Goal: Use online tool/utility: Utilize a website feature to perform a specific function

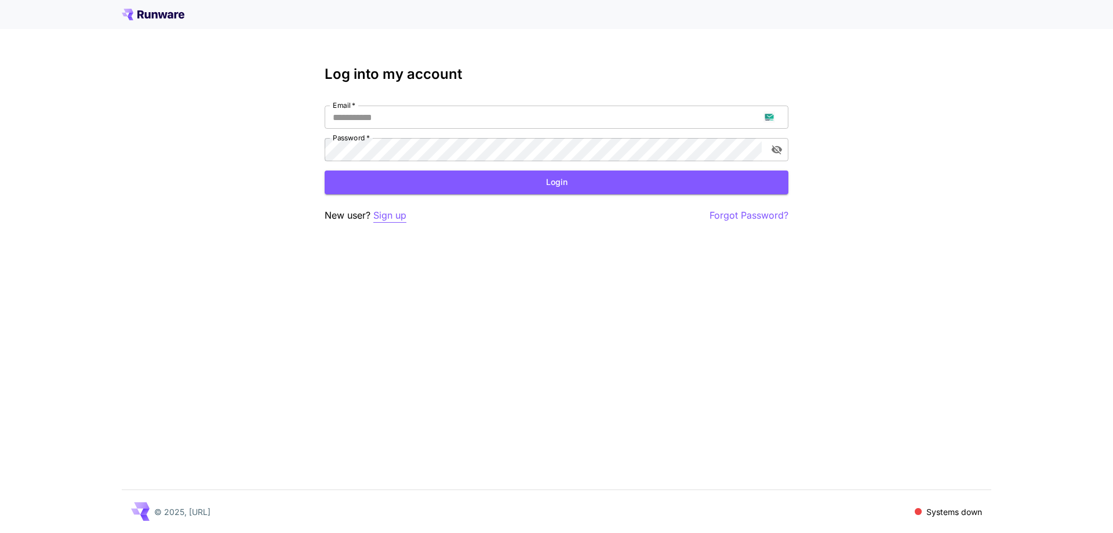
click at [383, 219] on p "Sign up" at bounding box center [389, 215] width 33 height 14
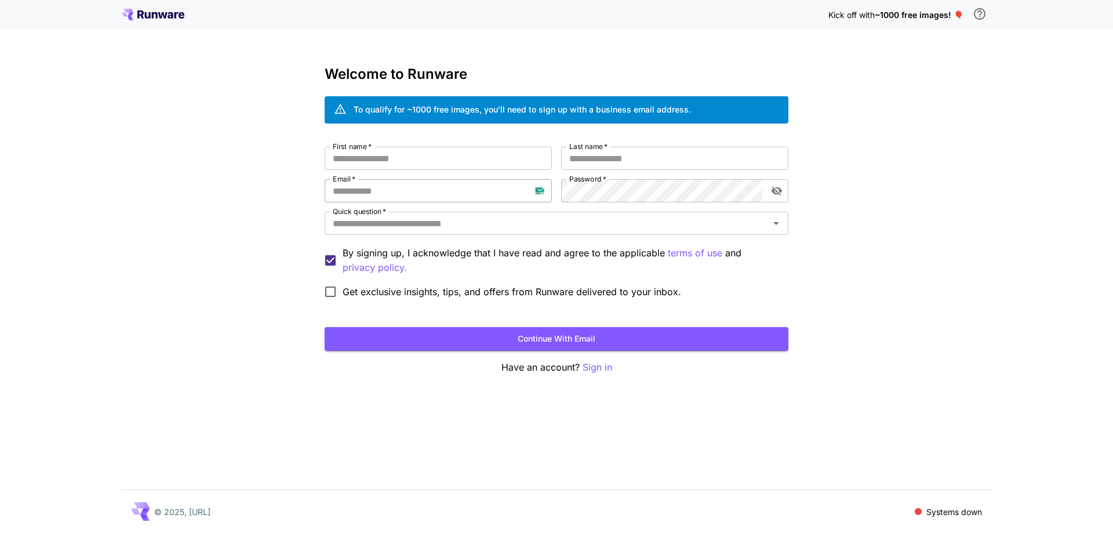
click at [401, 199] on input "Email   *" at bounding box center [438, 190] width 227 height 23
paste input "**********"
type input "**********"
click at [559, 192] on div "**********" at bounding box center [557, 225] width 464 height 157
click at [519, 163] on input "First name   *" at bounding box center [438, 158] width 227 height 23
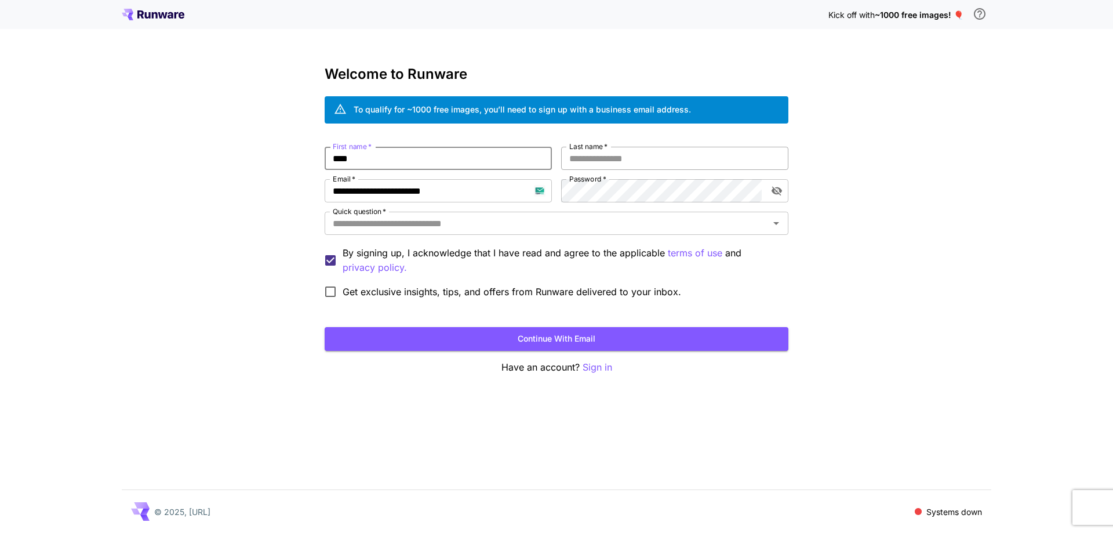
type input "****"
click at [620, 157] on input "*" at bounding box center [674, 158] width 227 height 23
click at [586, 232] on div "Quick question   *" at bounding box center [557, 223] width 464 height 23
type input "*****"
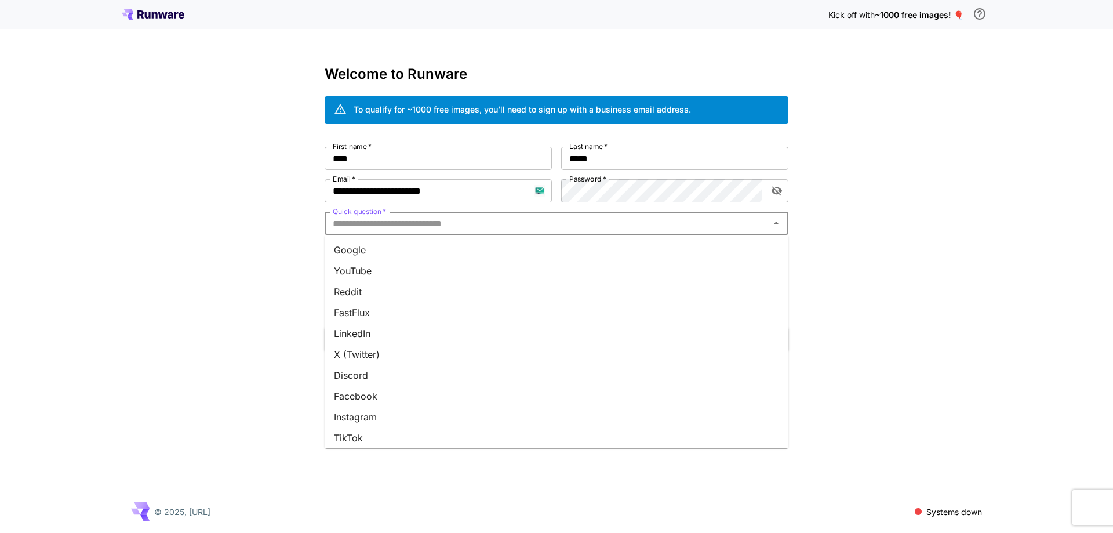
click at [581, 249] on li "Google" at bounding box center [557, 249] width 464 height 21
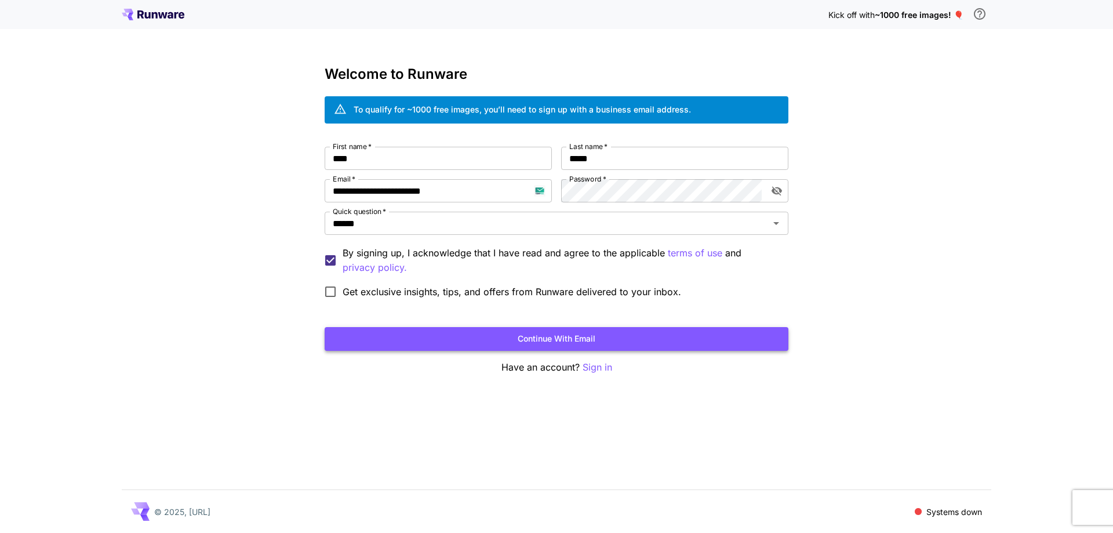
click at [583, 334] on button "Continue with email" at bounding box center [557, 339] width 464 height 24
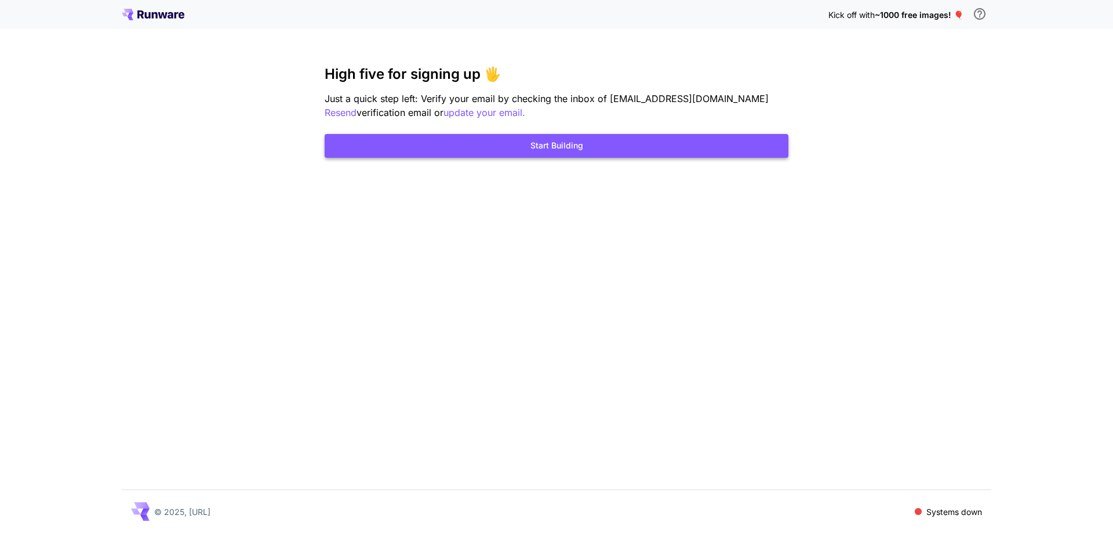
click at [629, 142] on button "Start Building" at bounding box center [557, 146] width 464 height 24
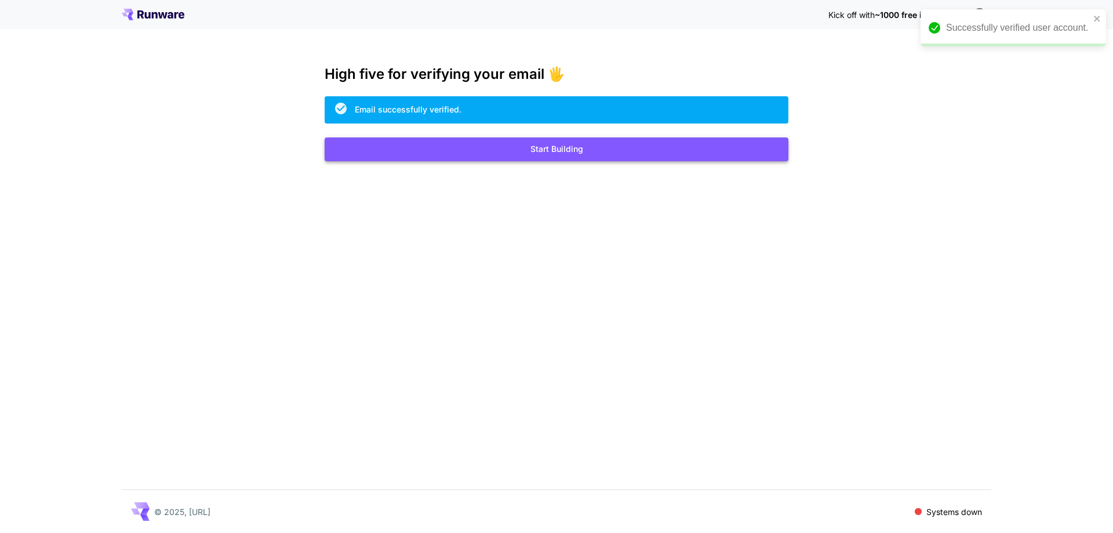
click at [387, 159] on button "Start Building" at bounding box center [557, 149] width 464 height 24
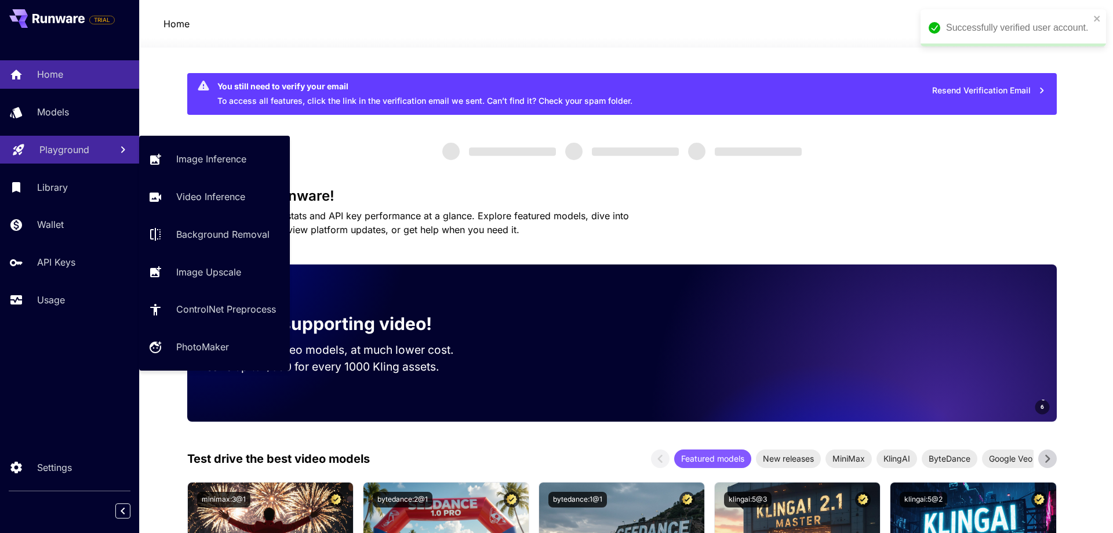
click at [75, 154] on p "Playground" at bounding box center [64, 150] width 50 height 14
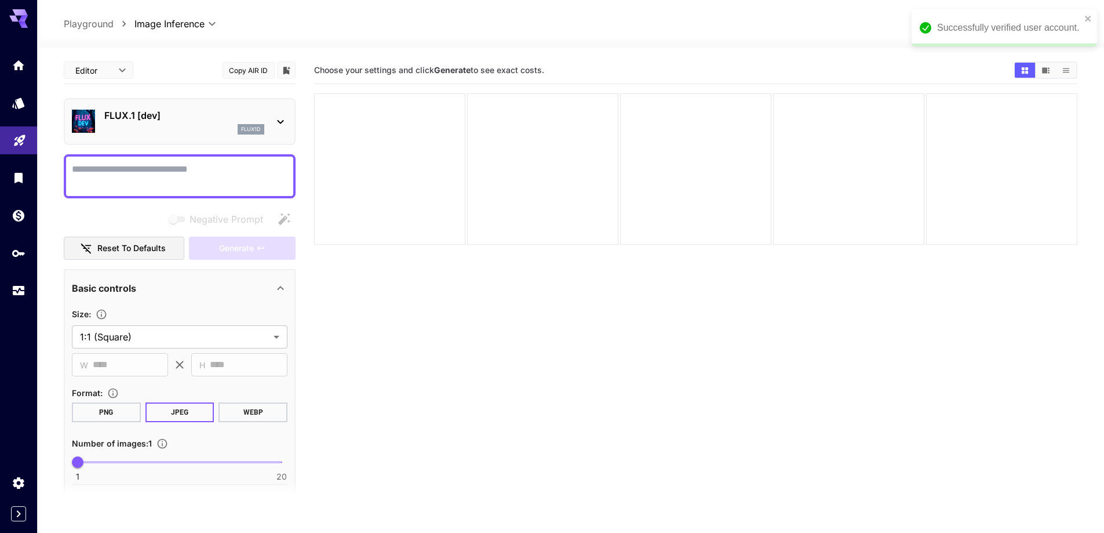
click at [1093, 19] on div "Successfully verified user account." at bounding box center [1005, 27] width 186 height 37
click at [1009, 24] on span "credits left" at bounding box center [1000, 24] width 41 height 10
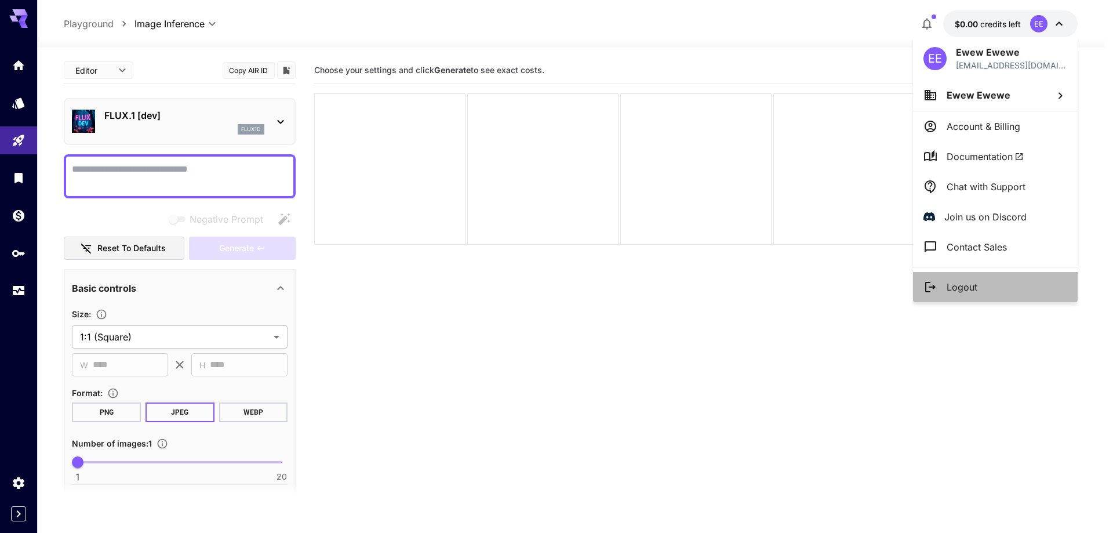
click at [1002, 288] on li "Logout" at bounding box center [995, 287] width 165 height 30
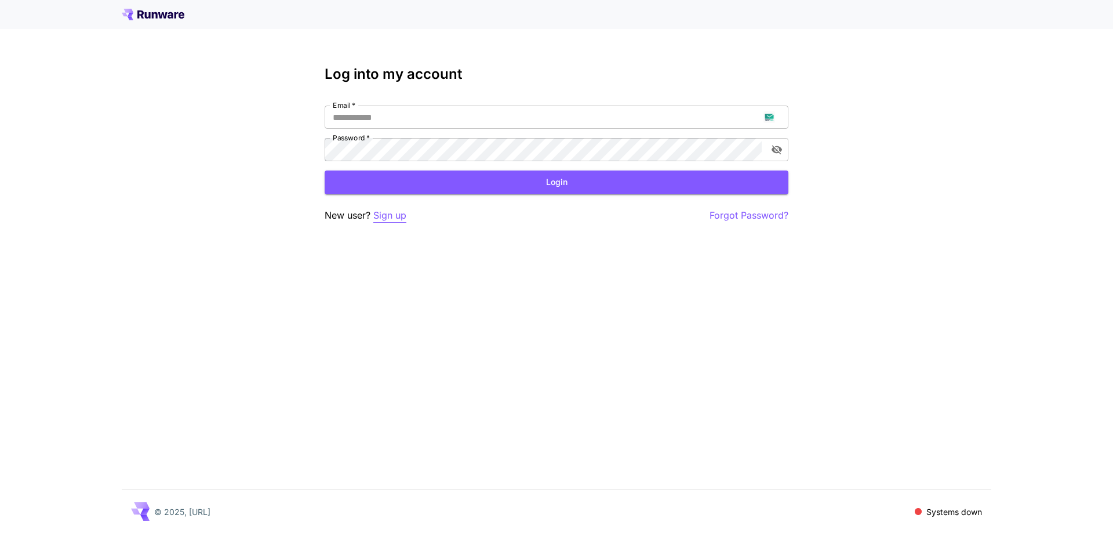
click at [399, 213] on p "Sign up" at bounding box center [389, 215] width 33 height 14
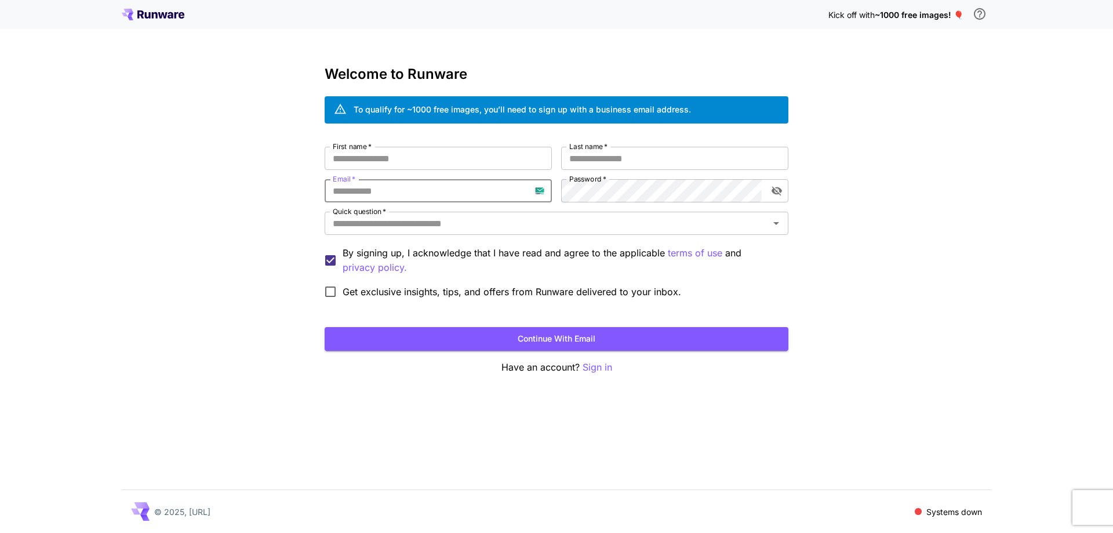
click at [424, 191] on input "Email   *" at bounding box center [438, 190] width 227 height 23
paste input "**********"
type input "**********"
click at [516, 194] on div "**********" at bounding box center [557, 225] width 464 height 157
click at [423, 159] on input "First name   *" at bounding box center [438, 158] width 227 height 23
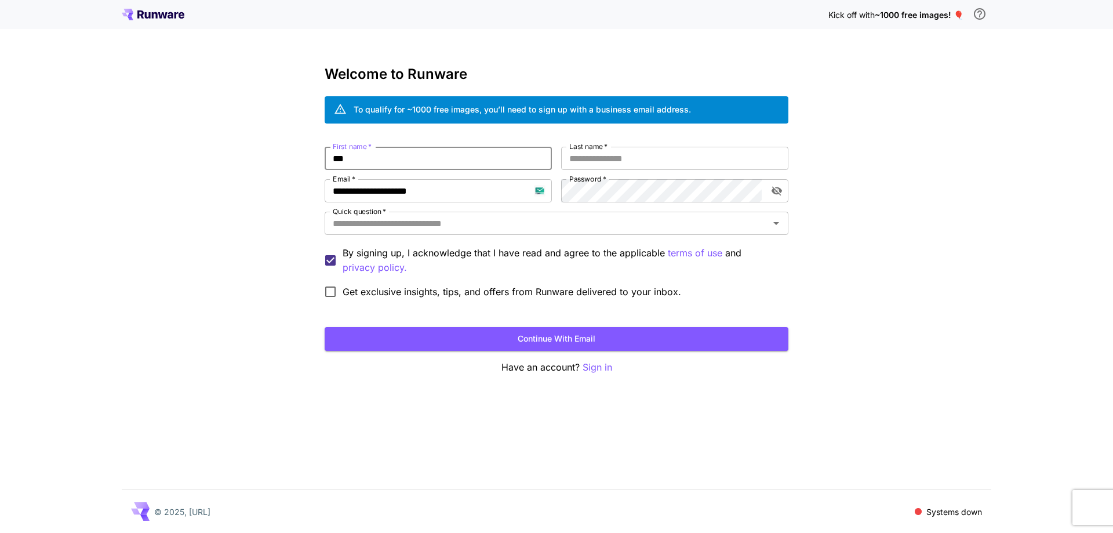
type input "***"
click at [597, 171] on div "**********" at bounding box center [557, 225] width 464 height 157
click at [617, 152] on input "*" at bounding box center [674, 158] width 227 height 23
type input "*****"
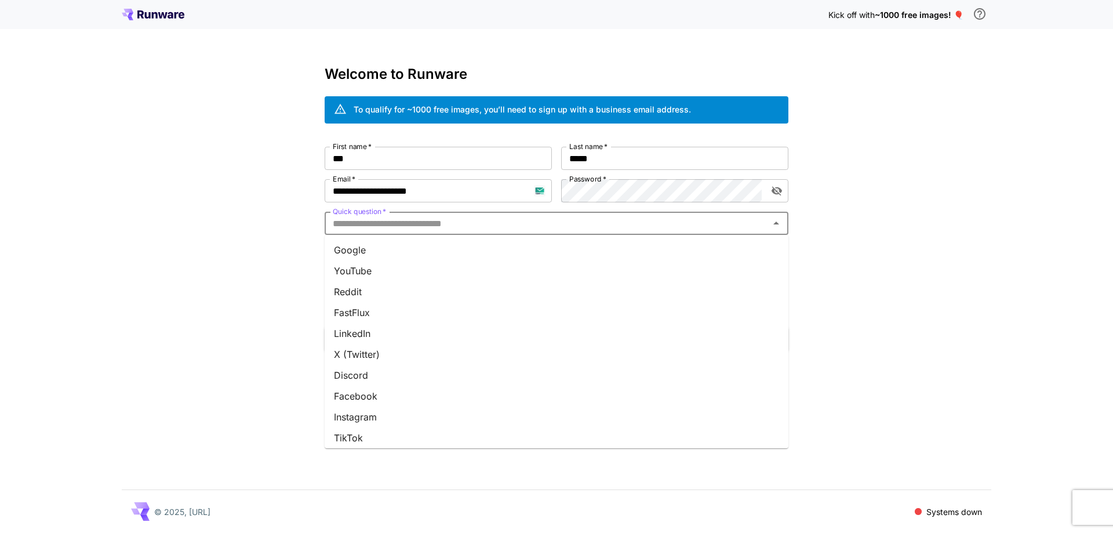
click at [608, 225] on input "Quick question   *" at bounding box center [547, 223] width 438 height 16
click at [604, 243] on li "Google" at bounding box center [557, 249] width 464 height 21
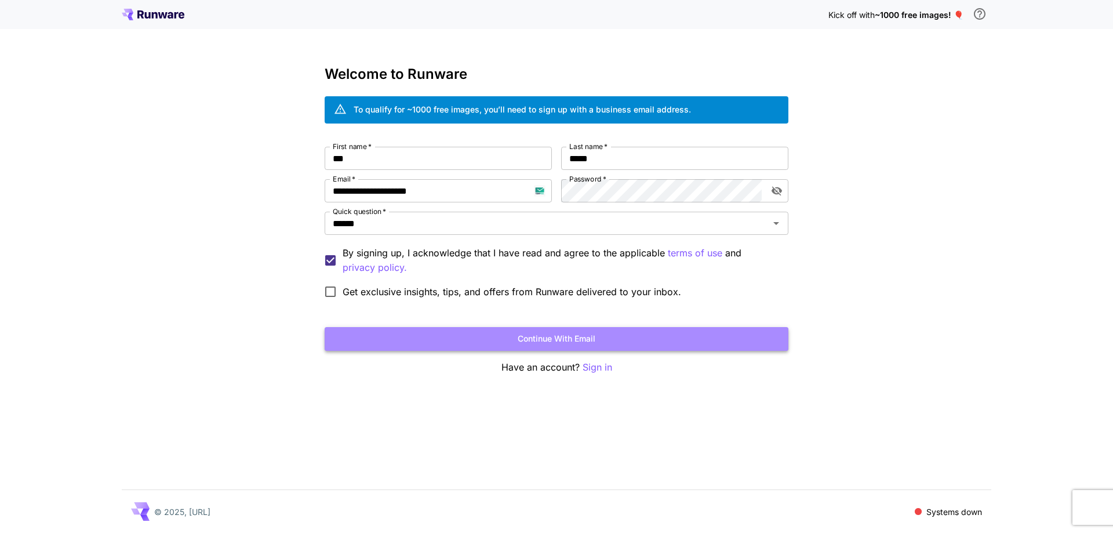
click at [579, 341] on button "Continue with email" at bounding box center [557, 339] width 464 height 24
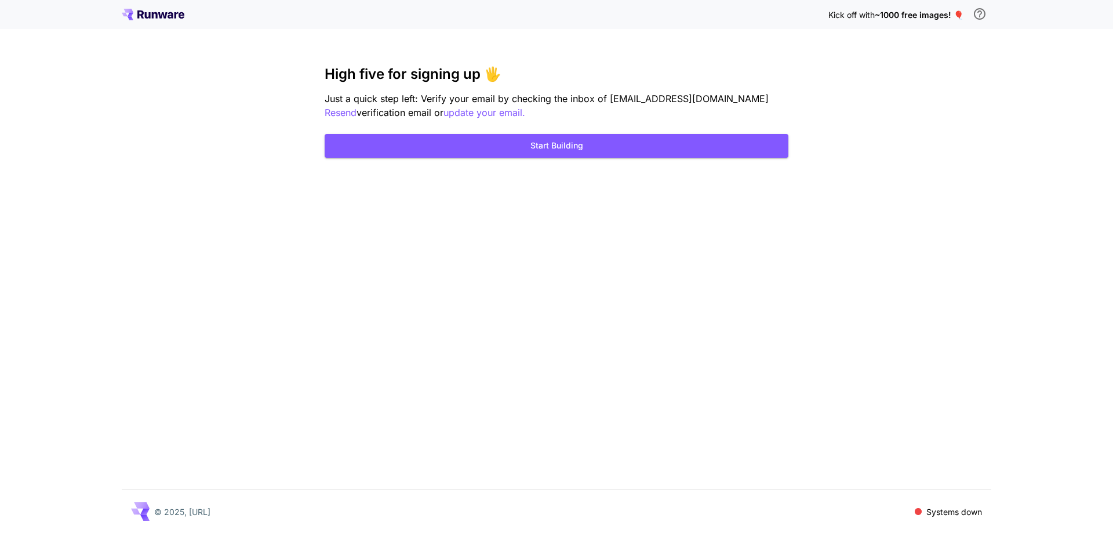
click at [661, 128] on div "High five for signing up 🖐️ Just a quick step left: Verify your email by checki…" at bounding box center [557, 112] width 464 height 92
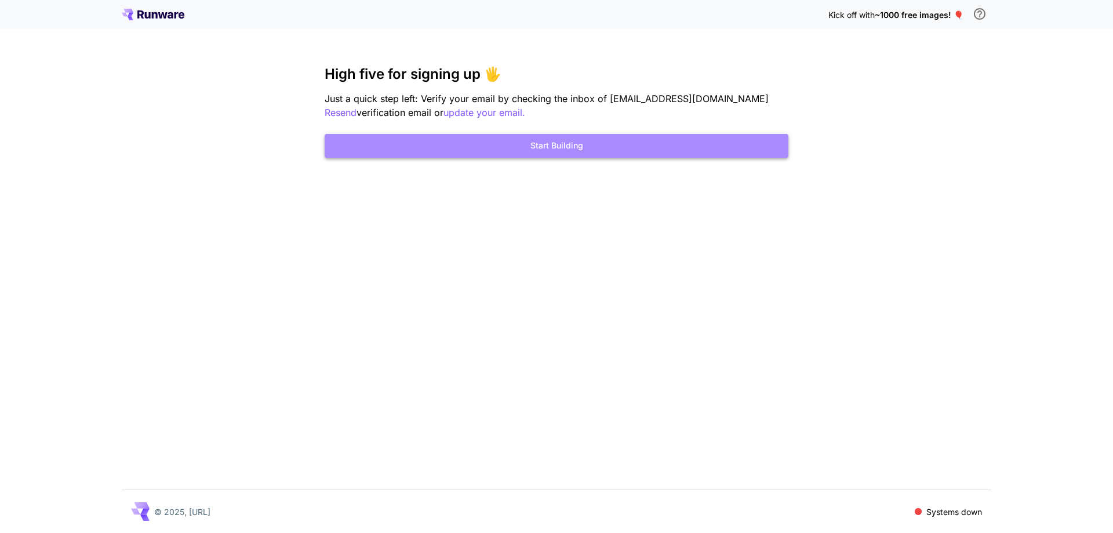
click at [646, 144] on button "Start Building" at bounding box center [557, 146] width 464 height 24
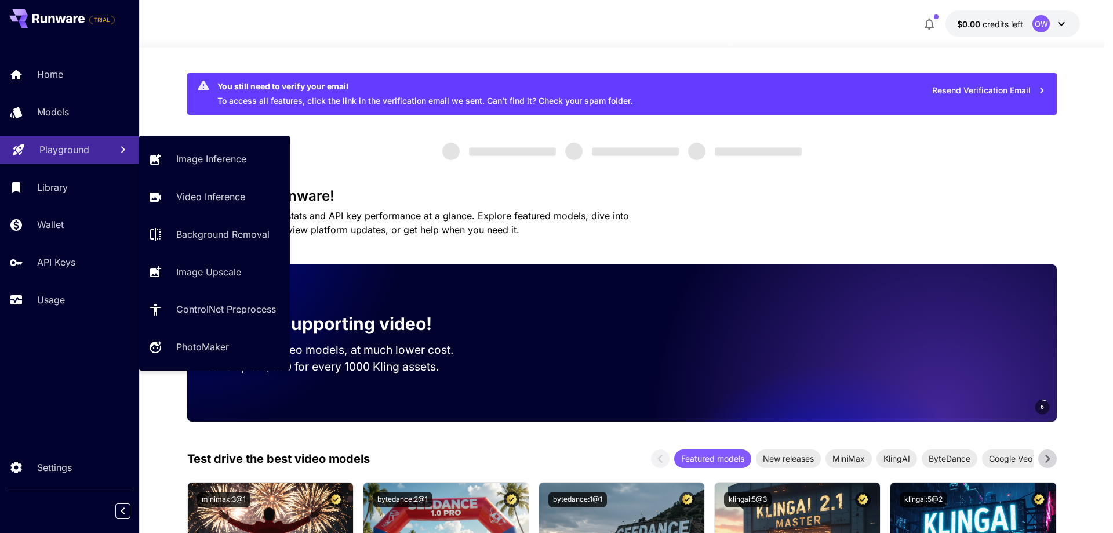
click at [67, 157] on link "Playground" at bounding box center [69, 150] width 139 height 28
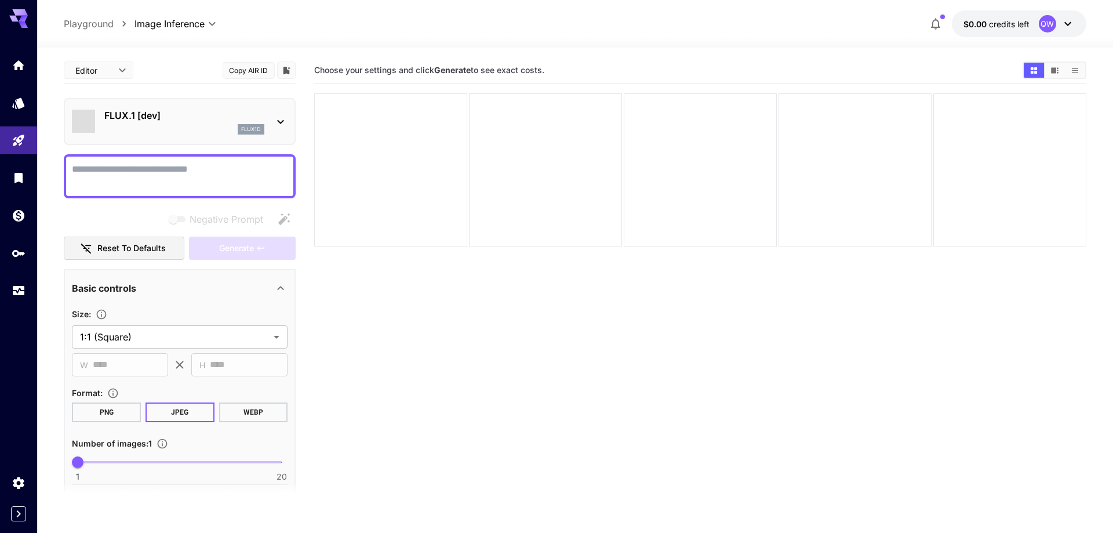
type input "**********"
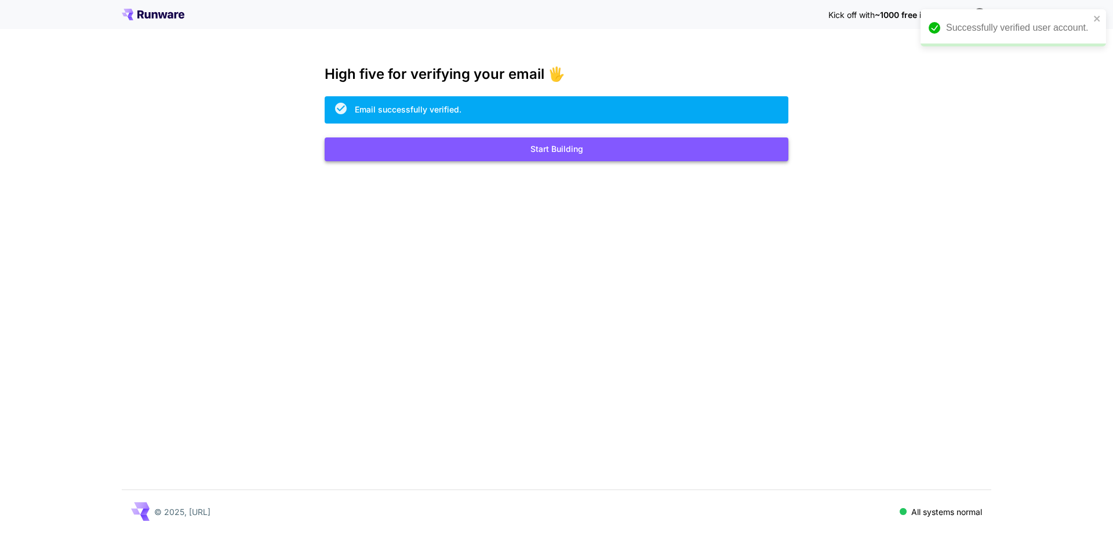
click at [608, 143] on button "Start Building" at bounding box center [557, 149] width 464 height 24
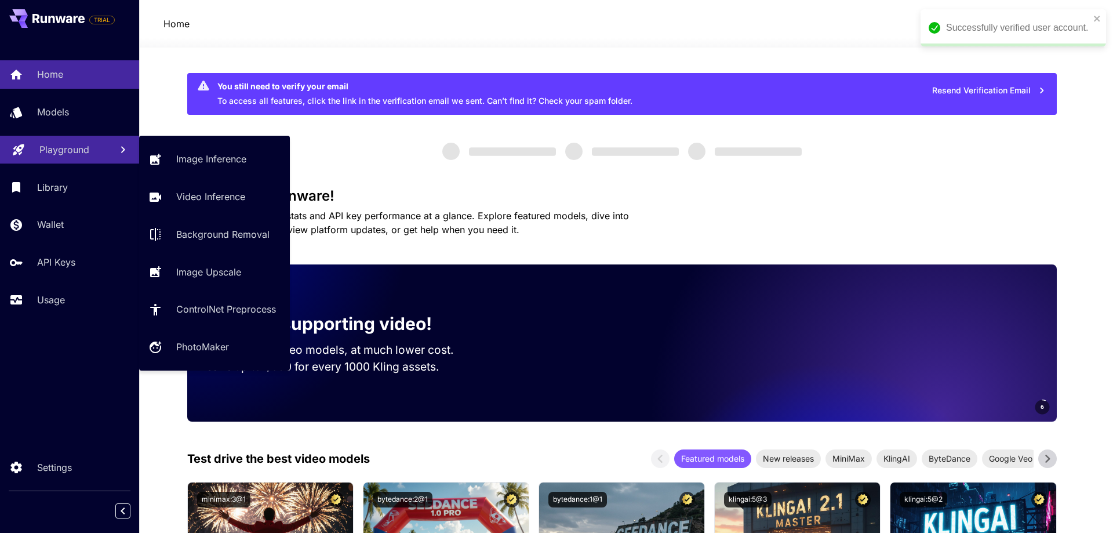
click at [78, 148] on p "Playground" at bounding box center [64, 150] width 50 height 14
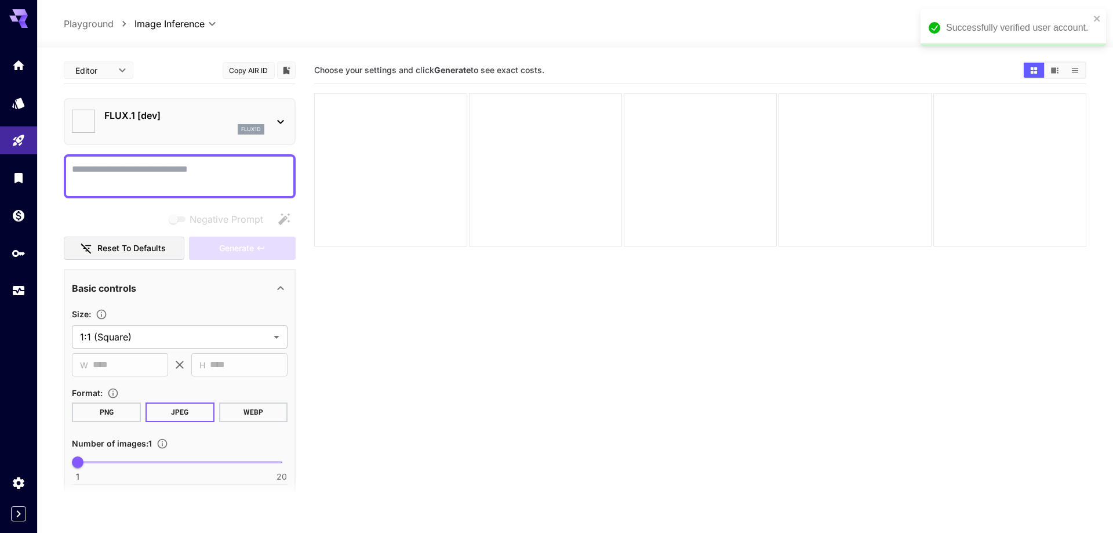
type input "**********"
click at [1087, 16] on icon "close" at bounding box center [1089, 18] width 8 height 9
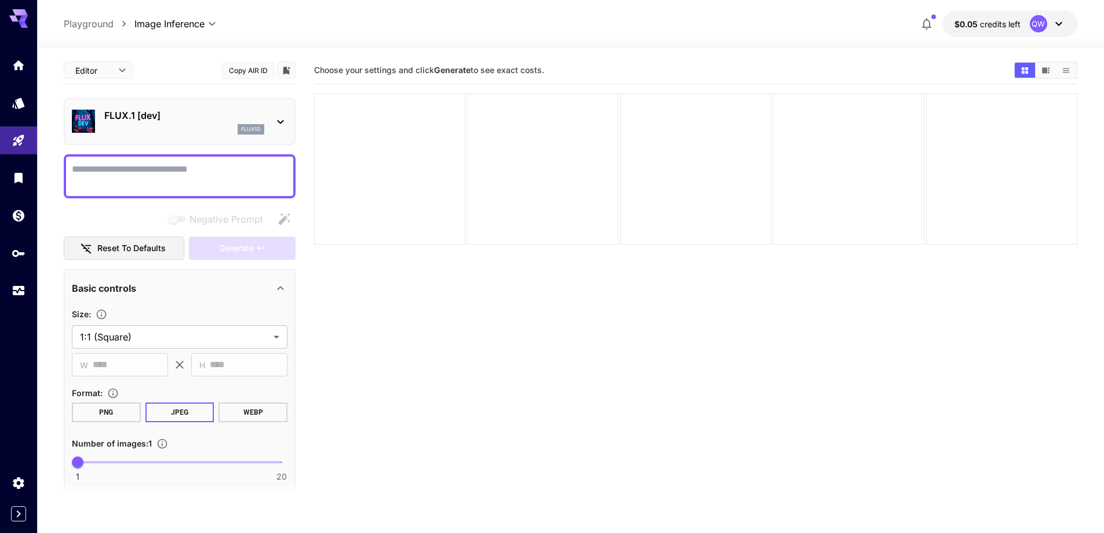
click at [203, 114] on p "FLUX.1 [dev]" at bounding box center [184, 115] width 160 height 14
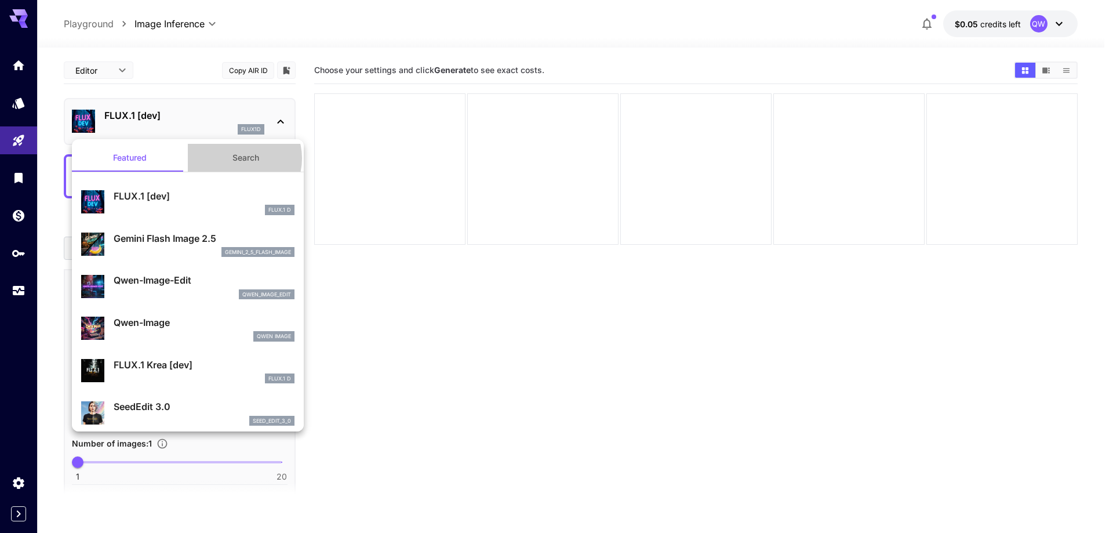
click at [233, 158] on button "Search" at bounding box center [246, 158] width 116 height 28
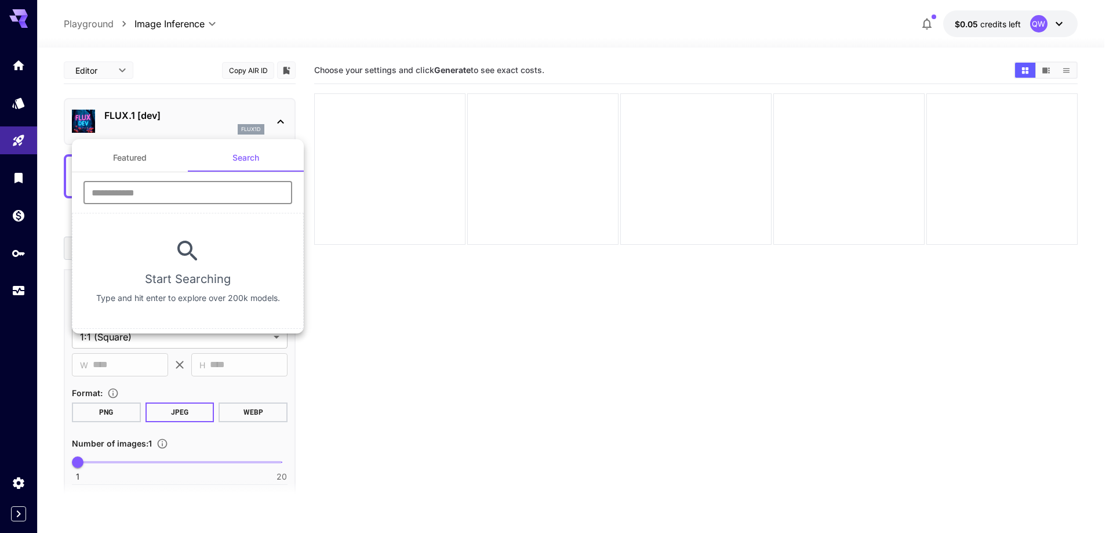
click at [219, 194] on input "text" at bounding box center [187, 192] width 209 height 23
type input "****"
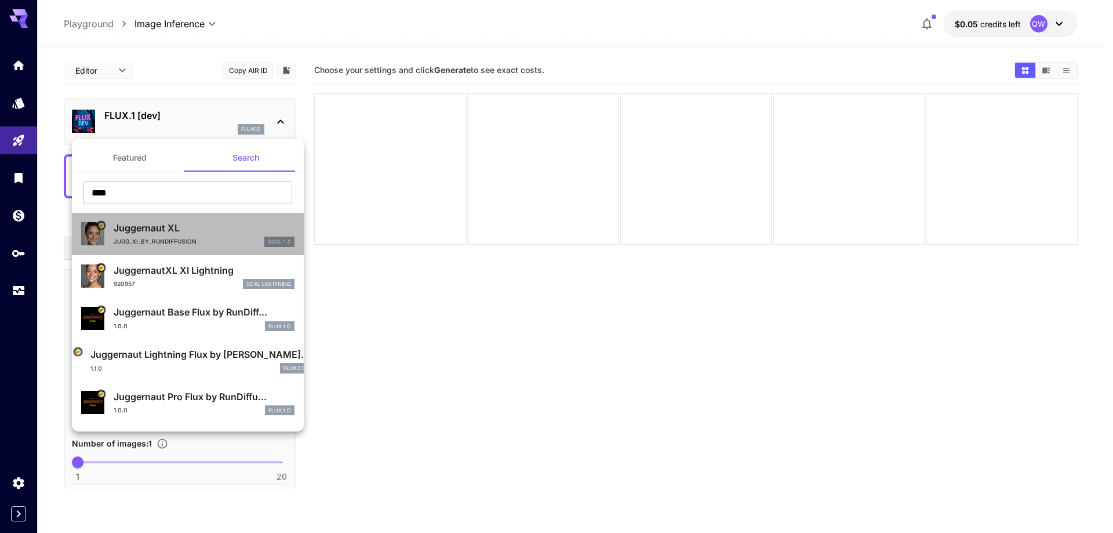
click at [205, 232] on p "Juggernaut XL" at bounding box center [204, 228] width 181 height 14
type input "**"
type input "***"
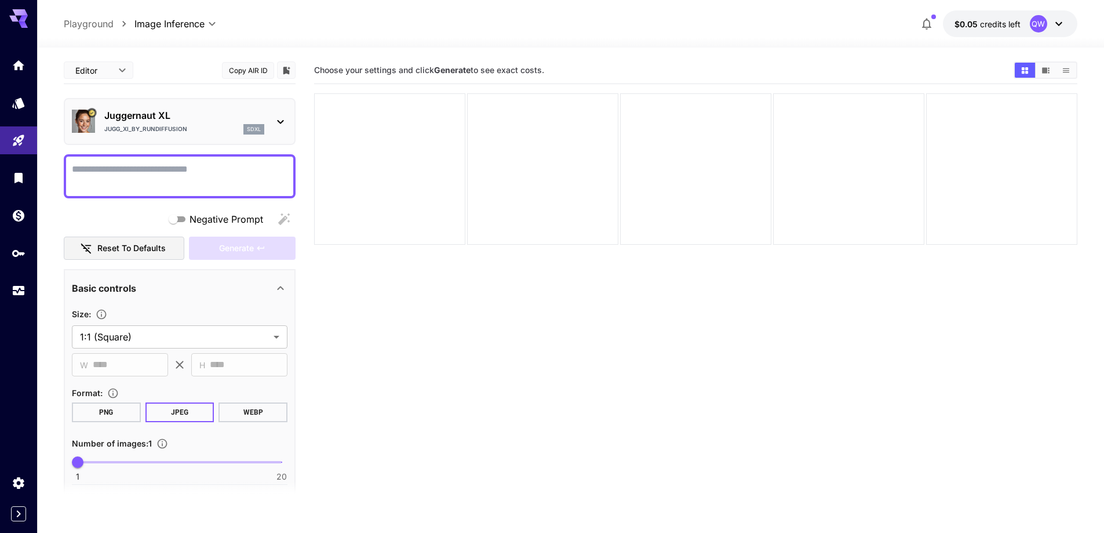
paste textarea "**********"
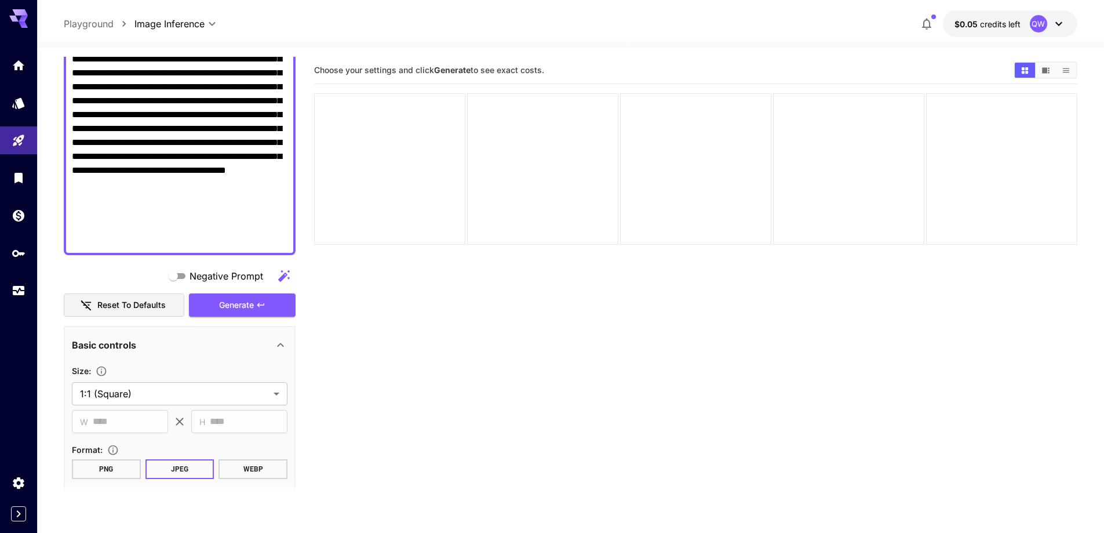
scroll to position [330, 0]
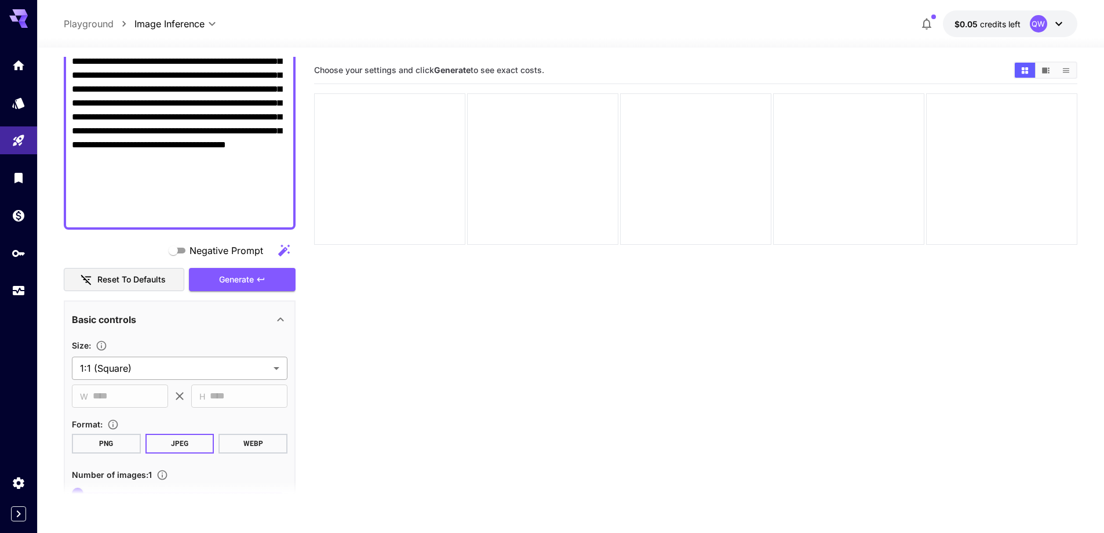
type textarea "**********"
click at [146, 372] on body "**********" at bounding box center [552, 312] width 1104 height 624
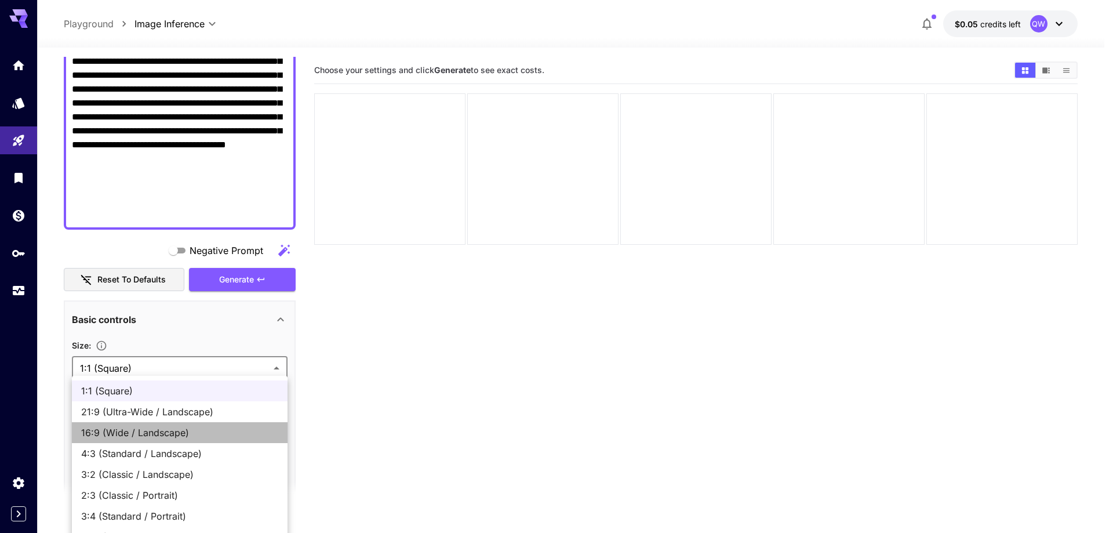
click at [141, 434] on span "16:9 (Wide / Landscape)" at bounding box center [179, 433] width 197 height 14
type input "**********"
type input "****"
type input "***"
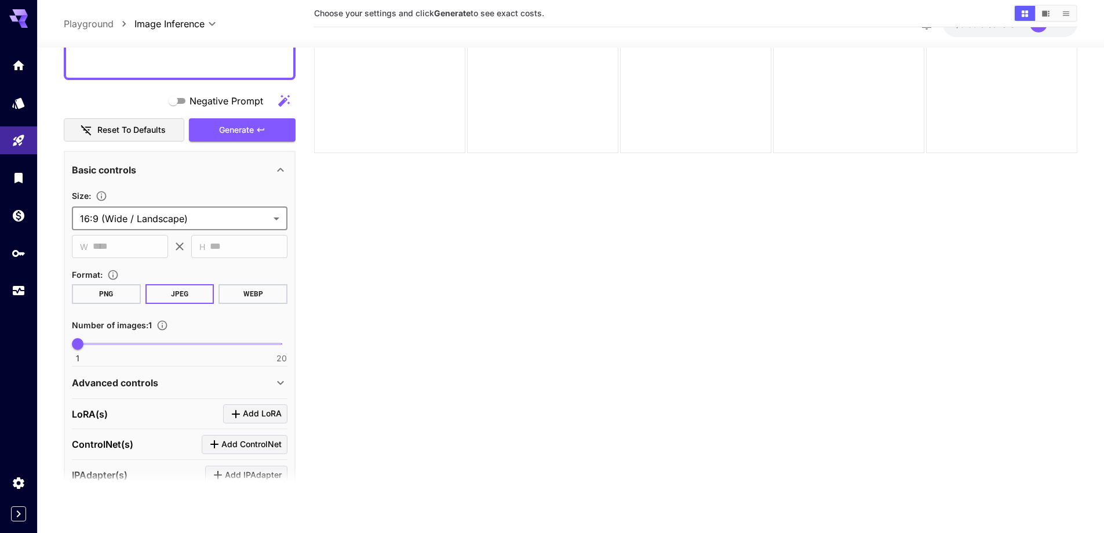
scroll to position [504, 0]
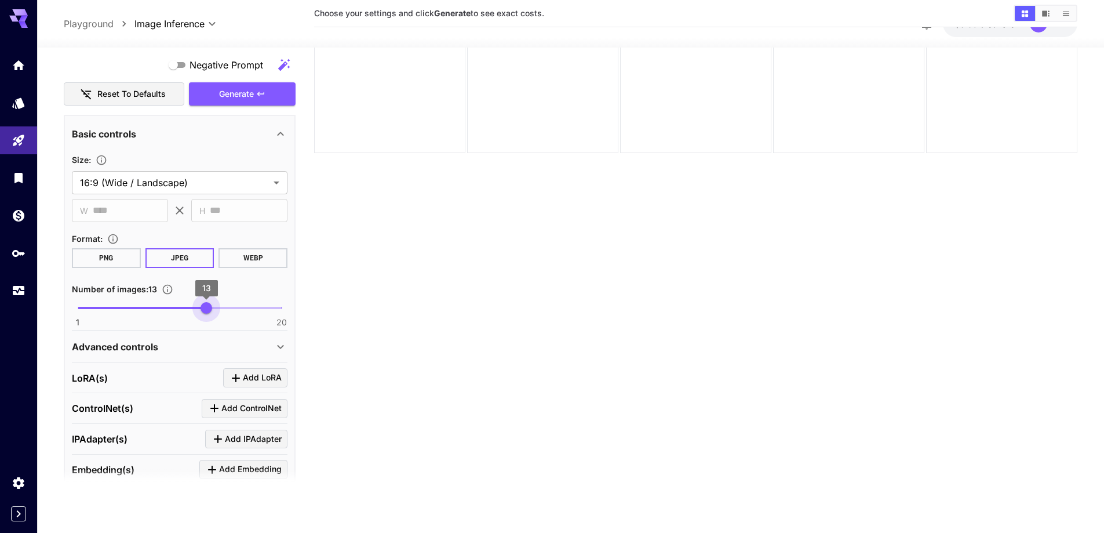
type input "**"
drag, startPoint x: 212, startPoint y: 308, endPoint x: 218, endPoint y: 311, distance: 6.8
click at [218, 311] on span "1 20 14" at bounding box center [180, 307] width 204 height 17
click at [189, 337] on div "Advanced controls" at bounding box center [180, 346] width 216 height 28
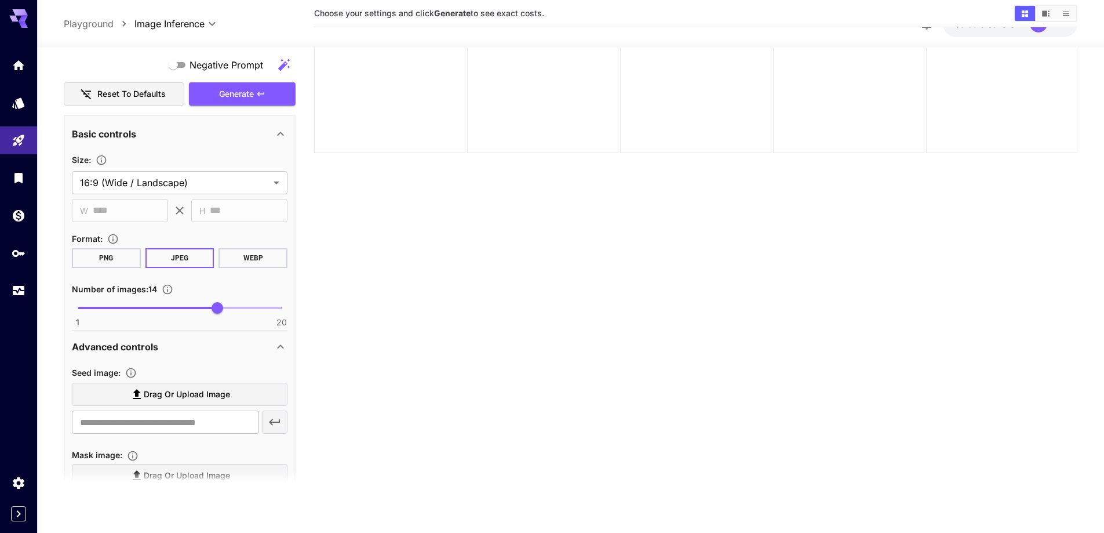
click at [174, 395] on span "Drag or upload image" at bounding box center [187, 394] width 86 height 14
click at [0, 0] on input "Drag or upload image" at bounding box center [0, 0] width 0 height 0
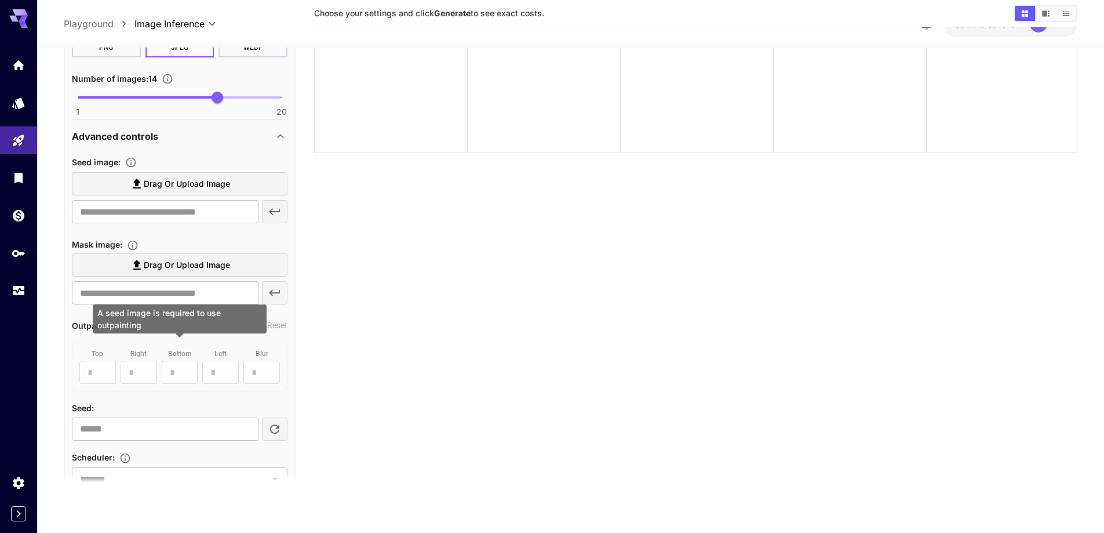
scroll to position [852, 0]
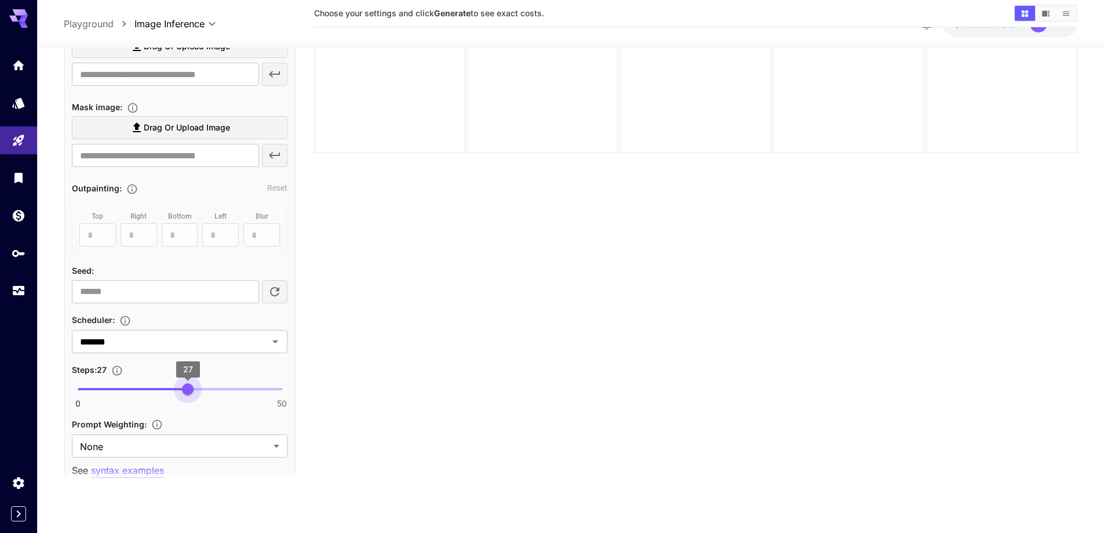
type input "**"
click at [190, 390] on span "0 50 28" at bounding box center [180, 388] width 204 height 17
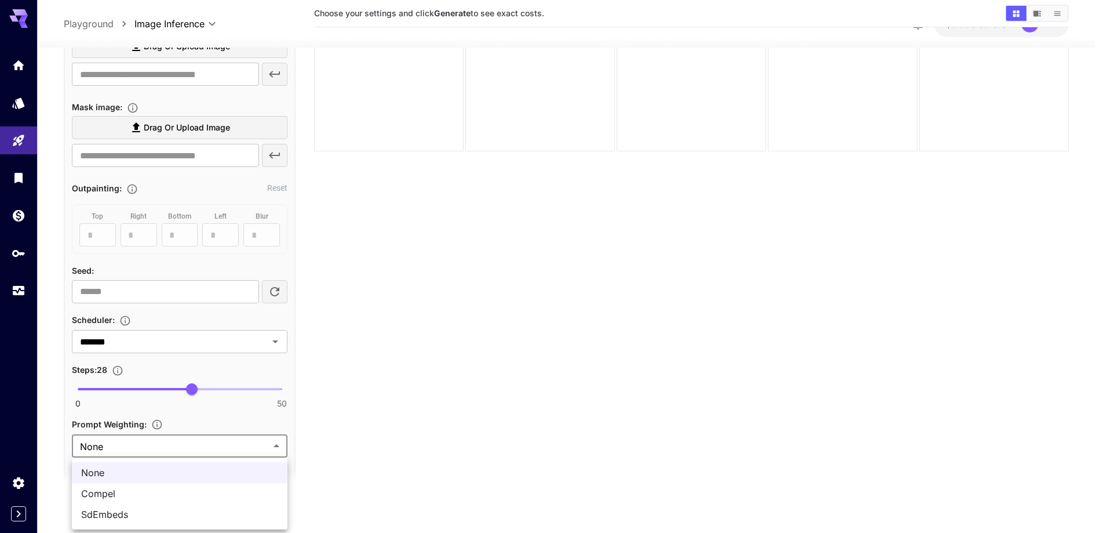
click at [188, 445] on body "**********" at bounding box center [552, 220] width 1104 height 624
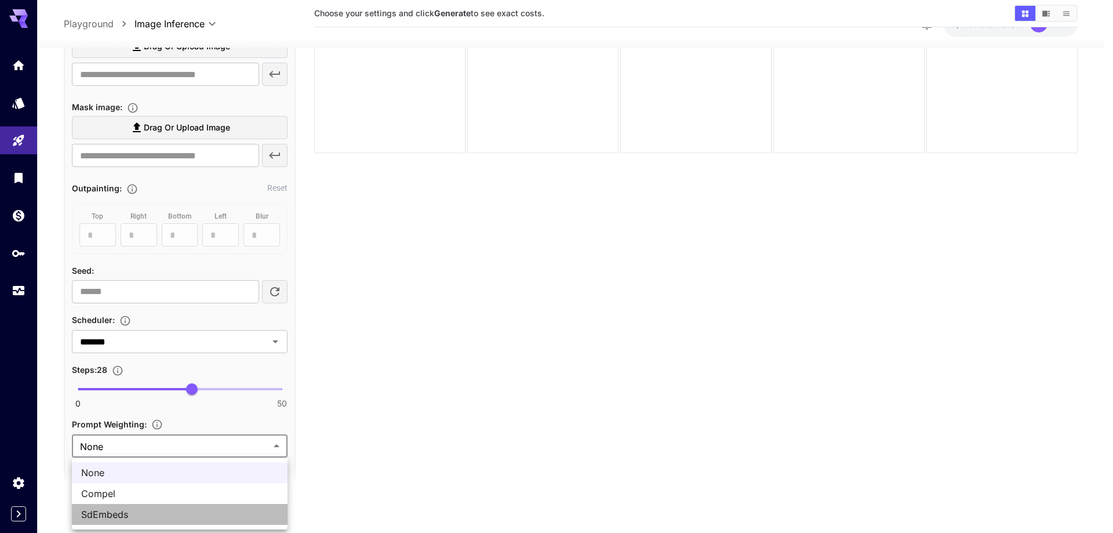
click at [137, 510] on span "SdEmbeds" at bounding box center [179, 514] width 197 height 14
type input "********"
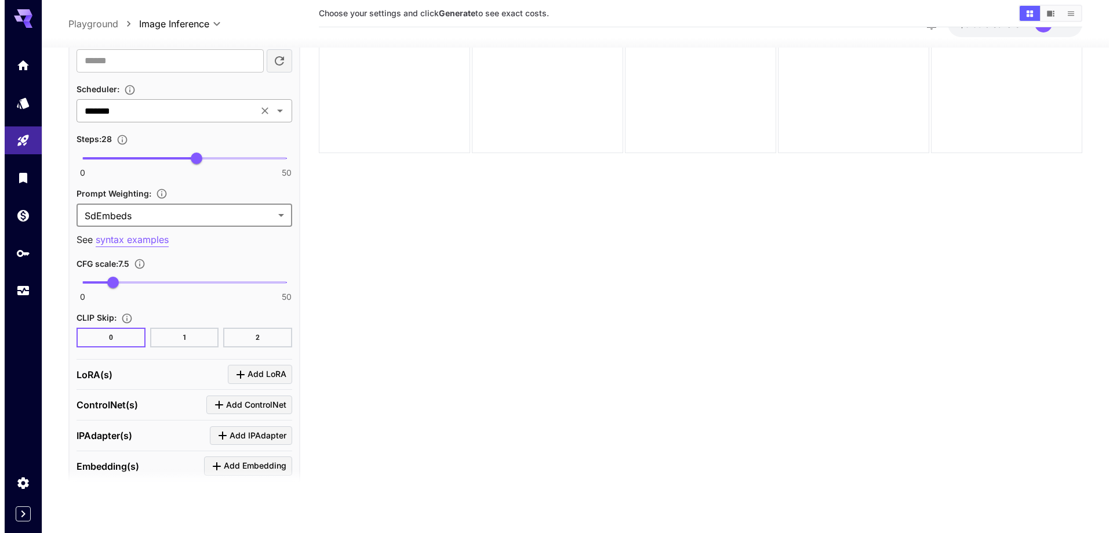
scroll to position [1084, 0]
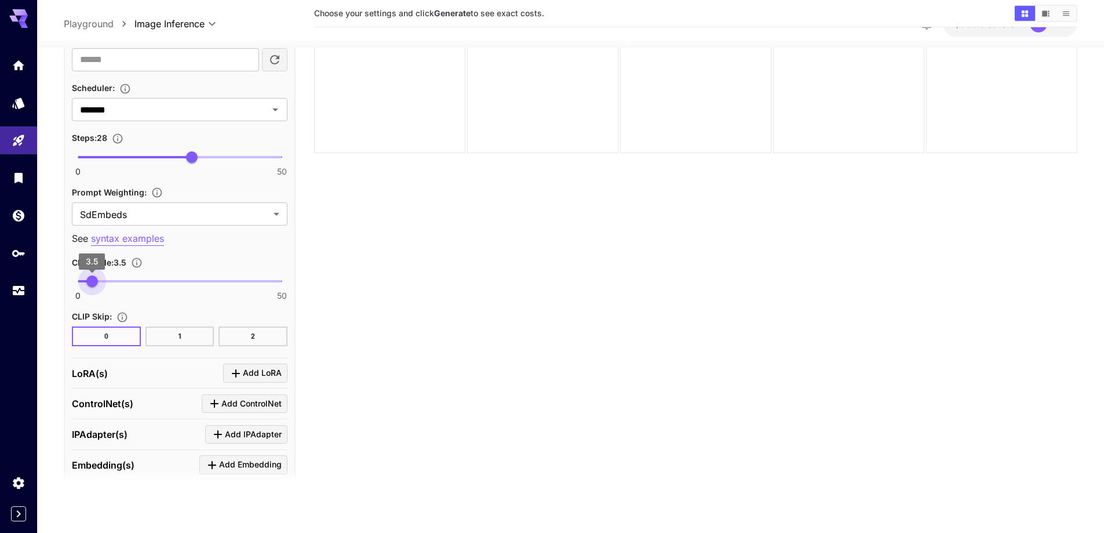
drag, startPoint x: 103, startPoint y: 287, endPoint x: 92, endPoint y: 288, distance: 10.5
click at [92, 287] on span "3.5" at bounding box center [92, 281] width 12 height 12
type input "***"
click at [93, 287] on span "3.8" at bounding box center [94, 281] width 12 height 12
click at [260, 375] on span "Add LoRA" at bounding box center [262, 373] width 39 height 14
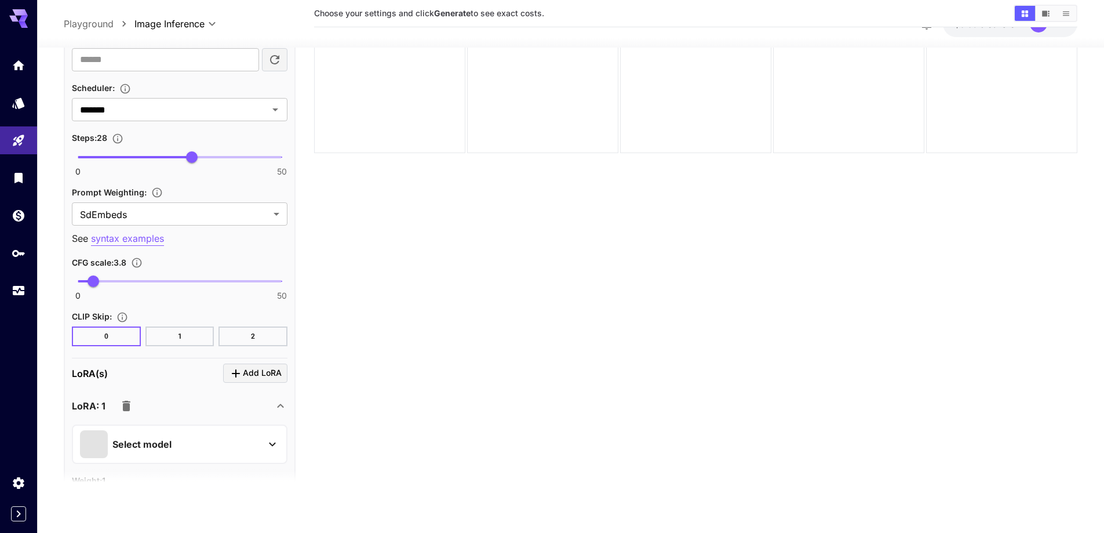
click at [227, 413] on div "LoRA: 1" at bounding box center [173, 405] width 202 height 23
click at [212, 438] on icon "Click to add ControlNet" at bounding box center [215, 441] width 14 height 14
click at [247, 406] on div "LoRA: 1" at bounding box center [173, 405] width 202 height 23
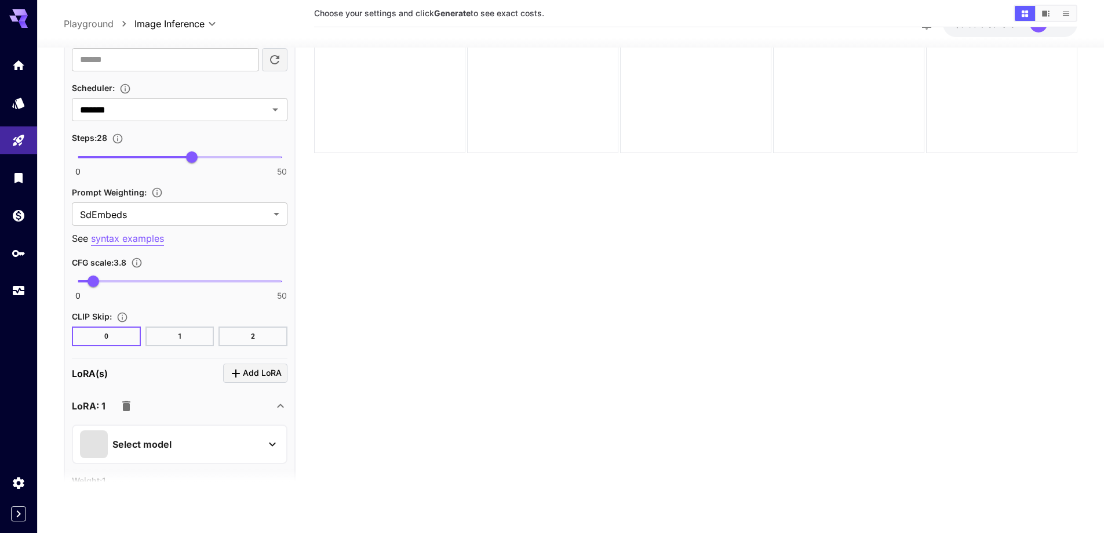
click at [213, 446] on div "Select model" at bounding box center [170, 444] width 181 height 28
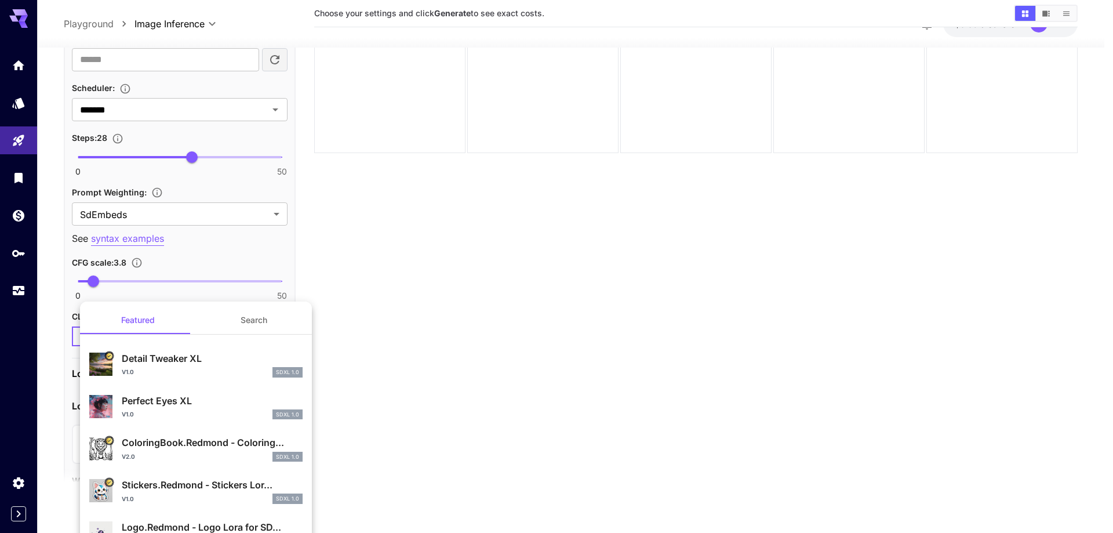
click at [259, 326] on button "Search" at bounding box center [254, 320] width 116 height 28
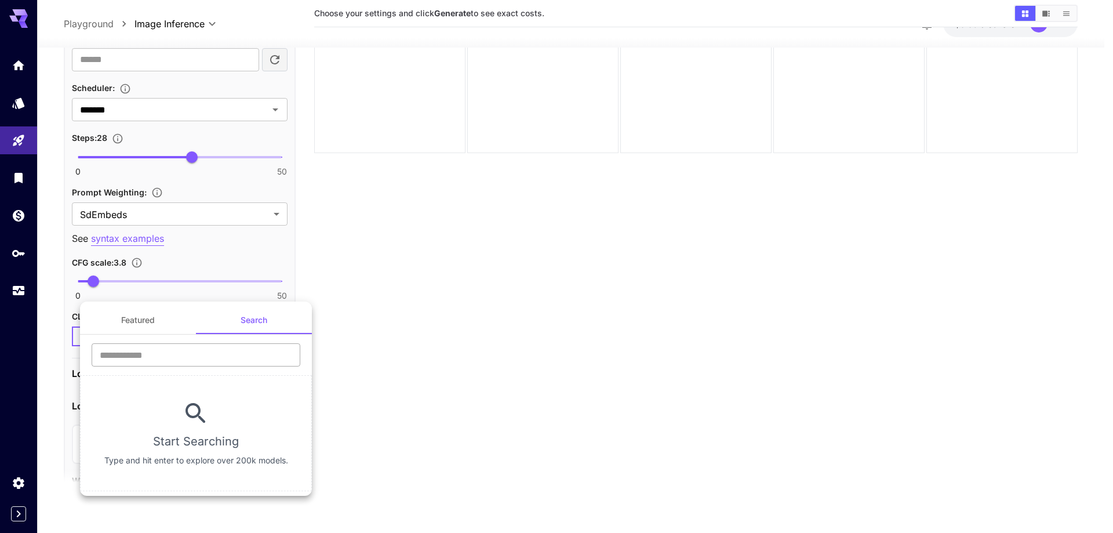
click at [234, 365] on input "text" at bounding box center [196, 354] width 209 height 23
type input "****"
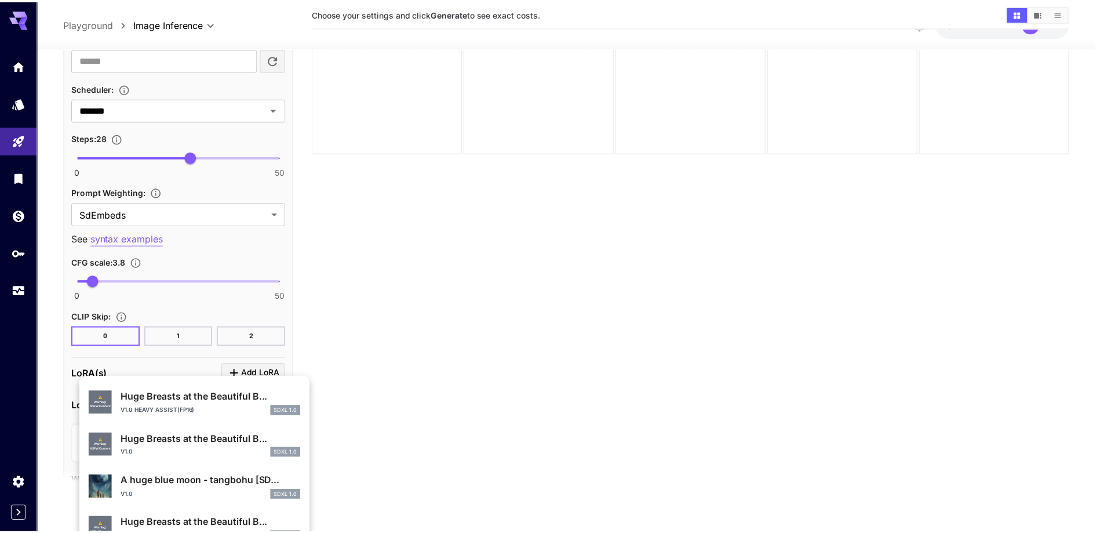
scroll to position [504, 0]
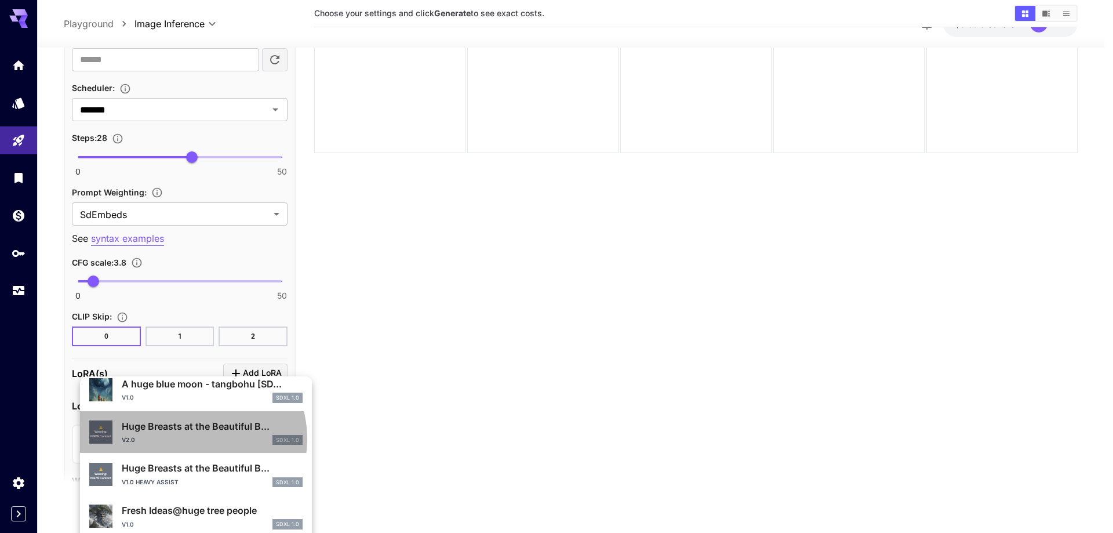
click at [190, 439] on div "v2.0 SDXL 1.0" at bounding box center [212, 440] width 181 height 10
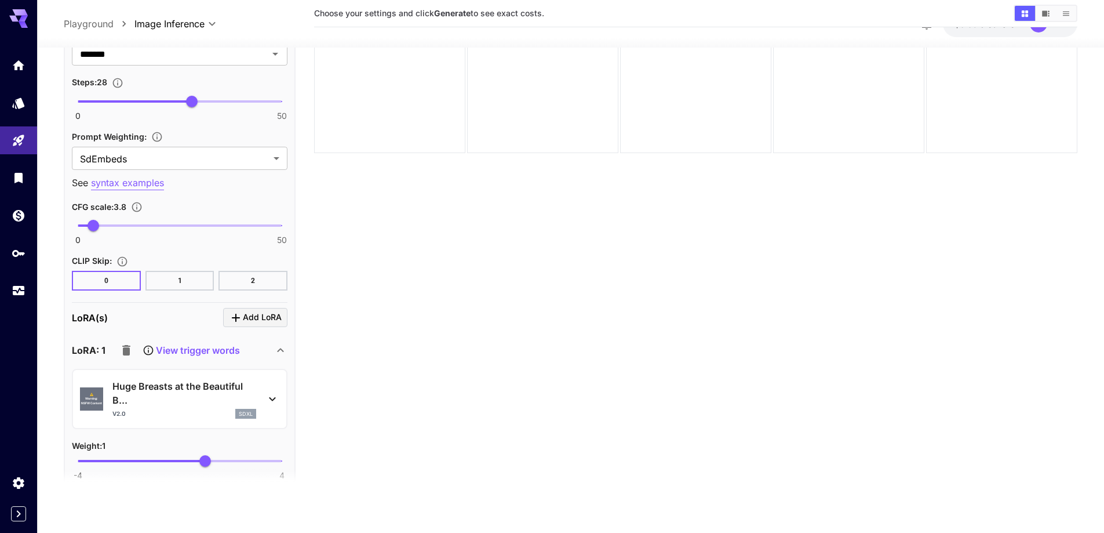
scroll to position [1200, 0]
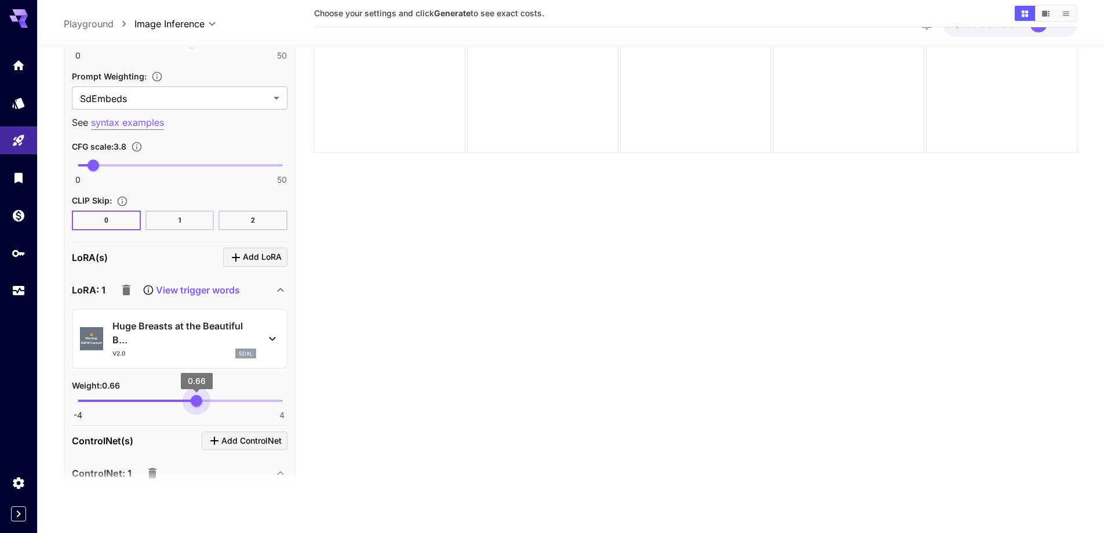
type input "****"
click at [195, 402] on span "0.61" at bounding box center [196, 401] width 12 height 12
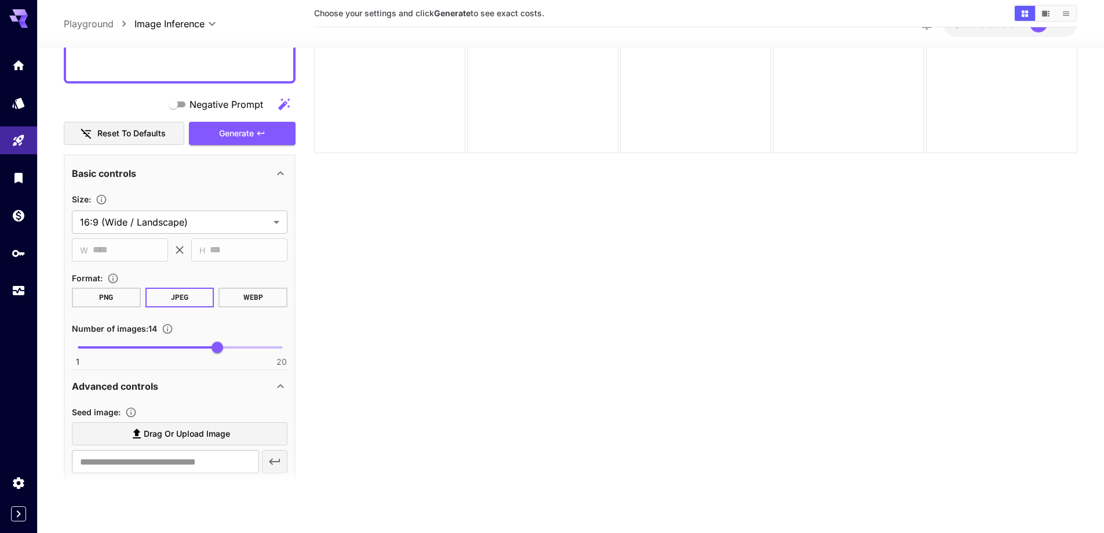
scroll to position [446, 0]
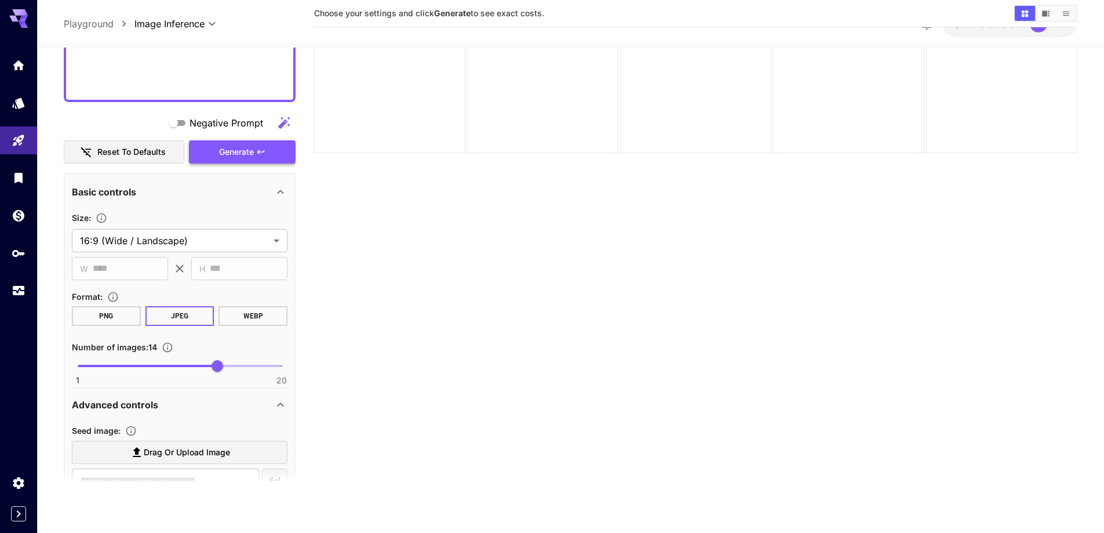
click at [227, 146] on span "Generate" at bounding box center [236, 152] width 35 height 14
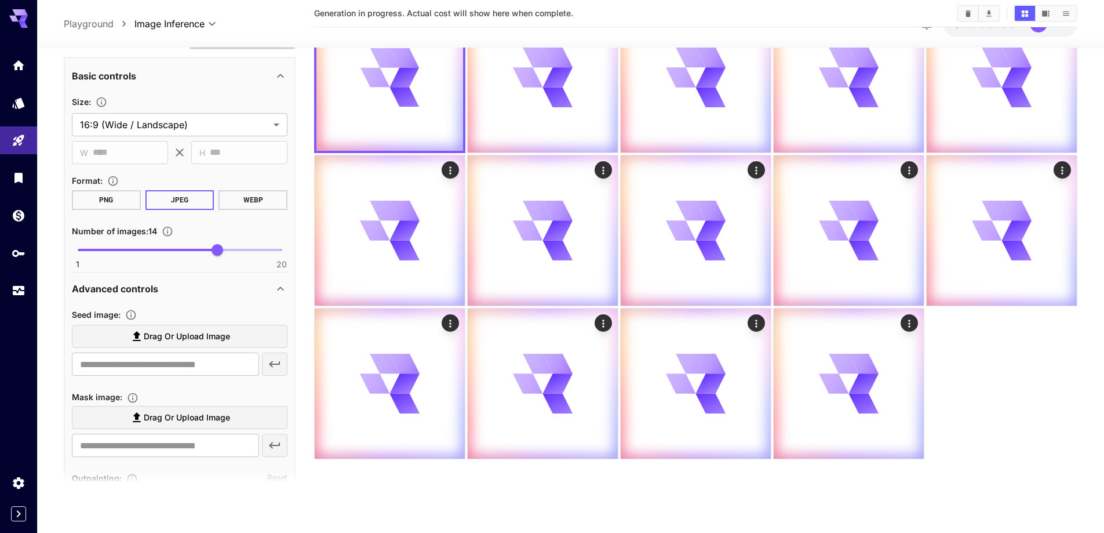
scroll to position [620, 0]
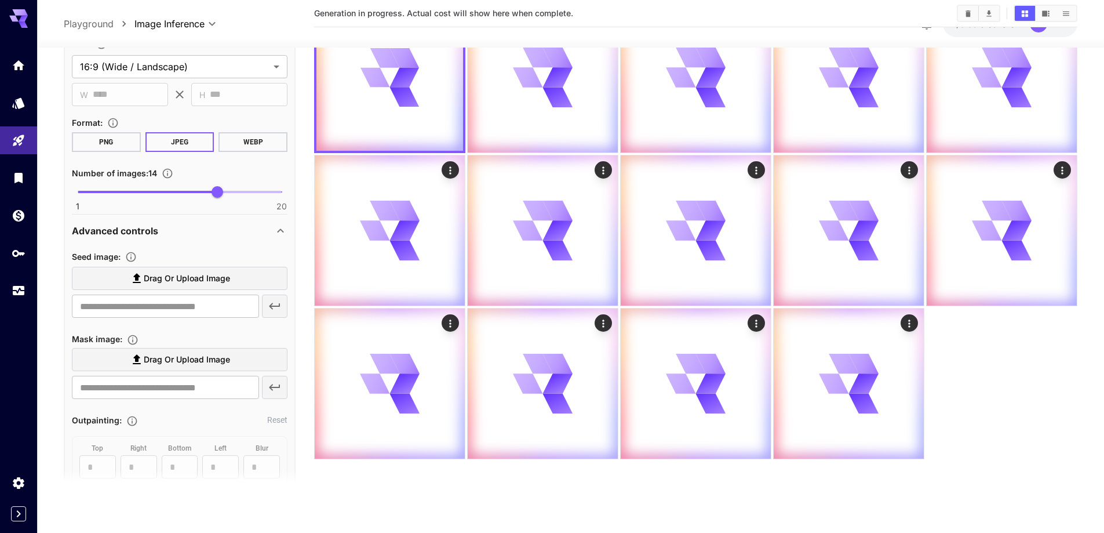
click at [234, 282] on label "Drag or upload image" at bounding box center [180, 279] width 216 height 24
click at [0, 0] on input "Drag or upload image" at bounding box center [0, 0] width 0 height 0
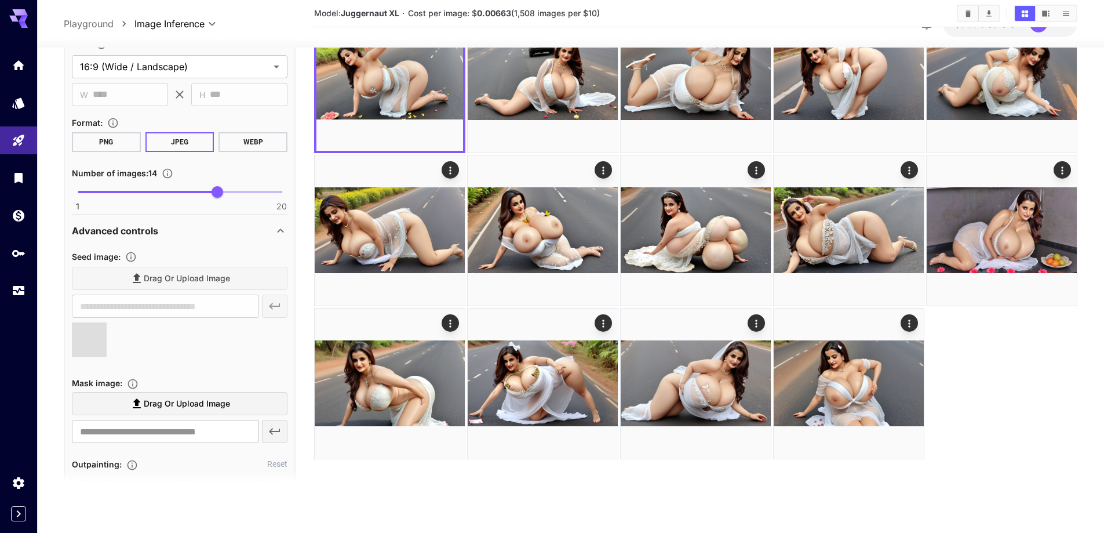
type input "**********"
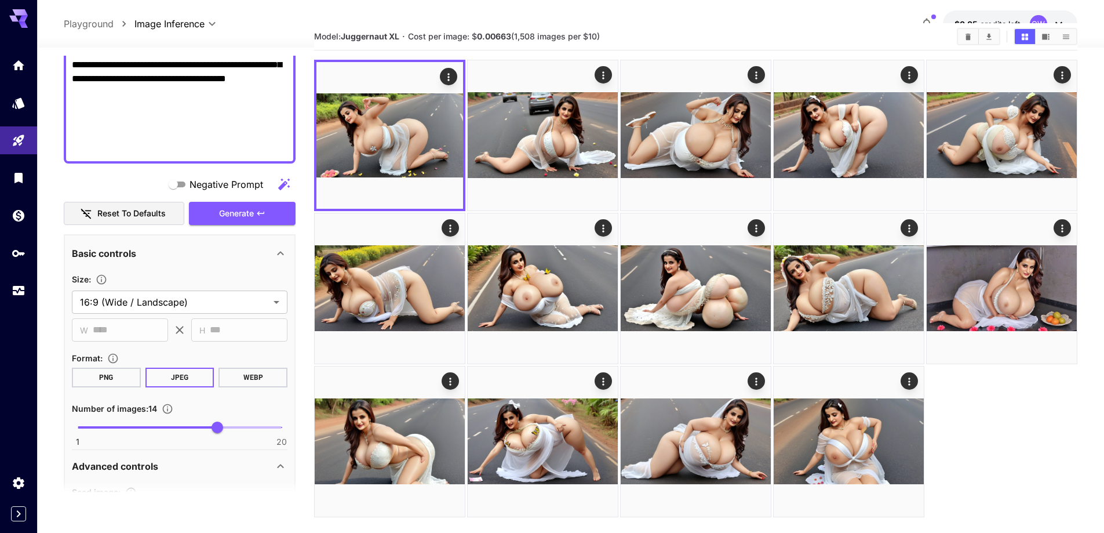
scroll to position [388, 0]
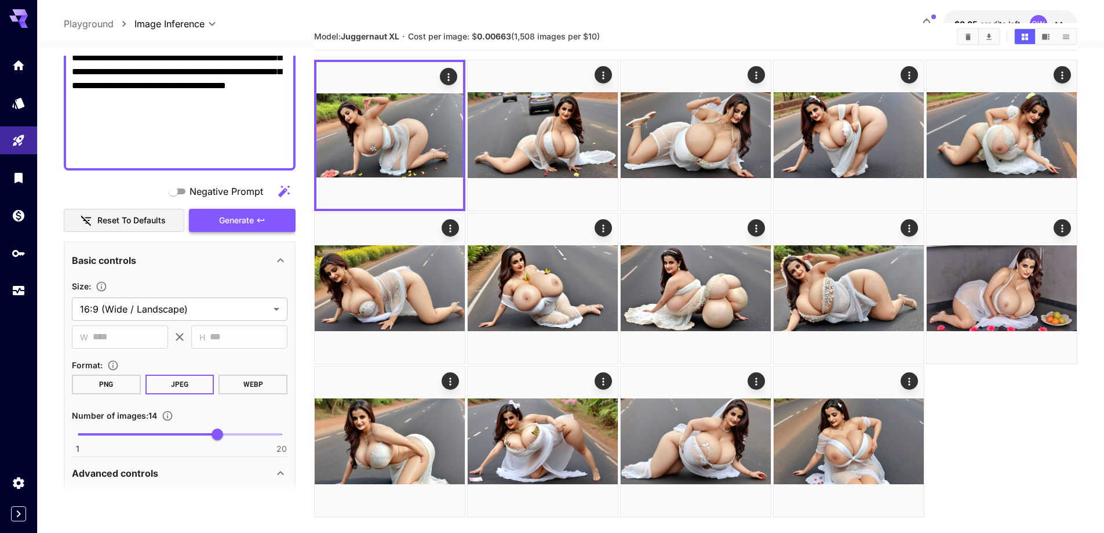
click at [237, 221] on span "Generate" at bounding box center [236, 220] width 35 height 14
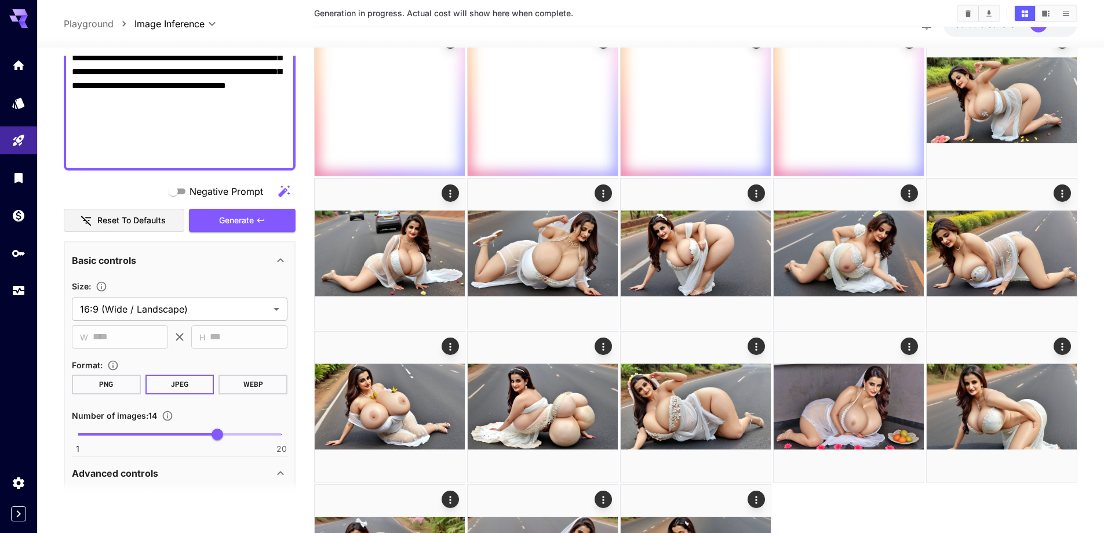
scroll to position [439, 0]
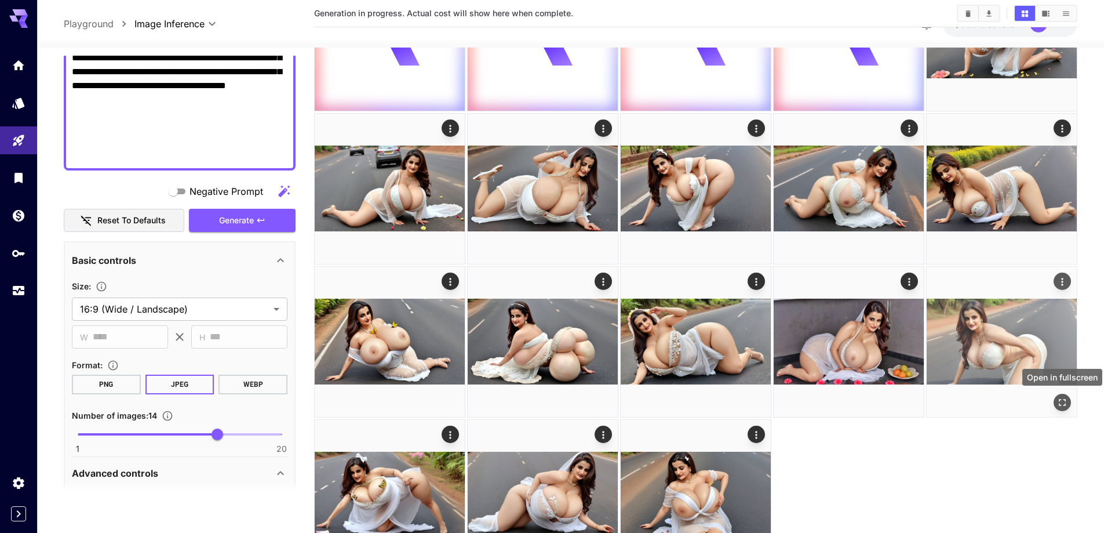
click at [1064, 400] on icon "Open in fullscreen" at bounding box center [1063, 403] width 12 height 12
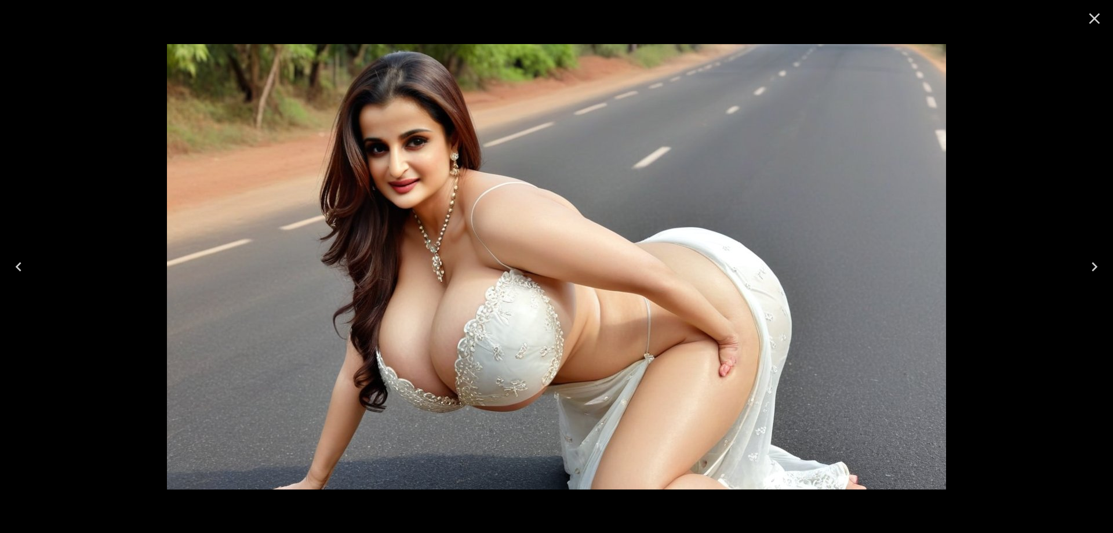
click at [1095, 21] on icon "Close" at bounding box center [1094, 18] width 19 height 19
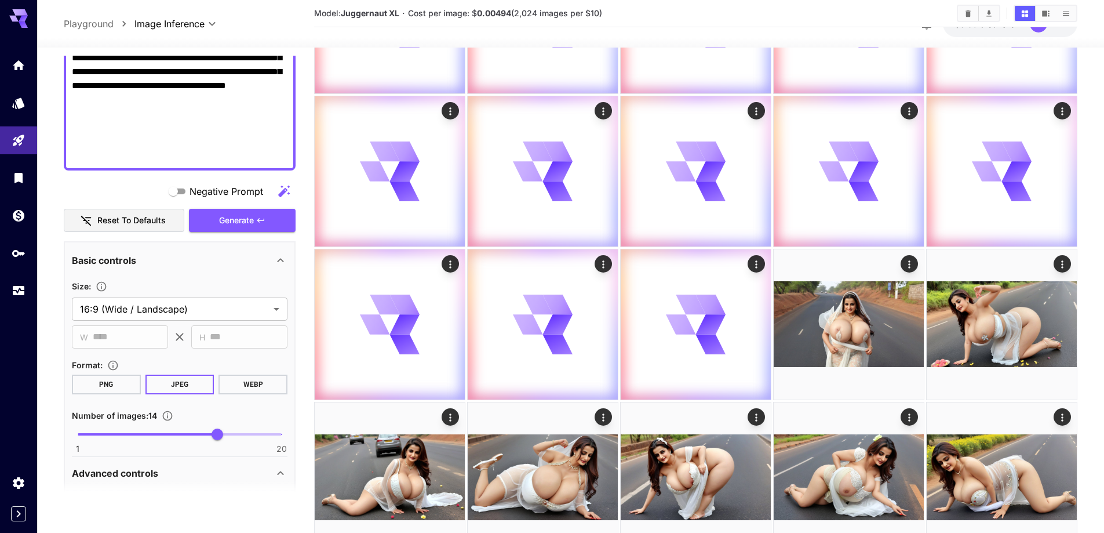
scroll to position [150, 0]
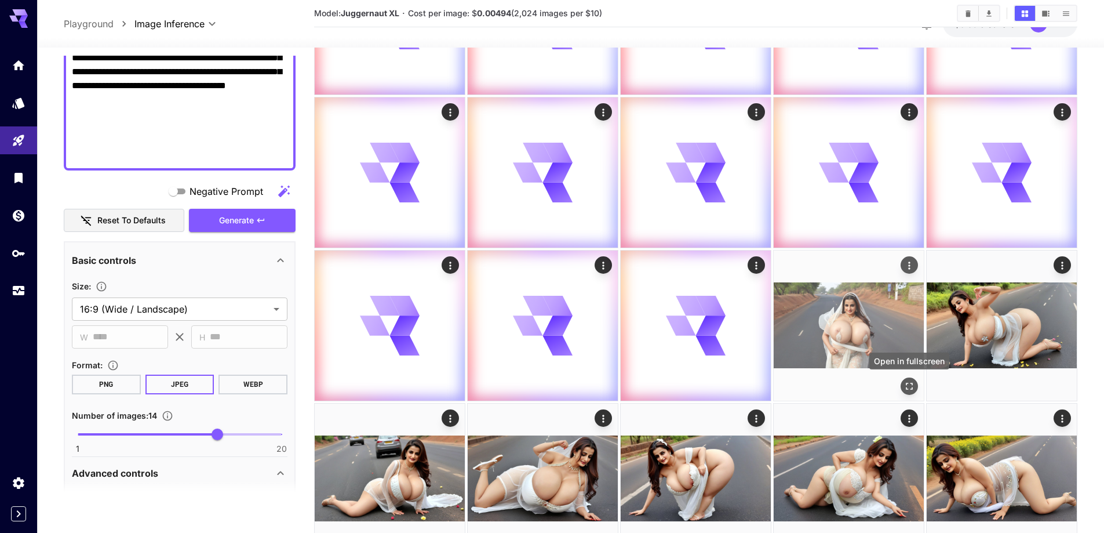
click at [908, 383] on icon "Open in fullscreen" at bounding box center [909, 386] width 7 height 7
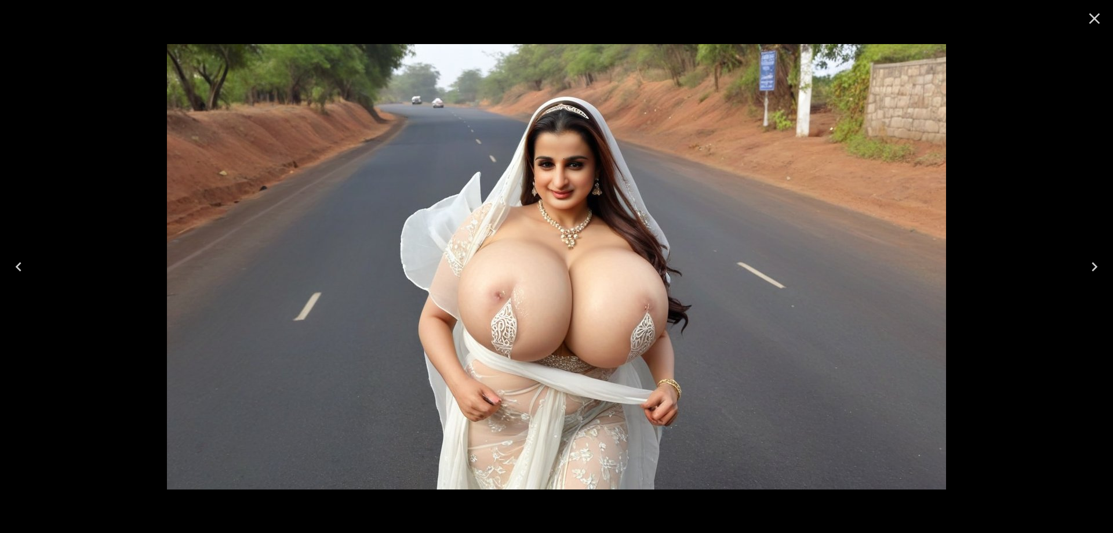
click at [1091, 28] on button "Close" at bounding box center [1095, 19] width 28 height 28
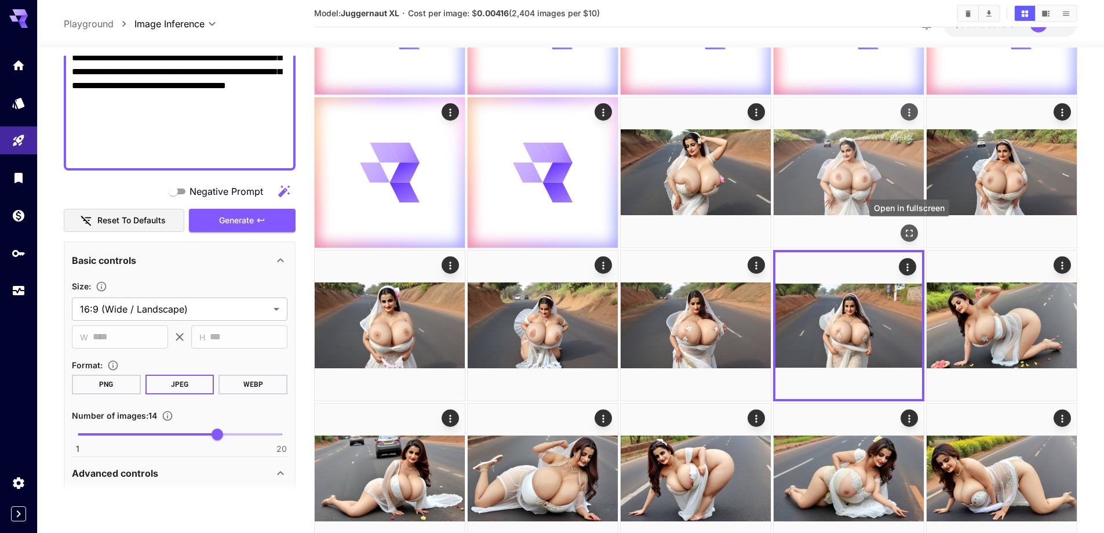
click at [910, 239] on button "Open in fullscreen" at bounding box center [909, 232] width 17 height 17
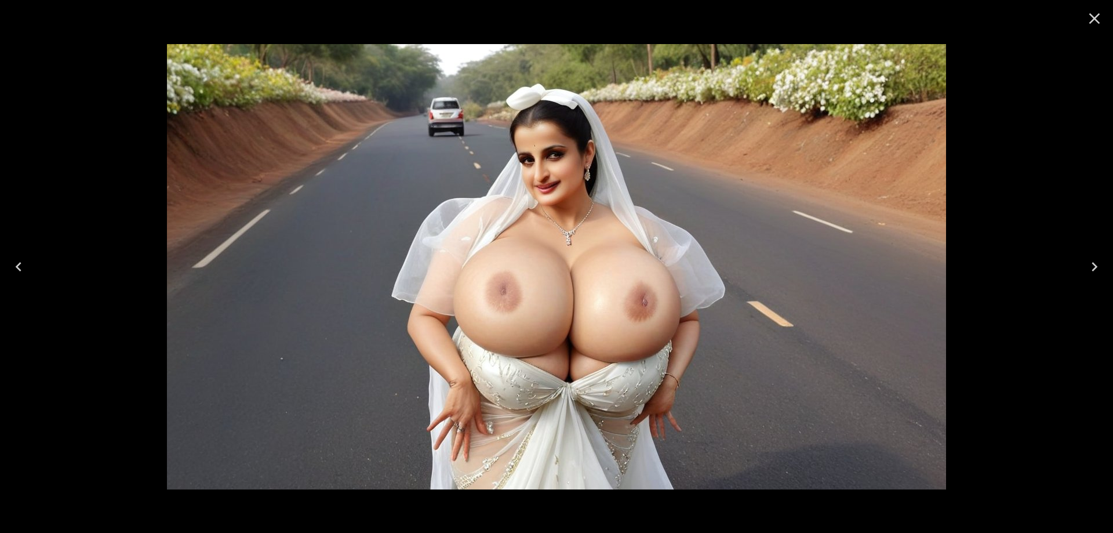
click at [1095, 16] on icon "Close" at bounding box center [1094, 18] width 19 height 19
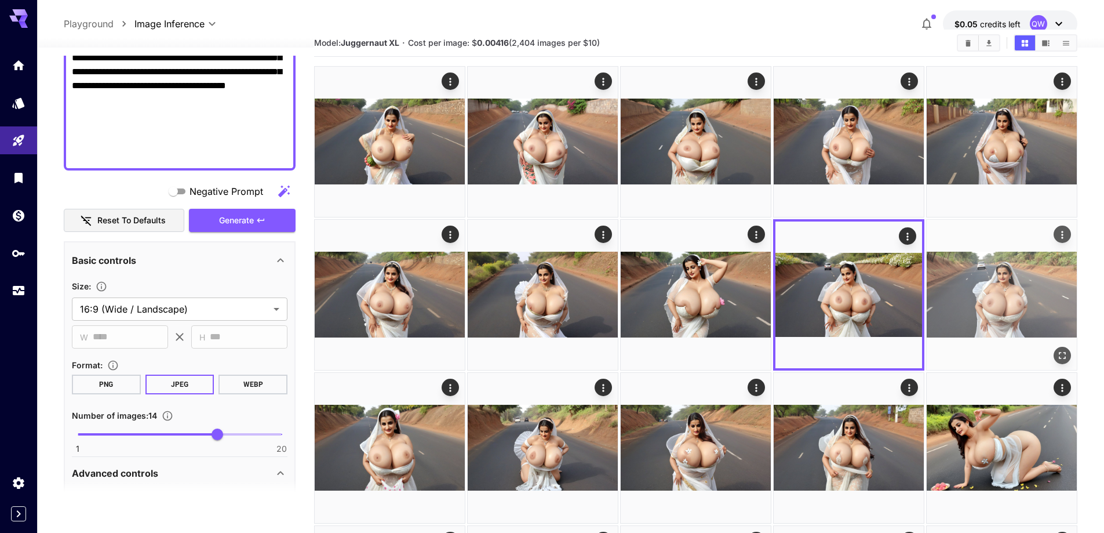
scroll to position [0, 0]
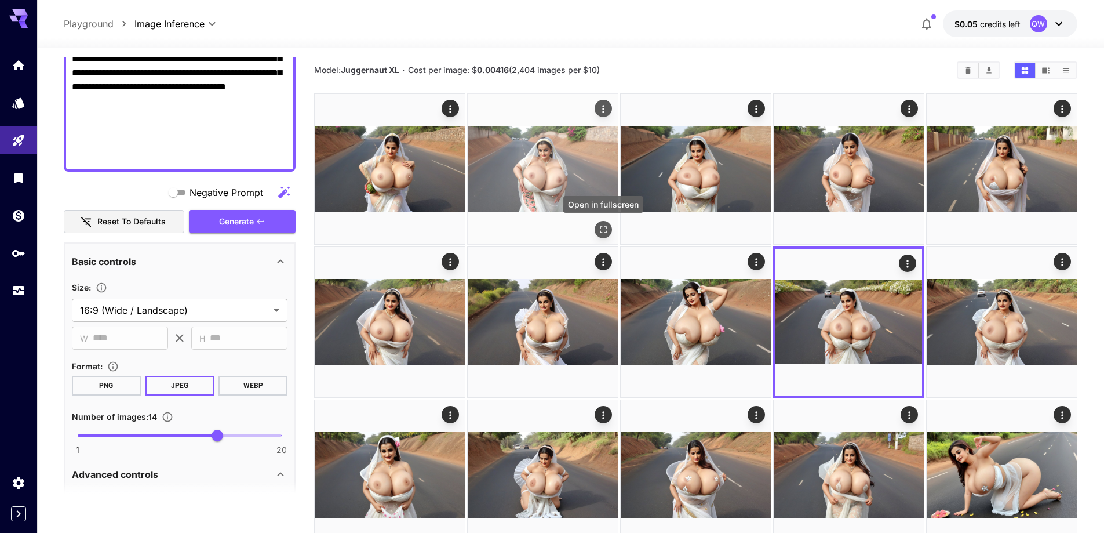
click at [601, 232] on icon "Open in fullscreen" at bounding box center [604, 230] width 12 height 12
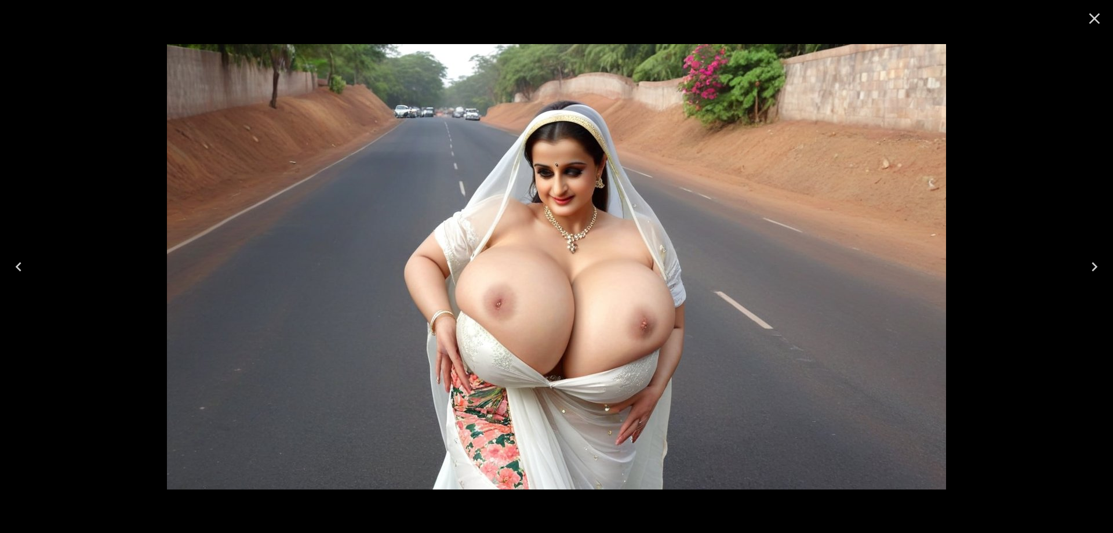
click at [1093, 14] on icon "Close" at bounding box center [1094, 18] width 19 height 19
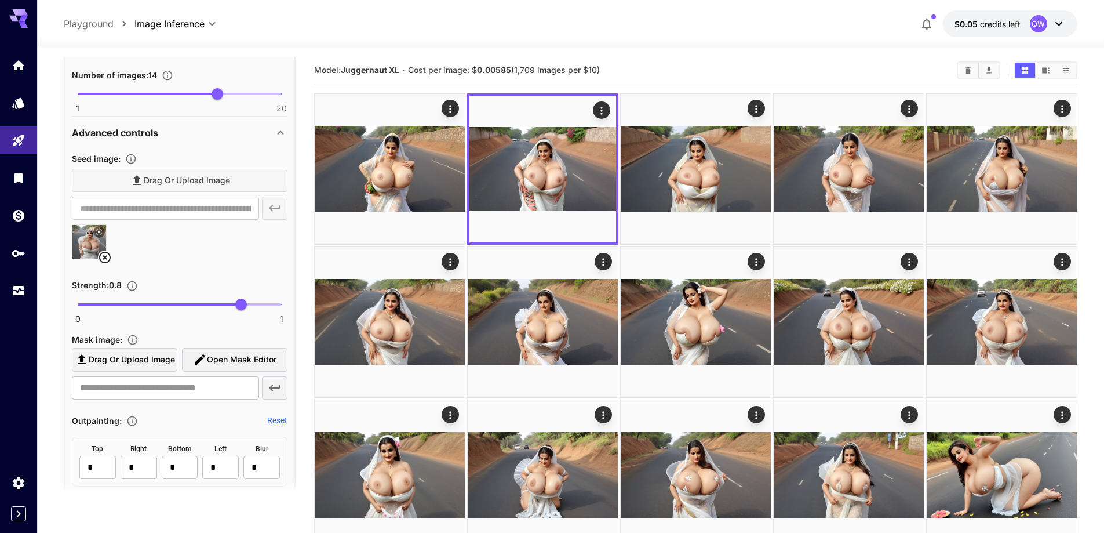
scroll to position [736, 0]
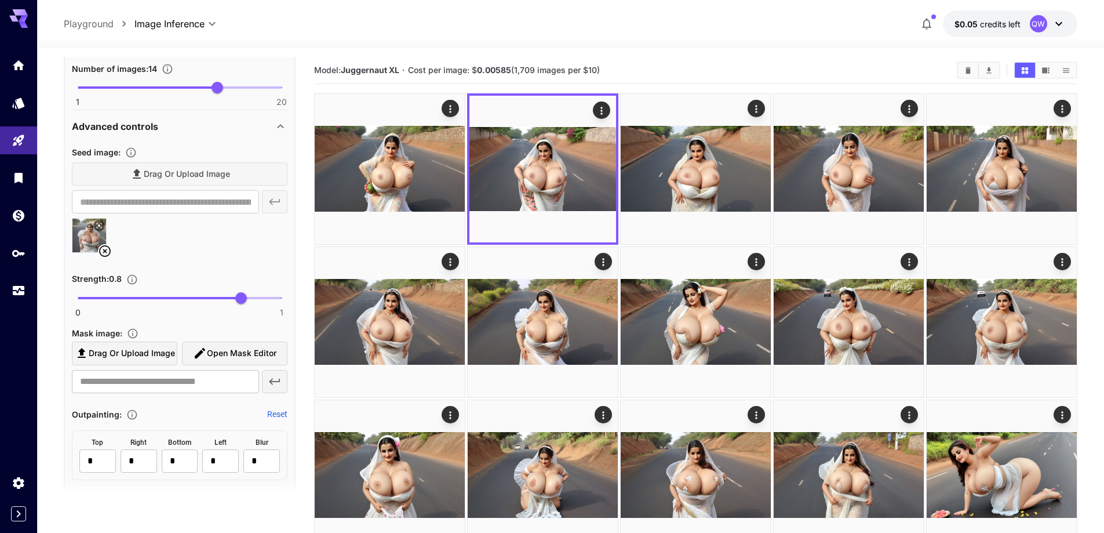
click at [100, 248] on icon at bounding box center [105, 251] width 14 height 14
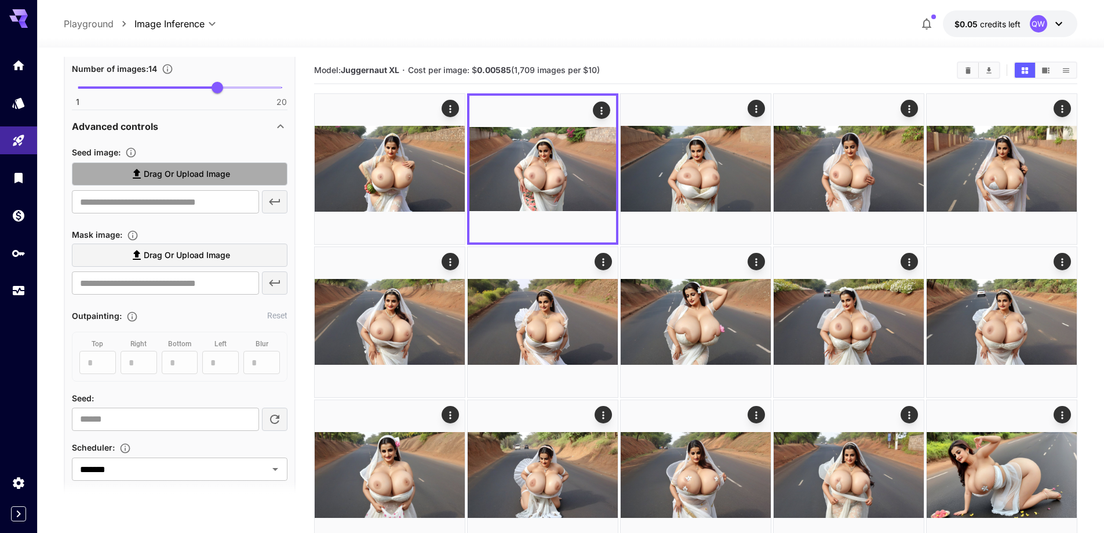
click at [184, 174] on span "Drag or upload image" at bounding box center [187, 174] width 86 height 14
click at [0, 0] on input "Drag or upload image" at bounding box center [0, 0] width 0 height 0
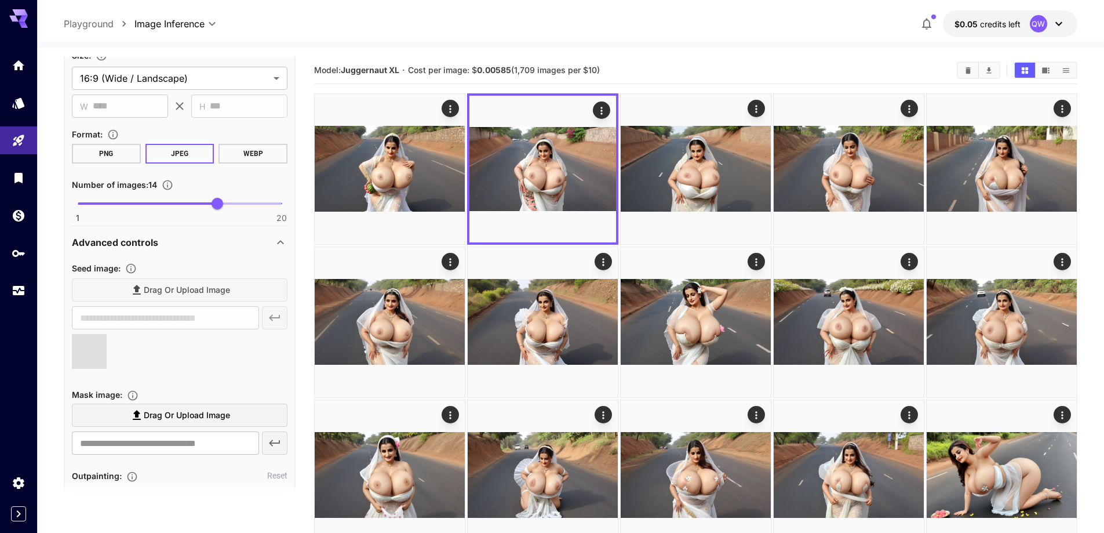
type input "**********"
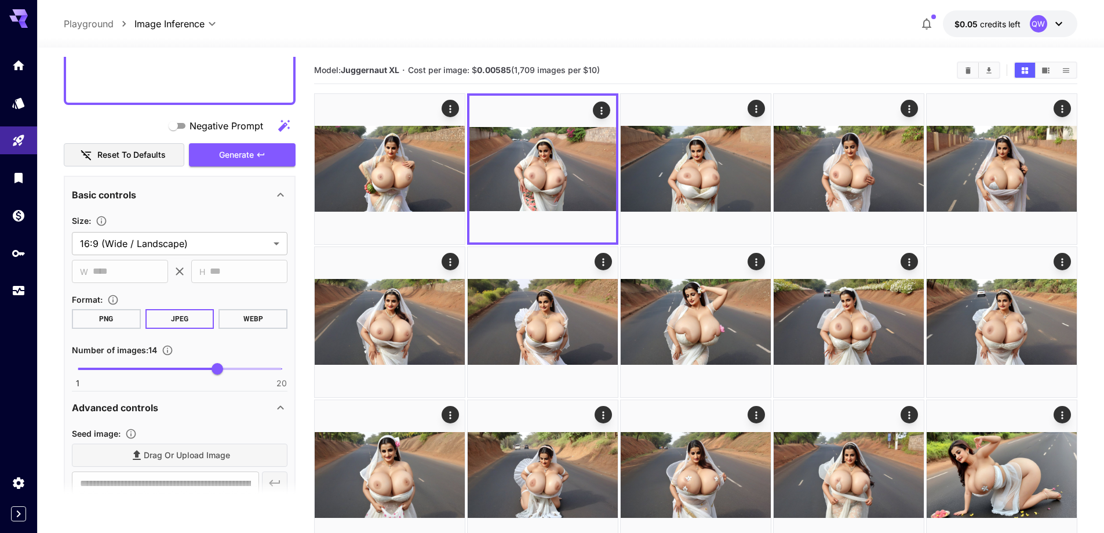
scroll to position [446, 0]
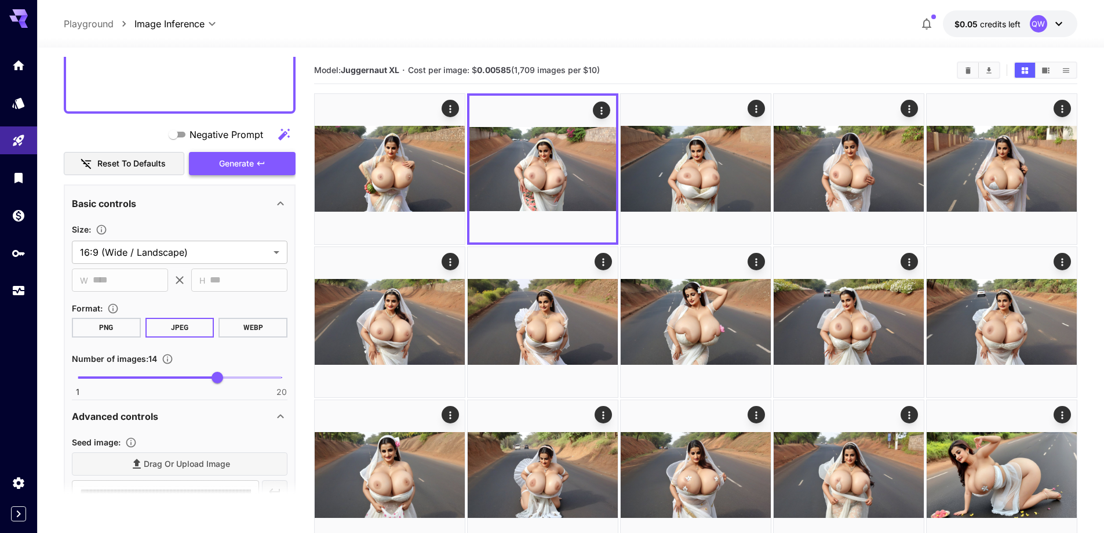
click at [228, 164] on span "Generate" at bounding box center [236, 164] width 35 height 14
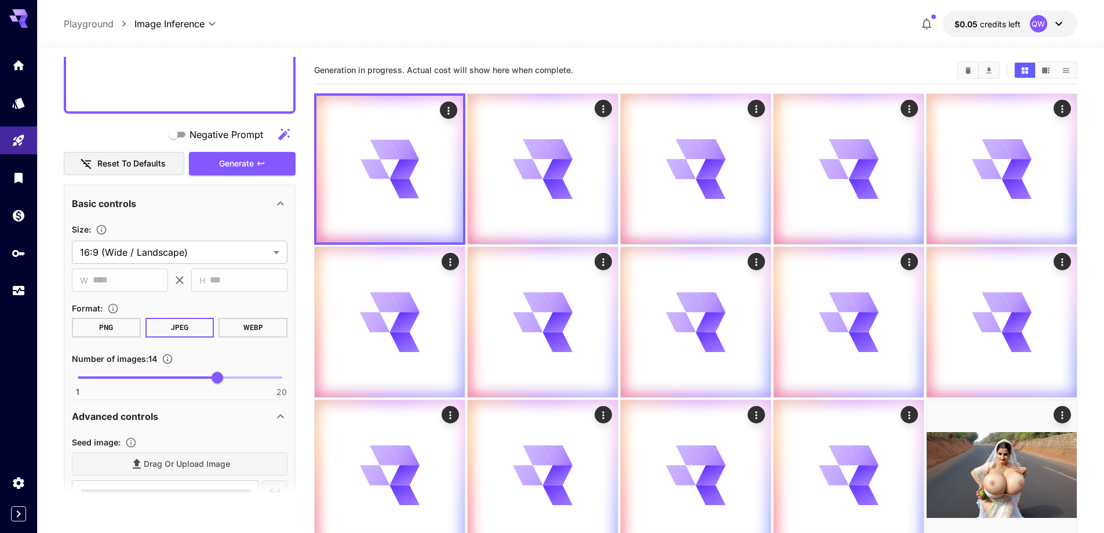
scroll to position [678, 0]
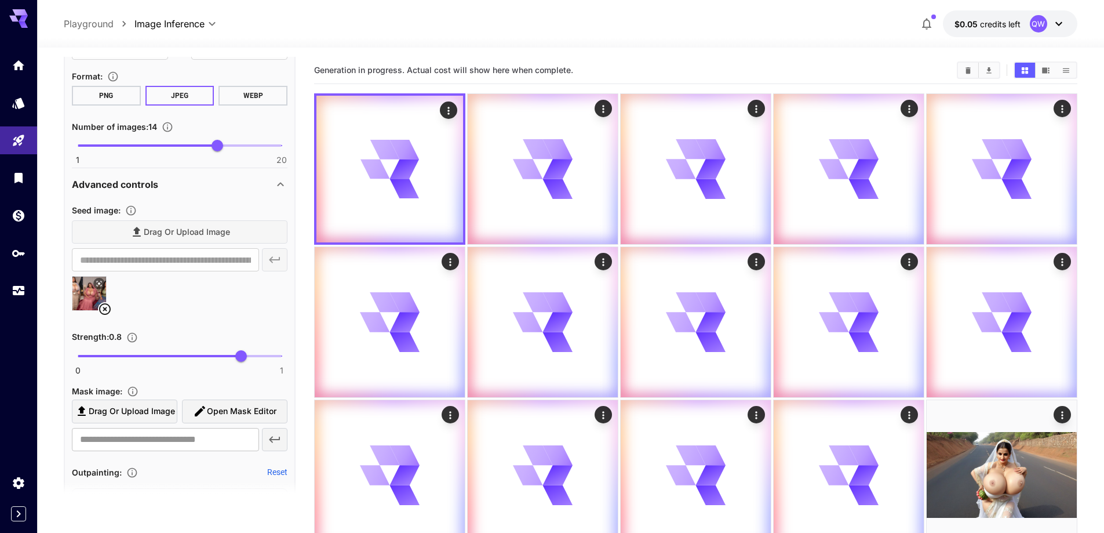
click at [104, 309] on icon at bounding box center [105, 309] width 14 height 14
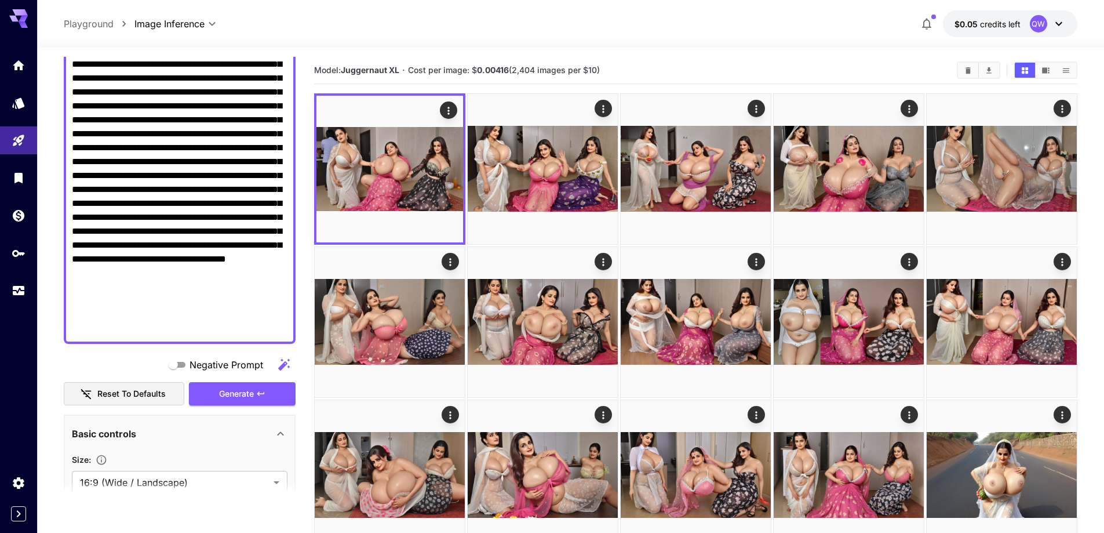
scroll to position [215, 0]
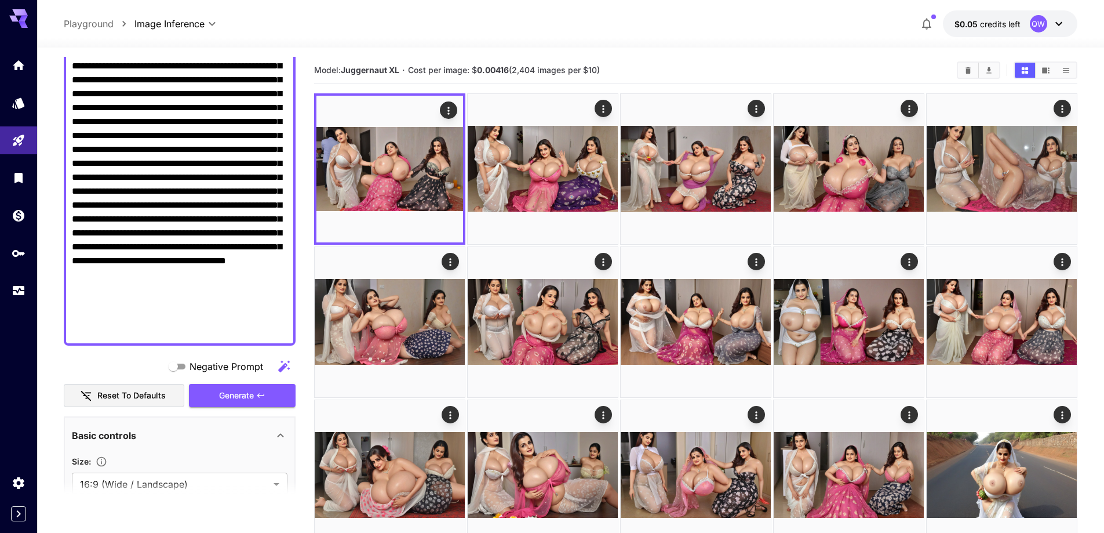
click at [152, 157] on textarea "Negative Prompt" at bounding box center [180, 143] width 216 height 390
paste textarea "**********"
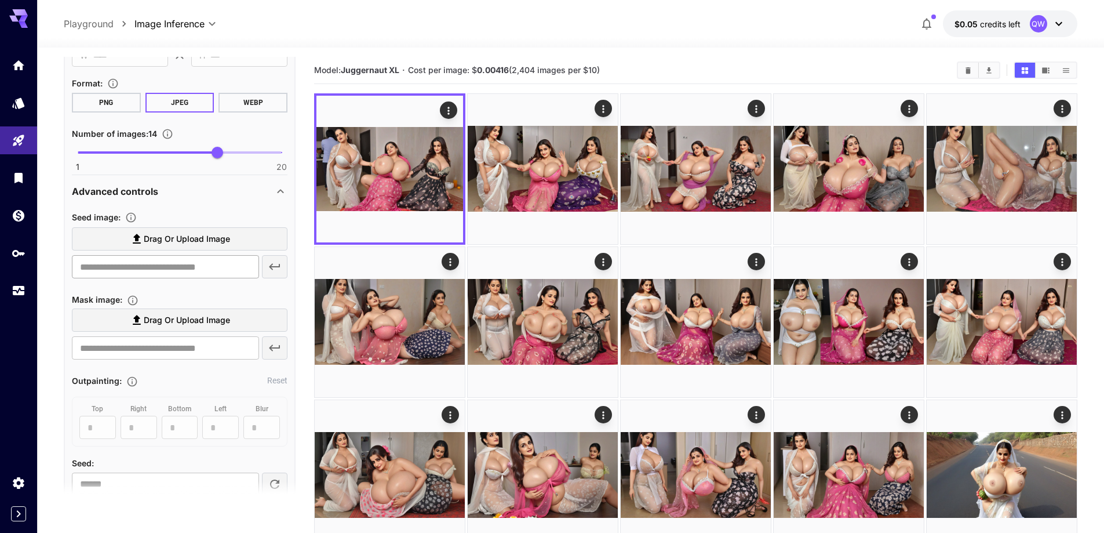
scroll to position [1195, 0]
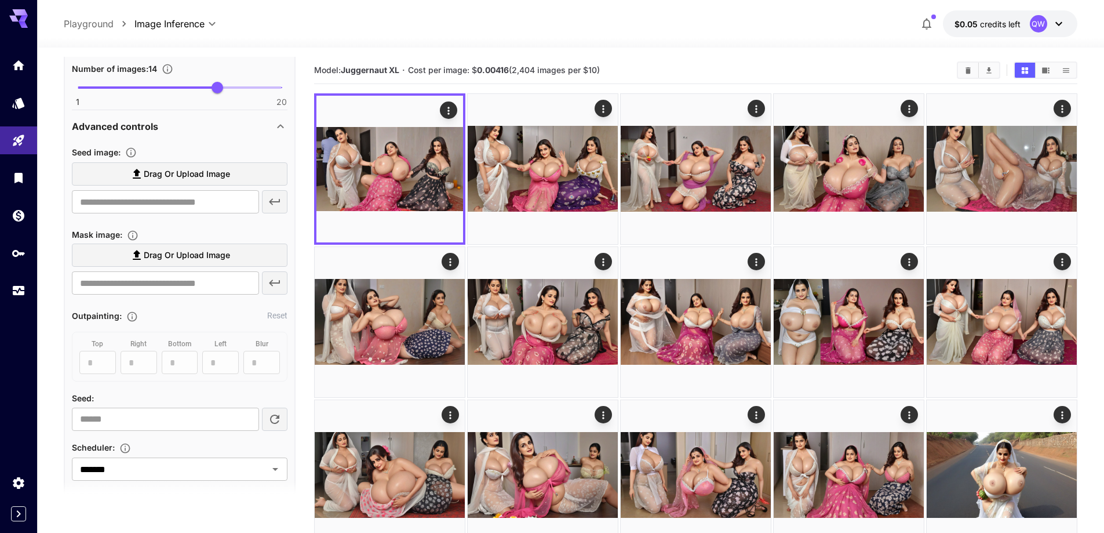
type textarea "**********"
click at [210, 177] on span "Drag or upload image" at bounding box center [187, 174] width 86 height 14
click at [0, 0] on input "Drag or upload image" at bounding box center [0, 0] width 0 height 0
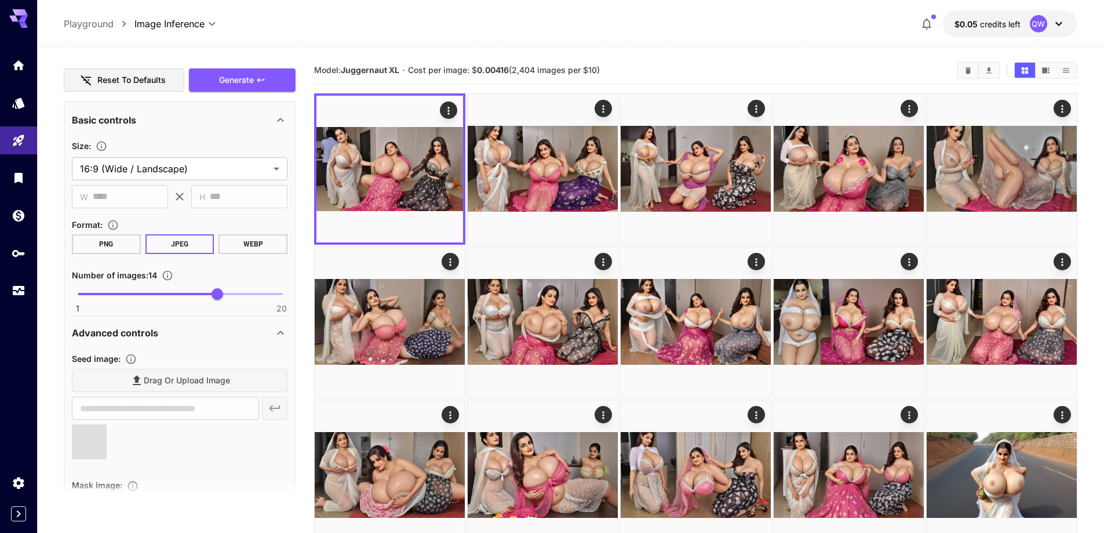
type input "**********"
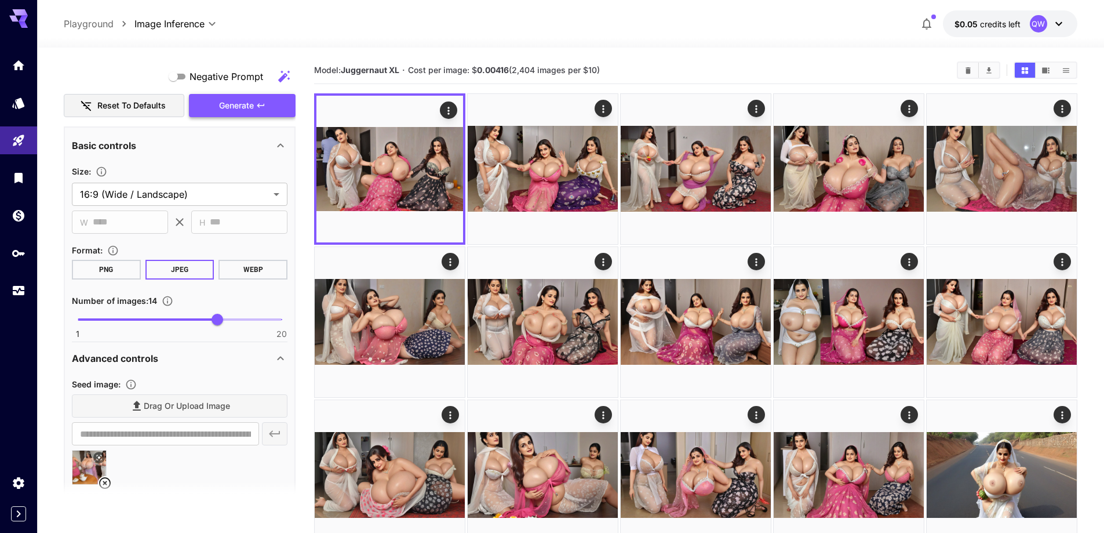
click at [228, 105] on span "Generate" at bounding box center [236, 106] width 35 height 14
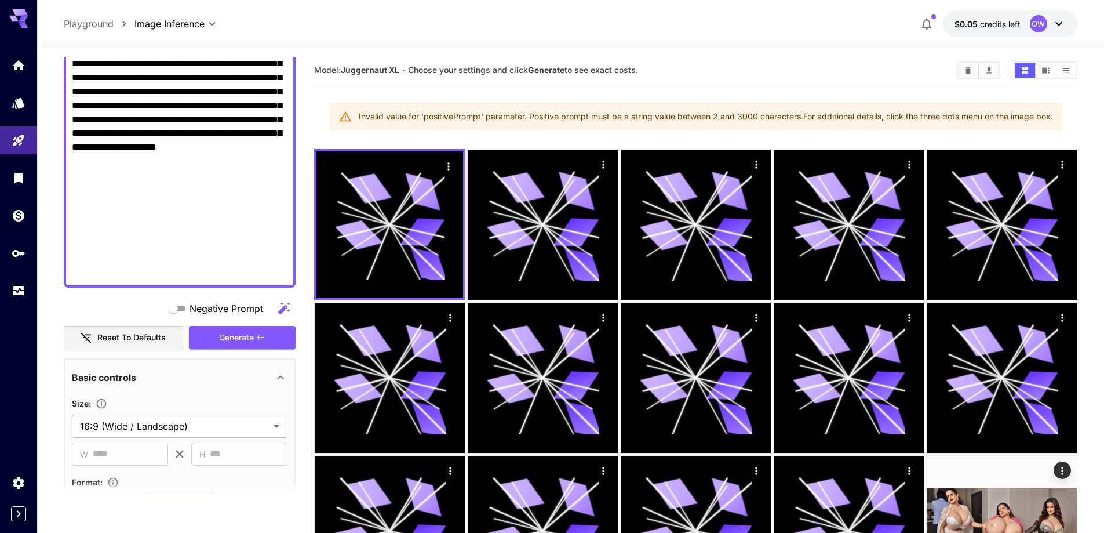
scroll to position [674, 0]
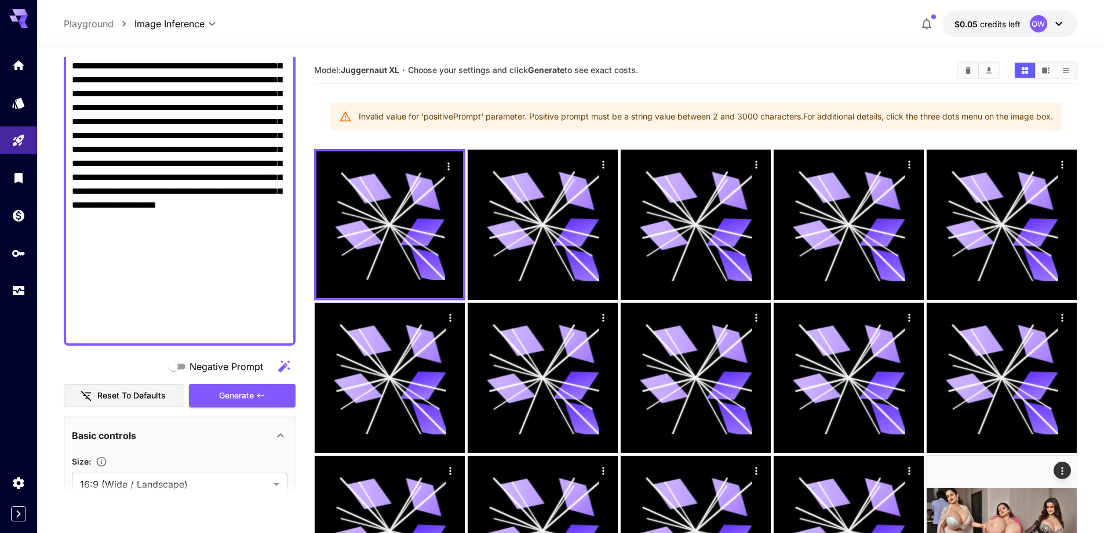
drag, startPoint x: 170, startPoint y: 80, endPoint x: 228, endPoint y: 317, distance: 243.5
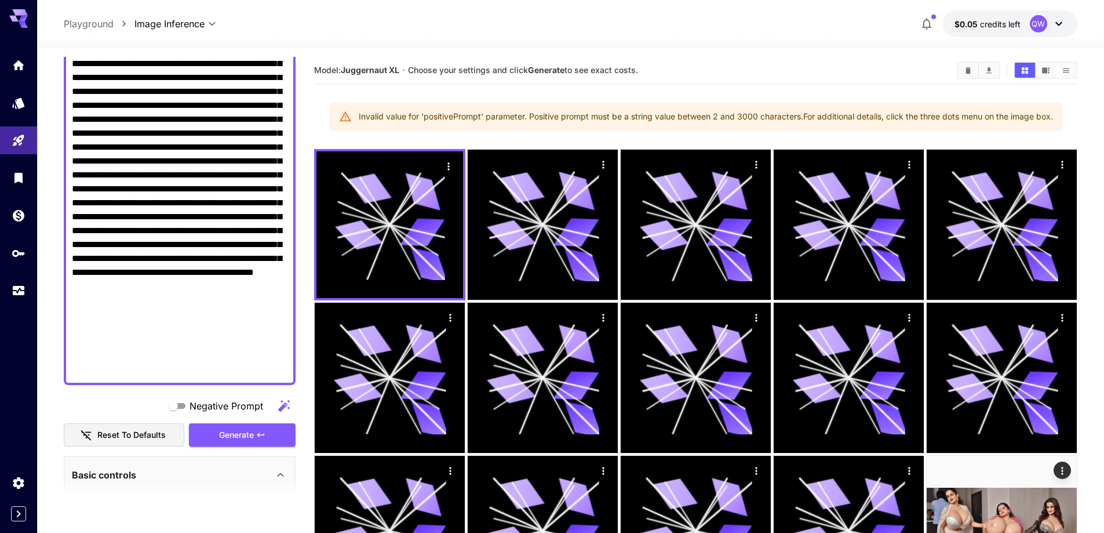
scroll to position [616, 0]
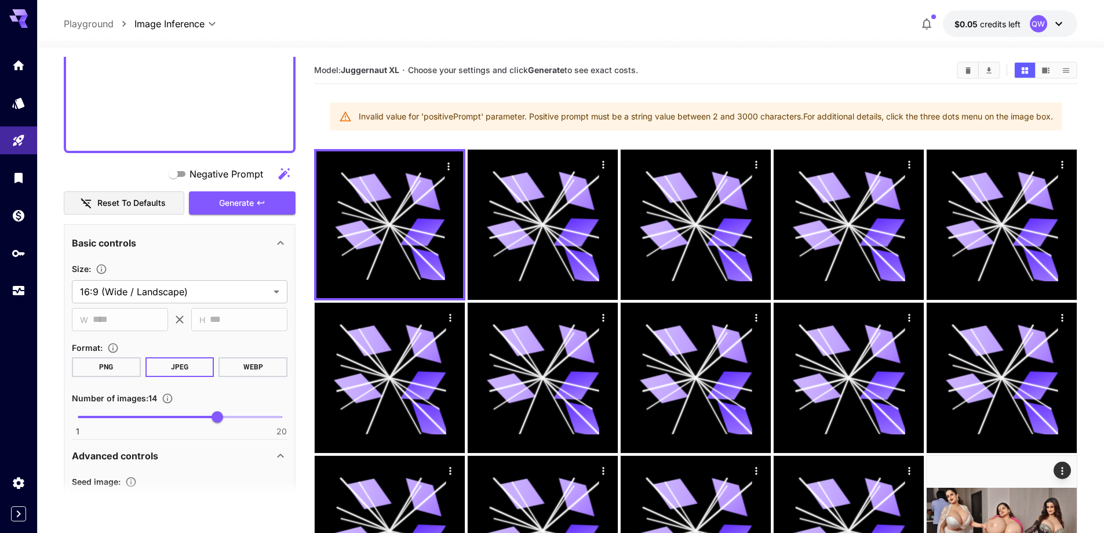
type textarea "**********"
click at [245, 188] on div "Negative Prompt Reset to defaults Generate" at bounding box center [180, 188] width 232 height 53
click at [255, 215] on button "Generate" at bounding box center [242, 203] width 107 height 24
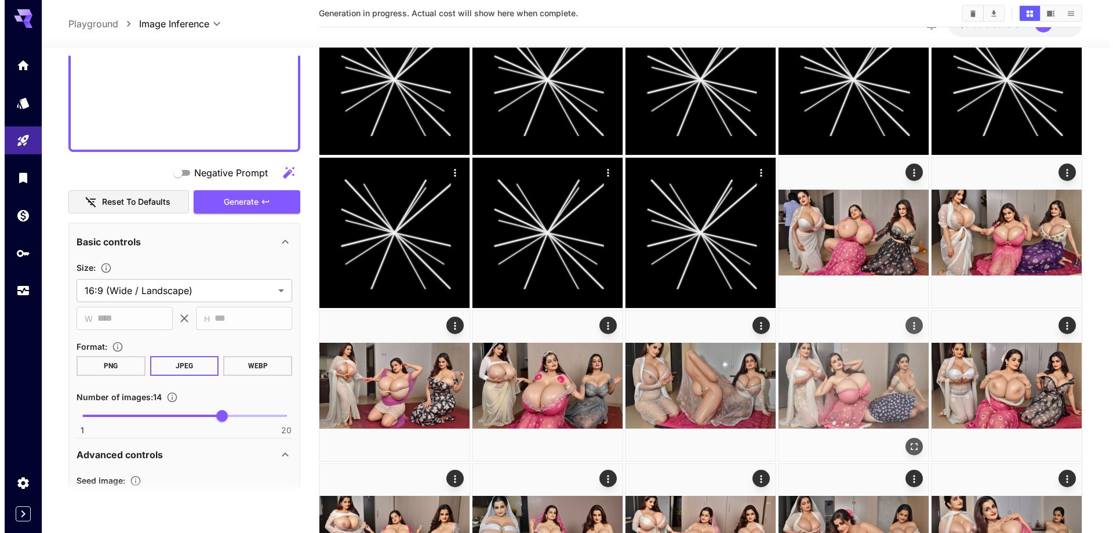
scroll to position [754, 0]
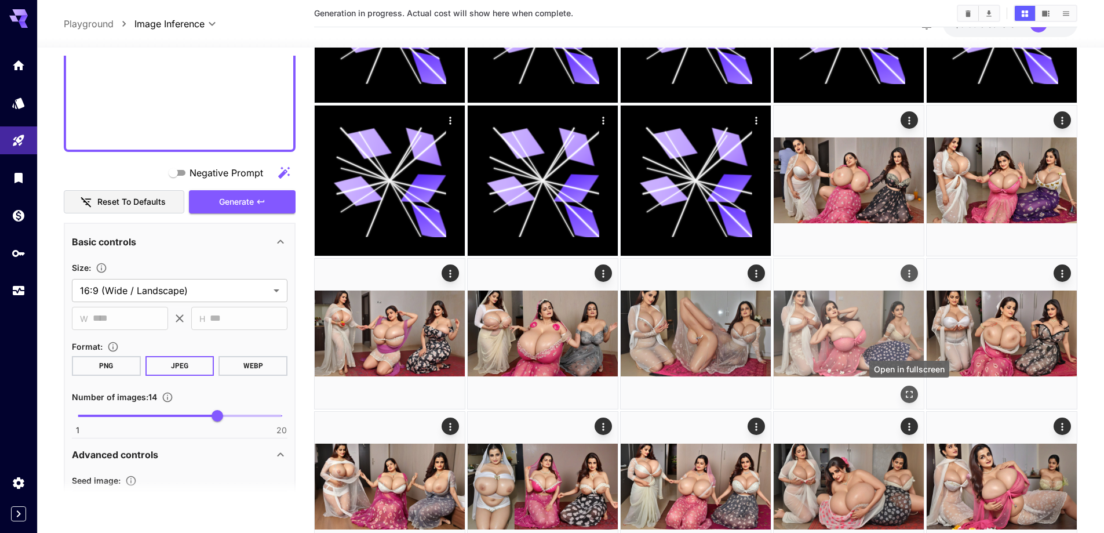
click at [911, 393] on icon "Open in fullscreen" at bounding box center [910, 394] width 12 height 12
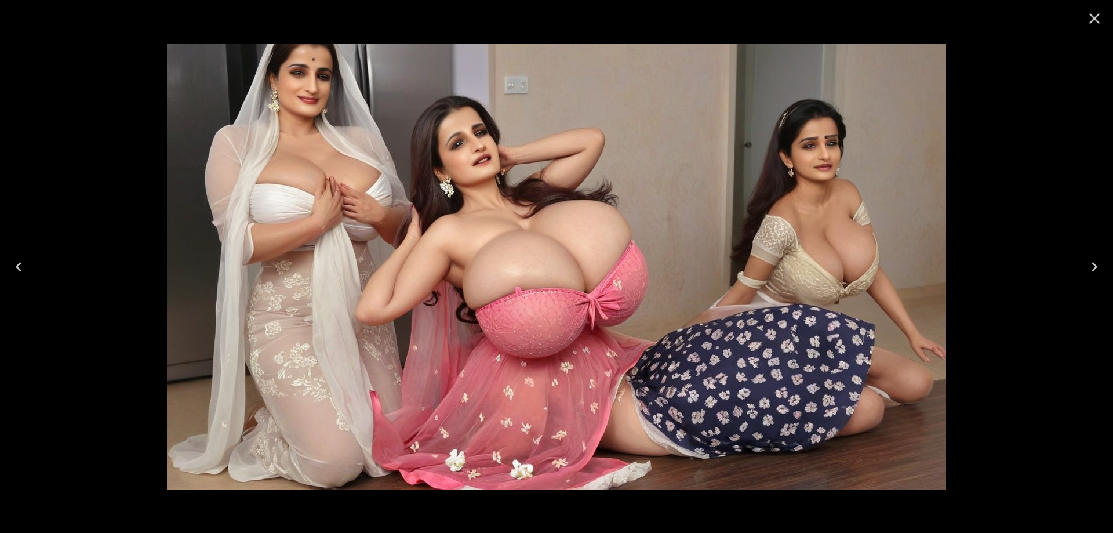
click at [13, 271] on icon "Previous" at bounding box center [18, 266] width 19 height 19
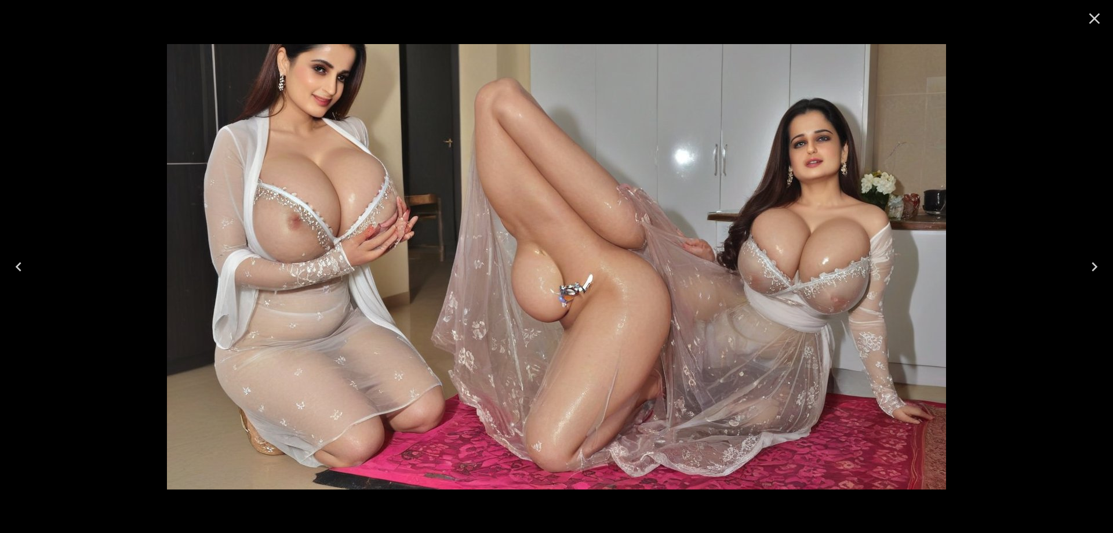
click at [13, 271] on icon "Previous" at bounding box center [18, 266] width 19 height 19
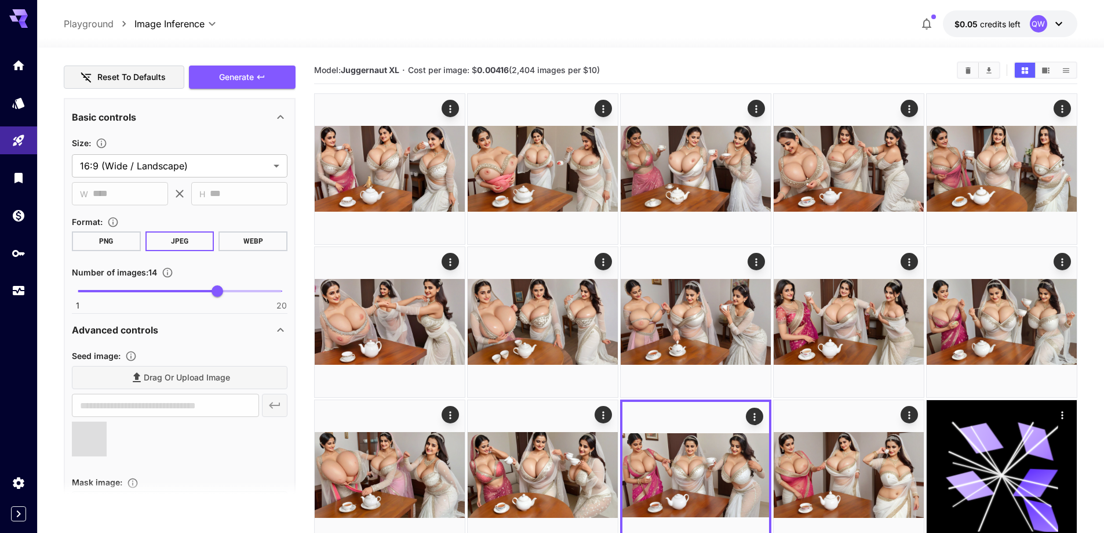
scroll to position [616, 0]
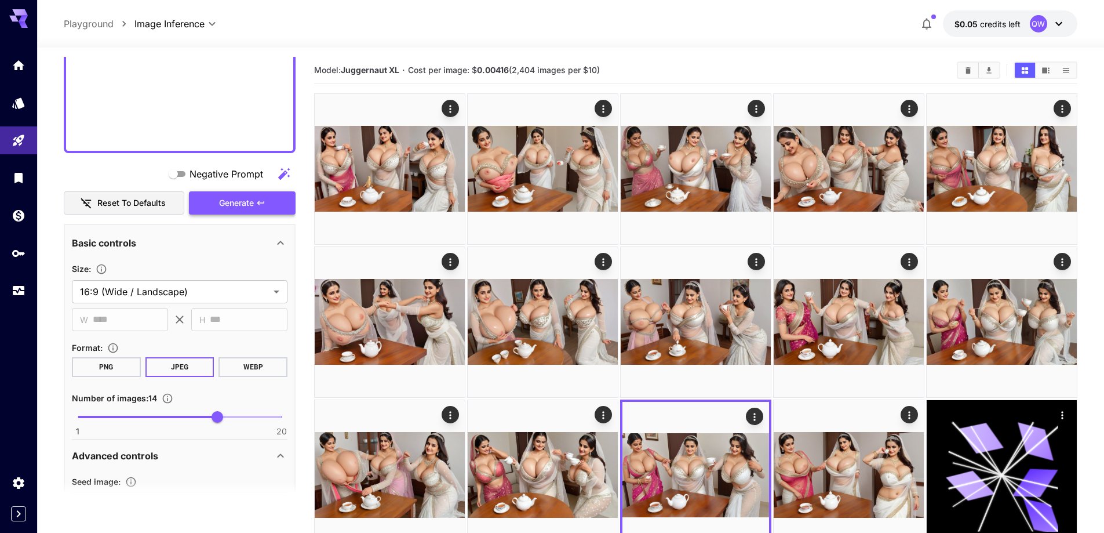
click at [279, 208] on button "Generate" at bounding box center [242, 203] width 107 height 24
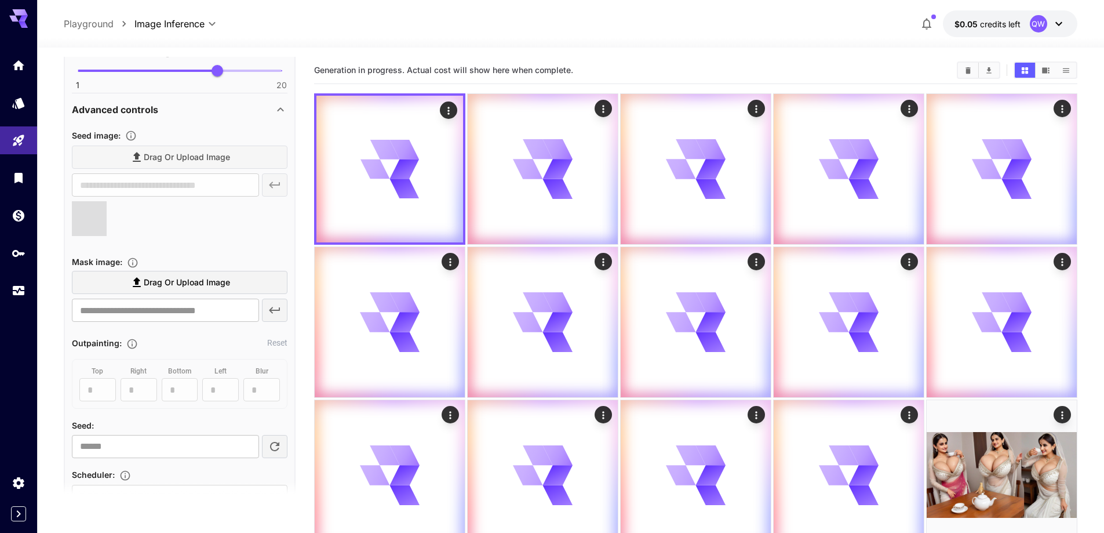
scroll to position [964, 0]
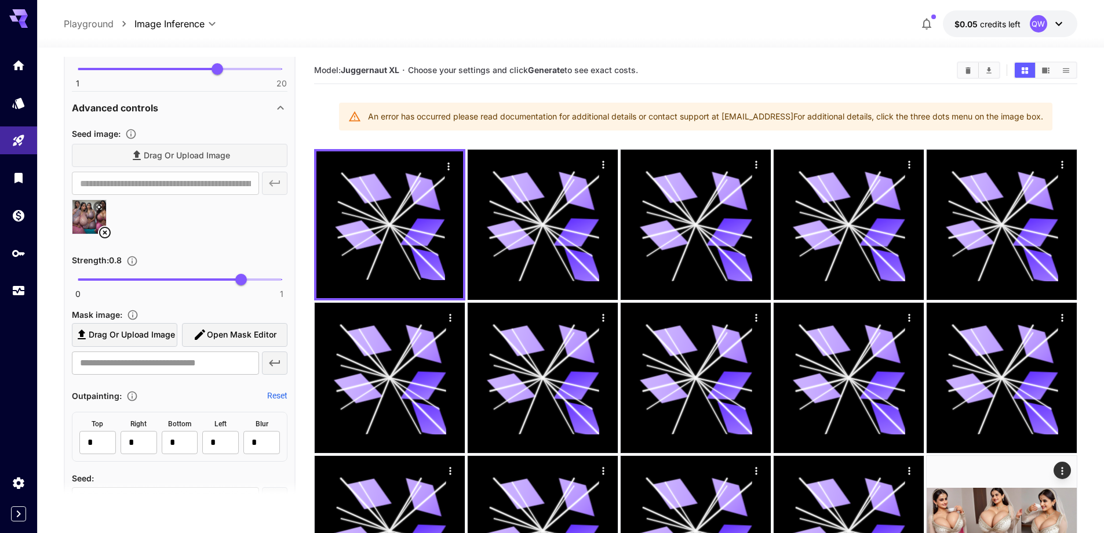
type input "**********"
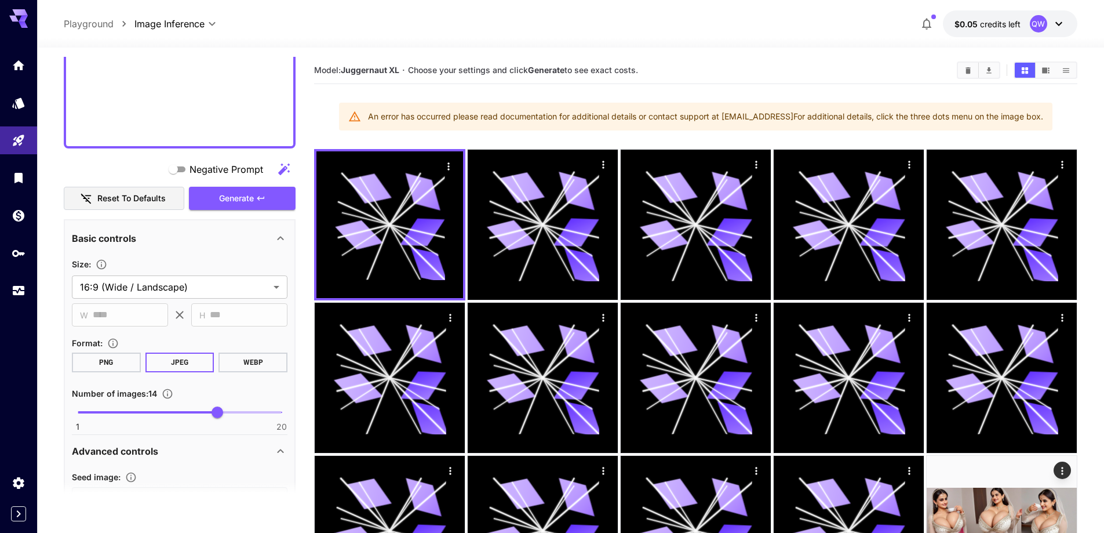
scroll to position [616, 0]
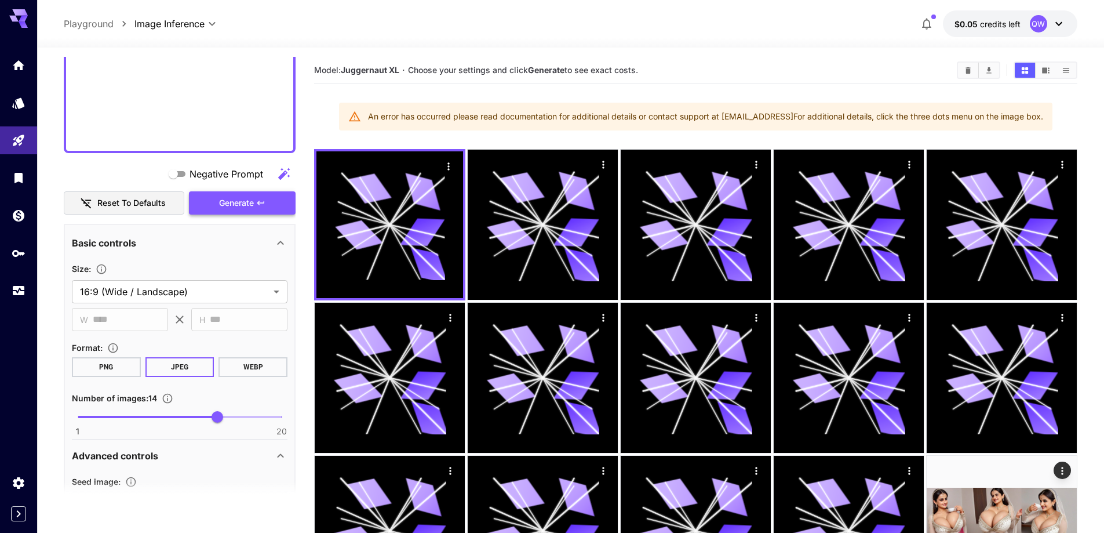
click at [232, 198] on span "Generate" at bounding box center [236, 203] width 35 height 14
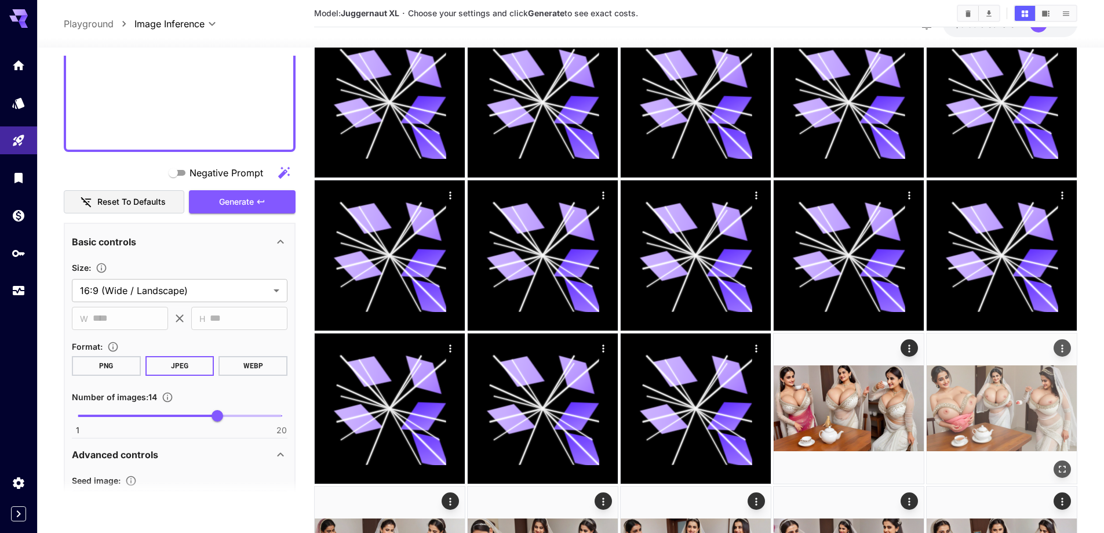
scroll to position [812, 0]
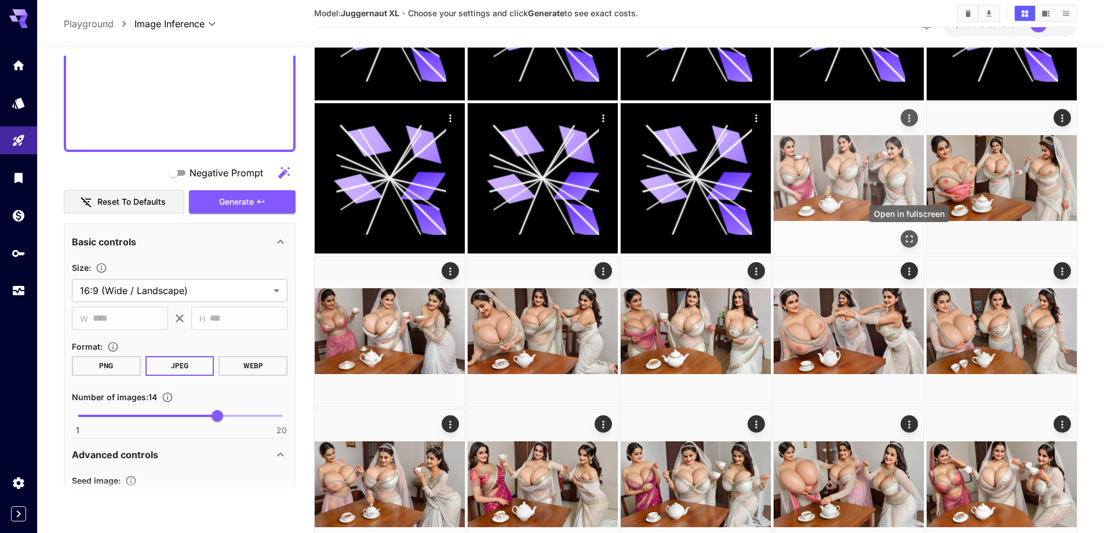
click at [913, 241] on icon "Open in fullscreen" at bounding box center [909, 238] width 7 height 7
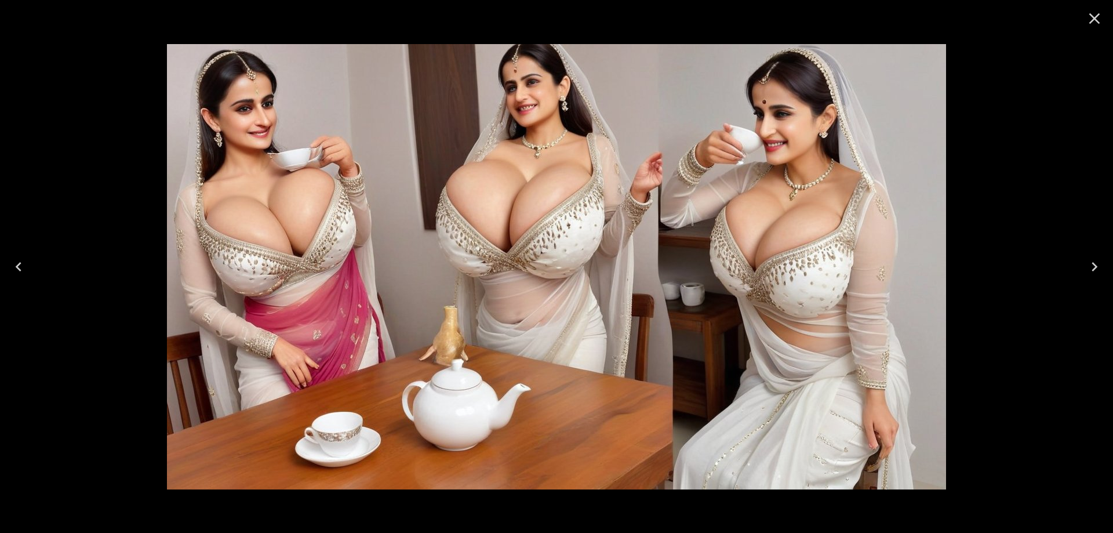
click at [1086, 266] on icon "Next" at bounding box center [1094, 266] width 19 height 19
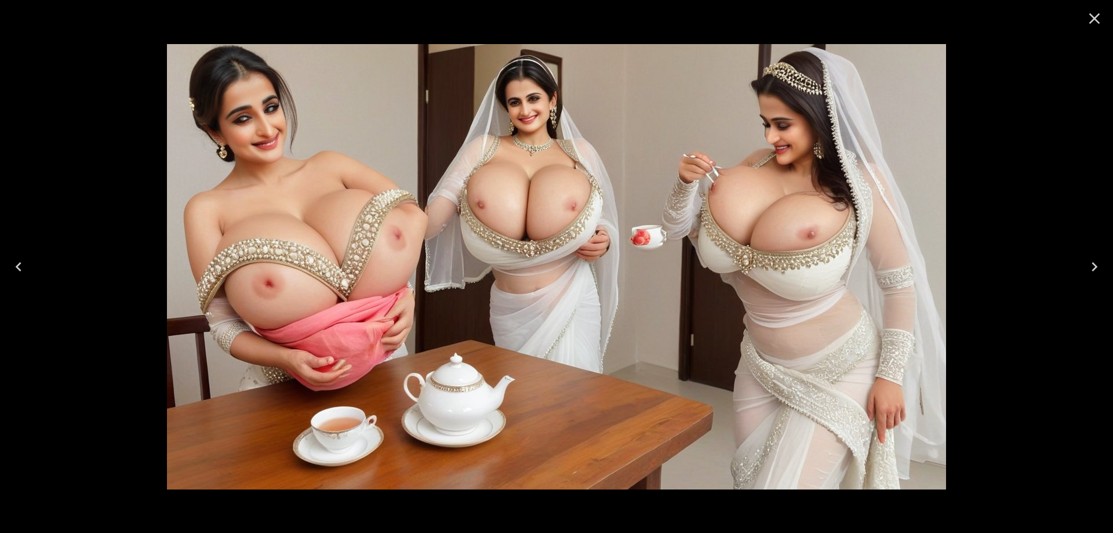
click at [1086, 266] on icon "Next" at bounding box center [1094, 266] width 19 height 19
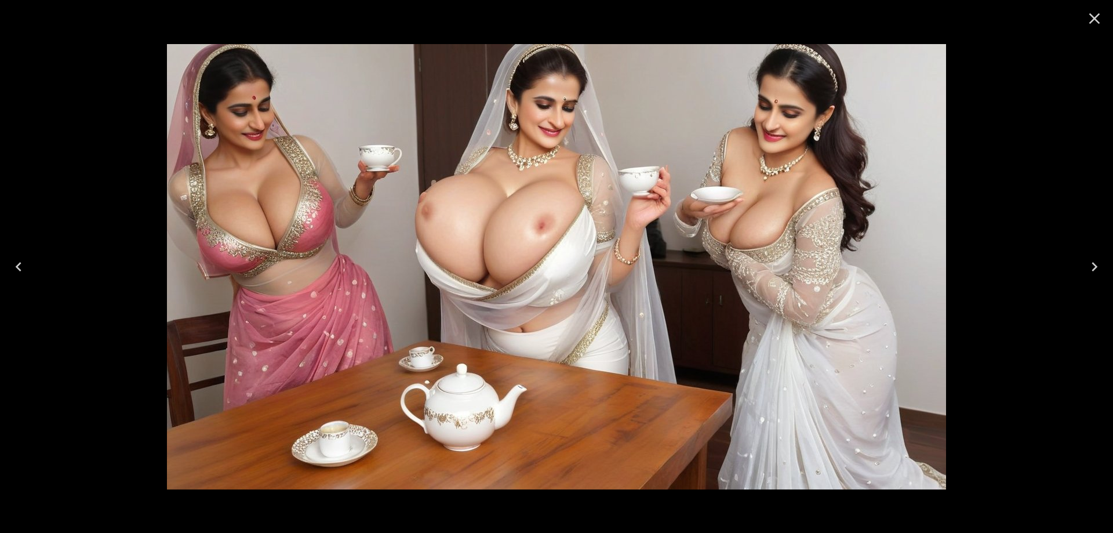
click at [1086, 266] on icon "Next" at bounding box center [1094, 266] width 19 height 19
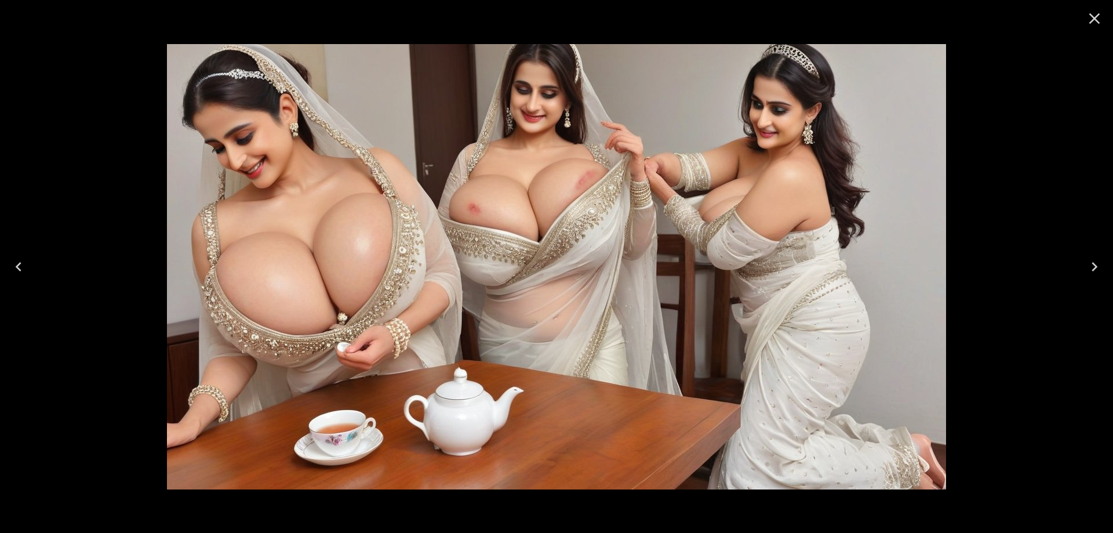
click at [1086, 266] on icon "Next" at bounding box center [1094, 266] width 19 height 19
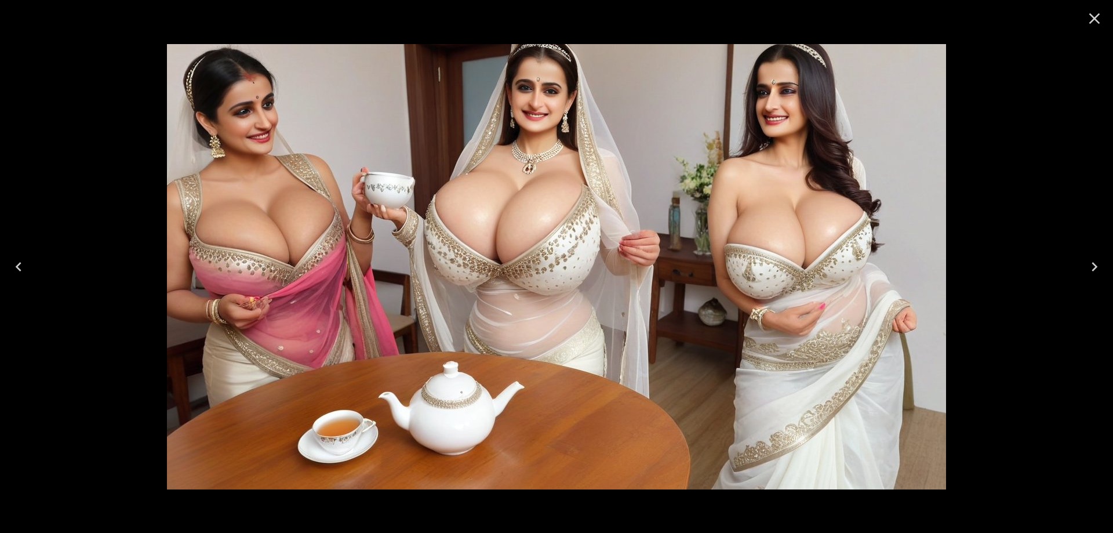
click at [1086, 266] on icon "Next" at bounding box center [1094, 266] width 19 height 19
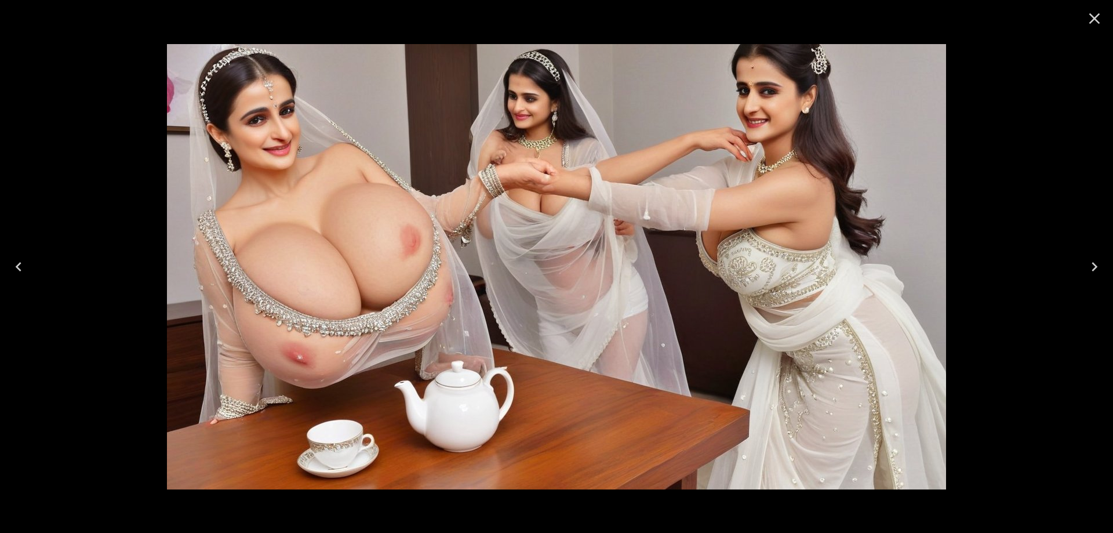
click at [1086, 266] on icon "Next" at bounding box center [1094, 266] width 19 height 19
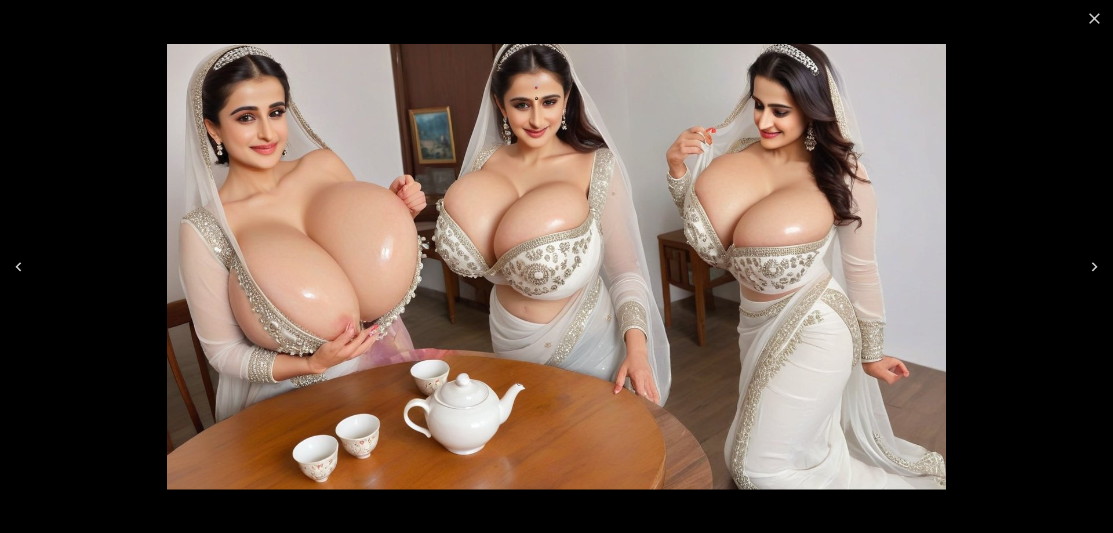
click at [1086, 266] on icon "Next" at bounding box center [1094, 266] width 19 height 19
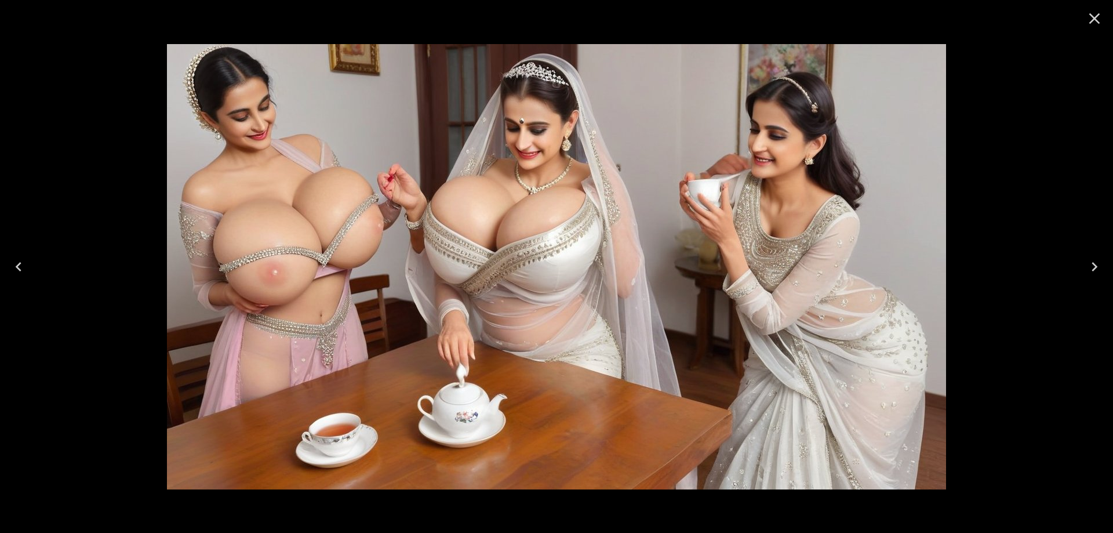
click at [1086, 266] on icon "Next" at bounding box center [1094, 266] width 19 height 19
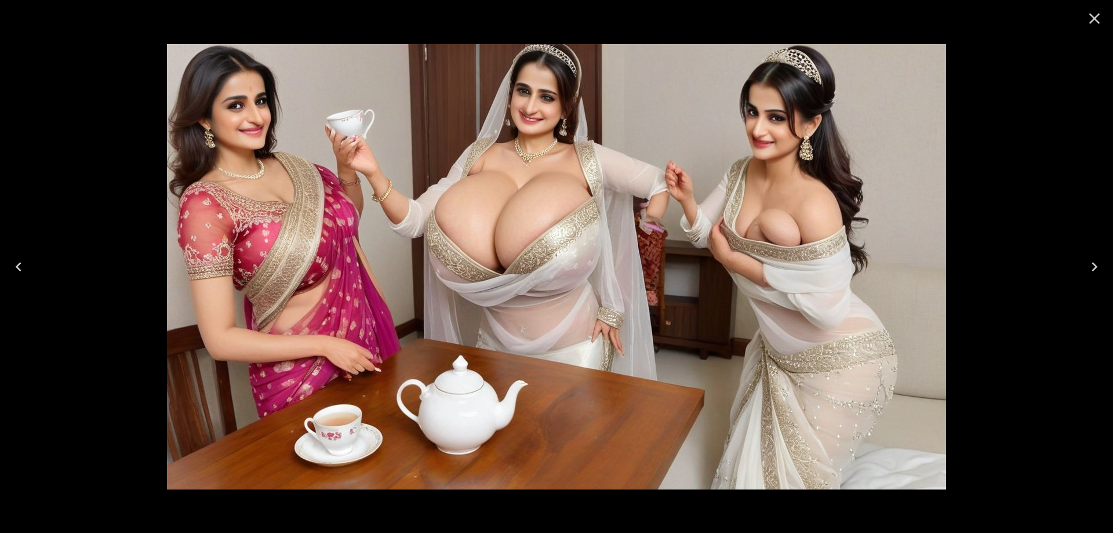
click at [1086, 266] on icon "Next" at bounding box center [1094, 266] width 19 height 19
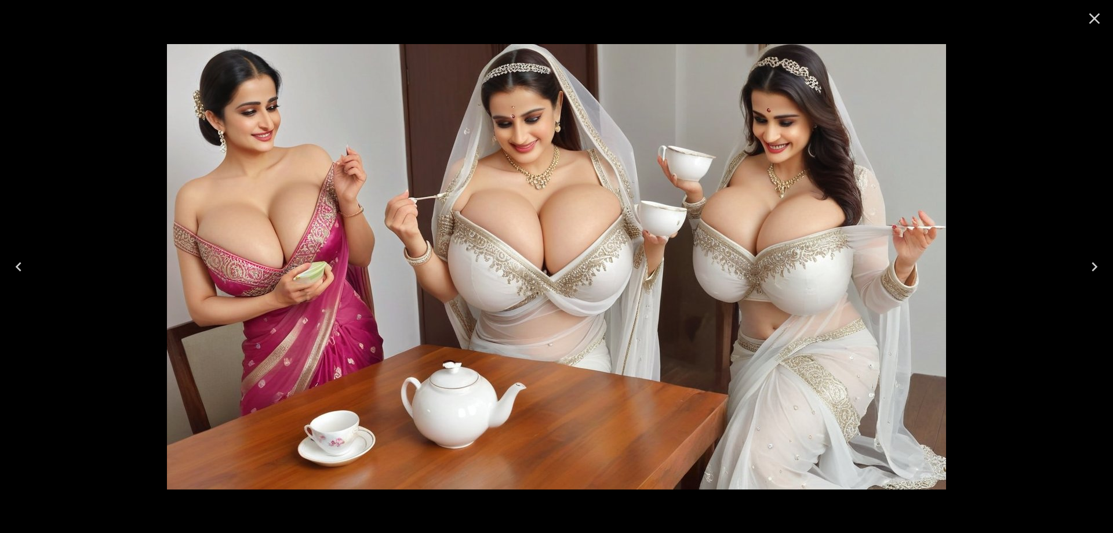
click at [1086, 266] on icon "Next" at bounding box center [1094, 266] width 19 height 19
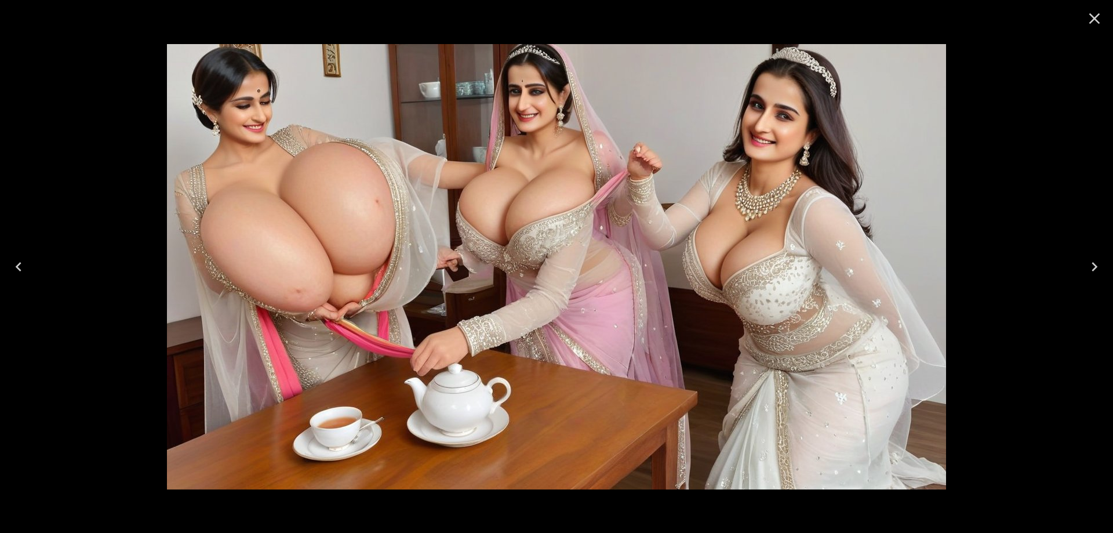
click at [1086, 266] on icon "Next" at bounding box center [1094, 266] width 19 height 19
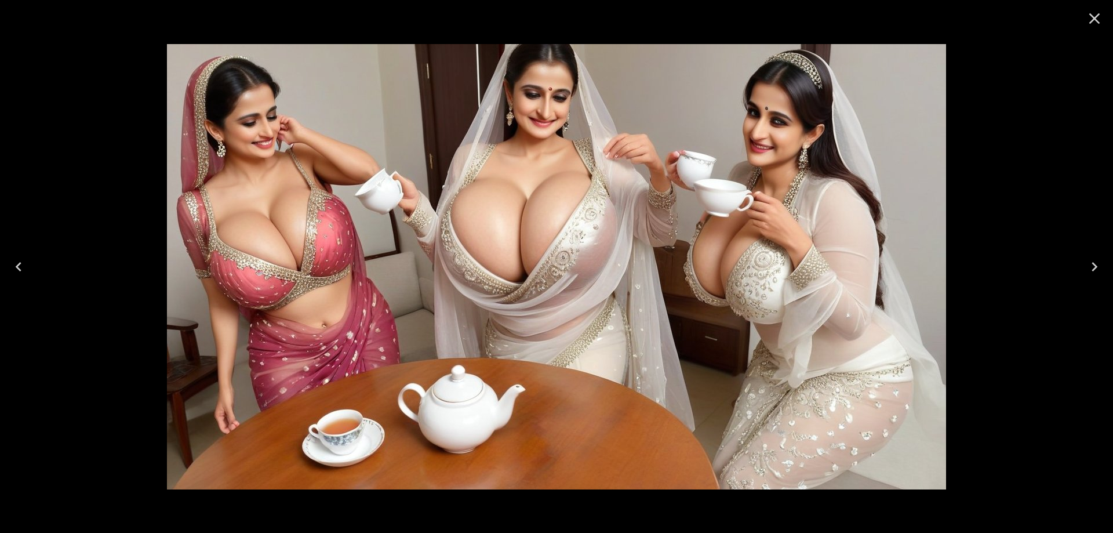
click at [1086, 266] on icon "Next" at bounding box center [1094, 266] width 19 height 19
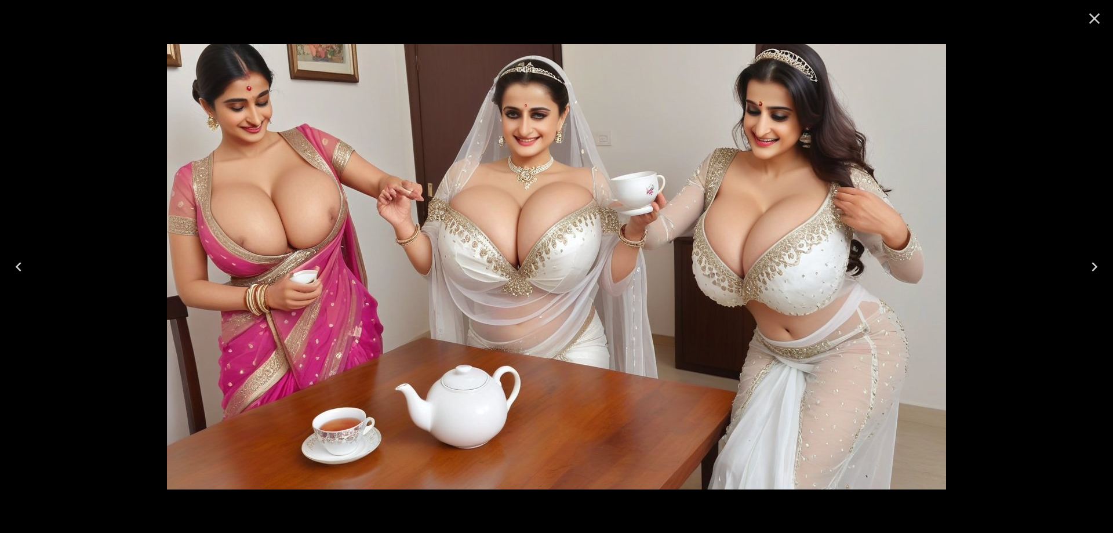
click at [1086, 266] on icon "Next" at bounding box center [1094, 266] width 19 height 19
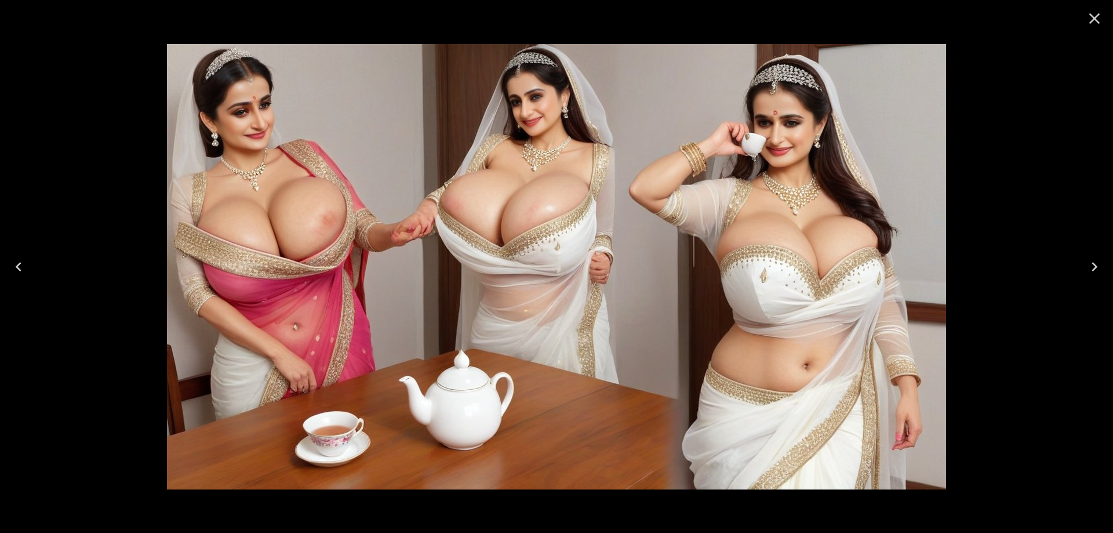
click at [1086, 266] on icon "Next" at bounding box center [1094, 266] width 19 height 19
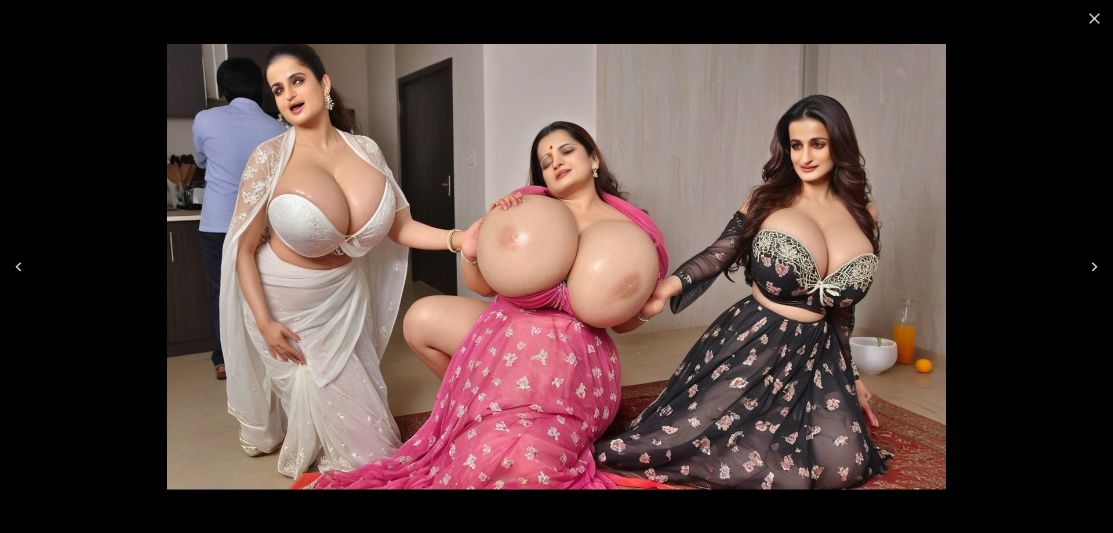
click at [1086, 266] on icon "Next" at bounding box center [1094, 266] width 19 height 19
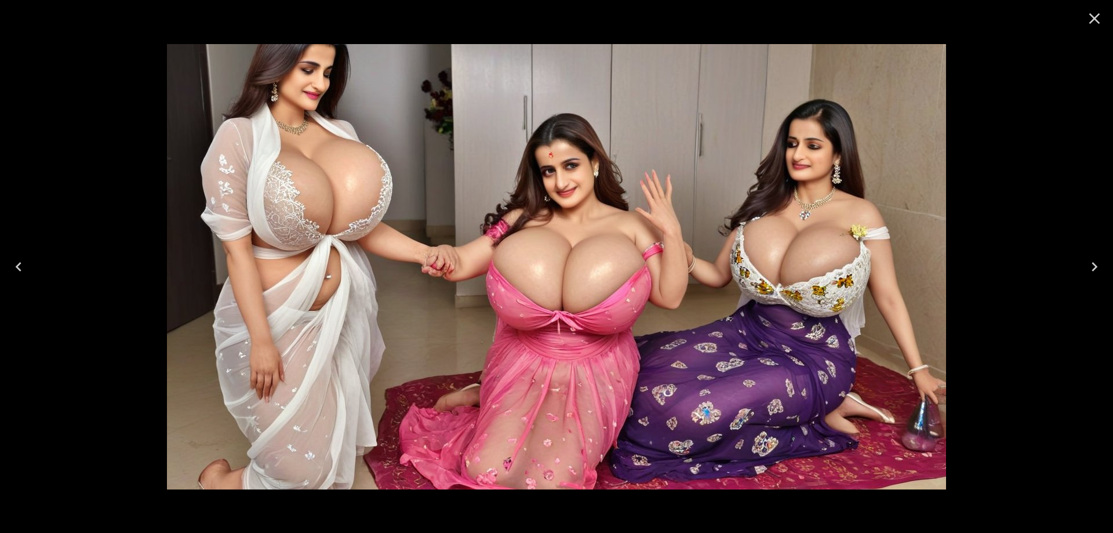
click at [1086, 266] on icon "Next" at bounding box center [1094, 266] width 19 height 19
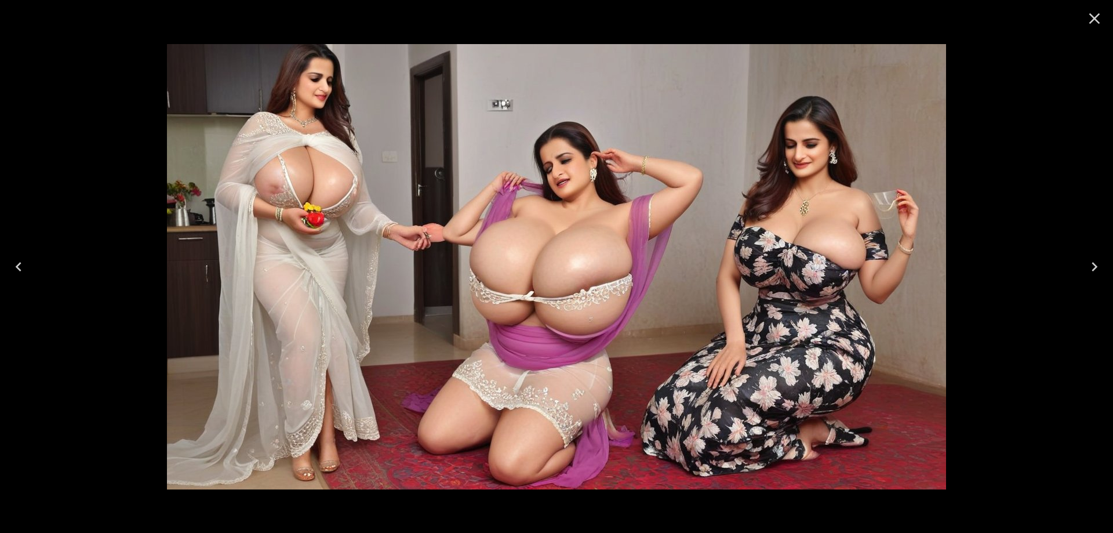
click at [1086, 266] on icon "Next" at bounding box center [1094, 266] width 19 height 19
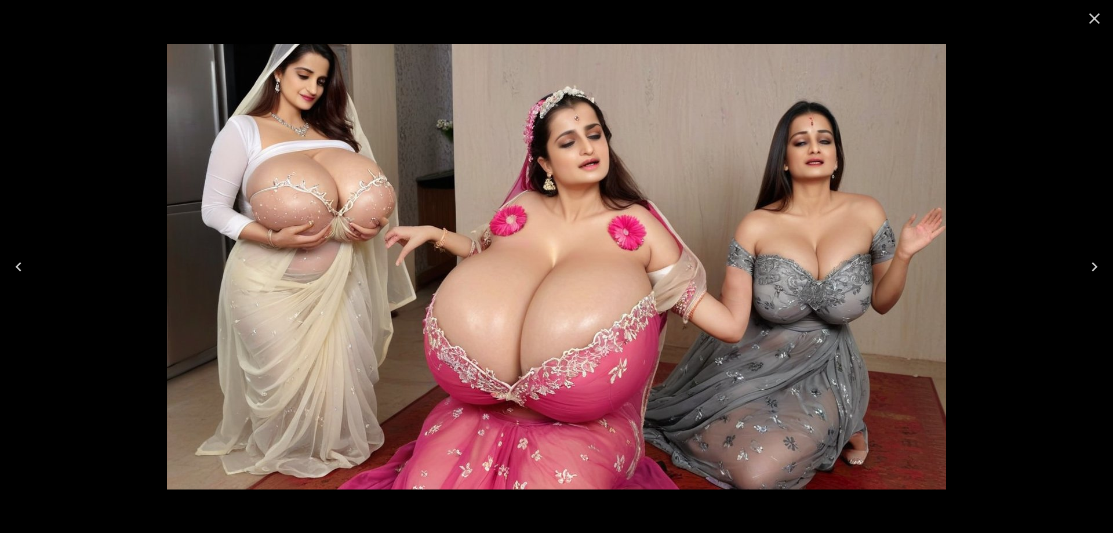
click at [1086, 266] on icon "Next" at bounding box center [1094, 266] width 19 height 19
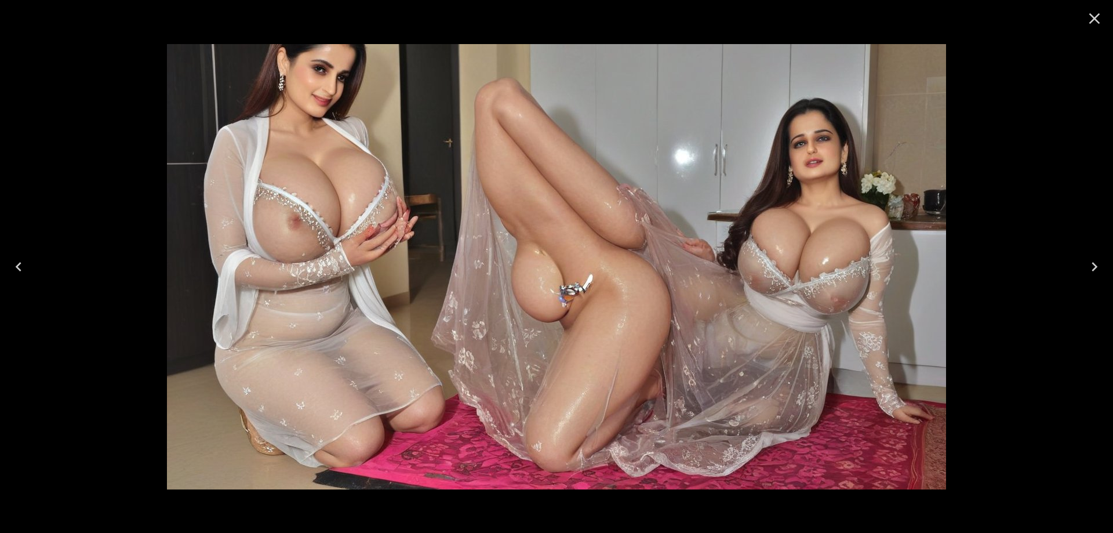
click at [11, 267] on icon "Previous" at bounding box center [18, 266] width 19 height 19
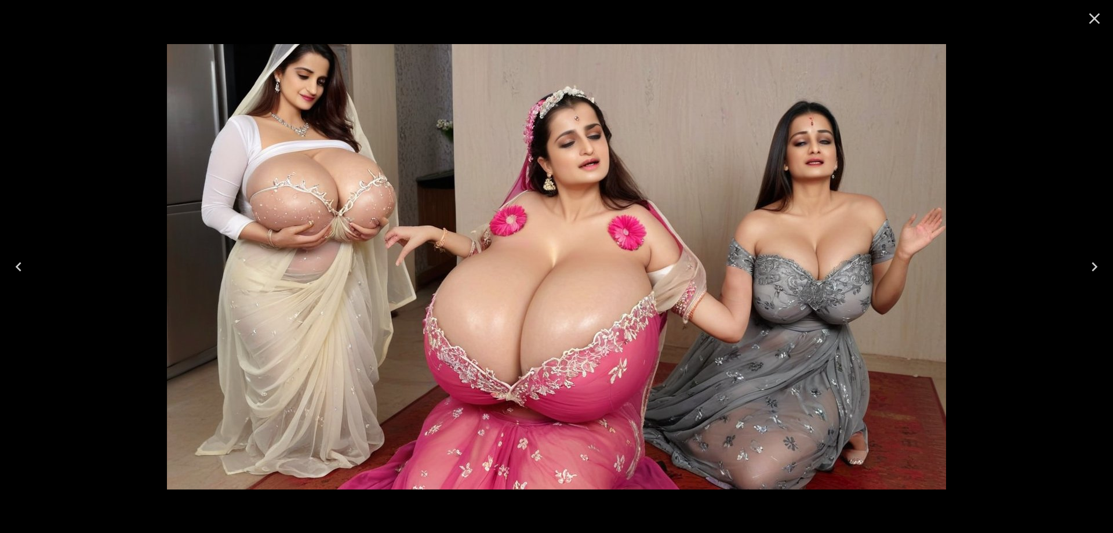
click at [1096, 266] on icon "Next" at bounding box center [1095, 266] width 6 height 9
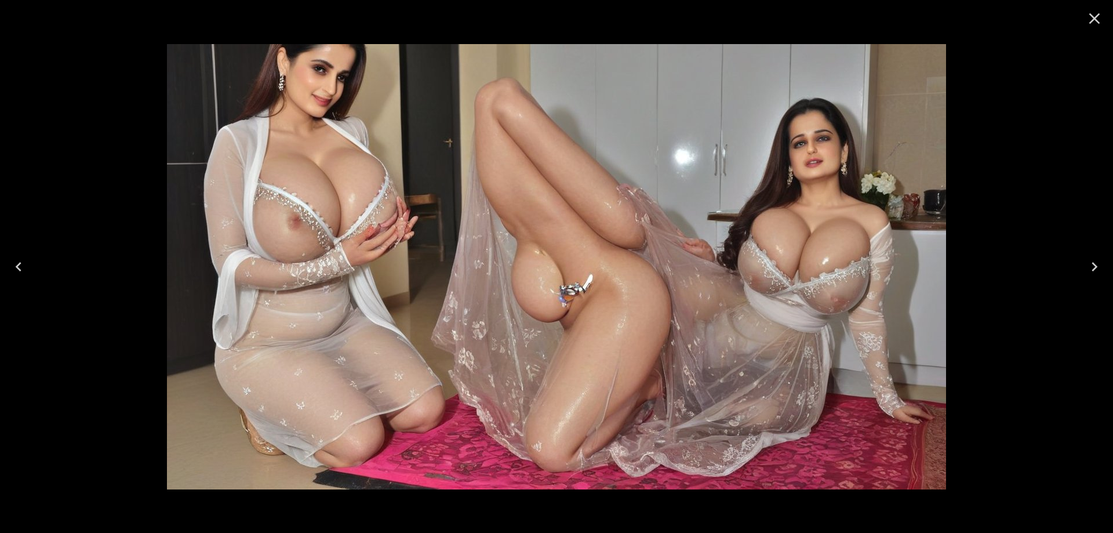
click at [1096, 266] on icon "Next" at bounding box center [1095, 266] width 6 height 9
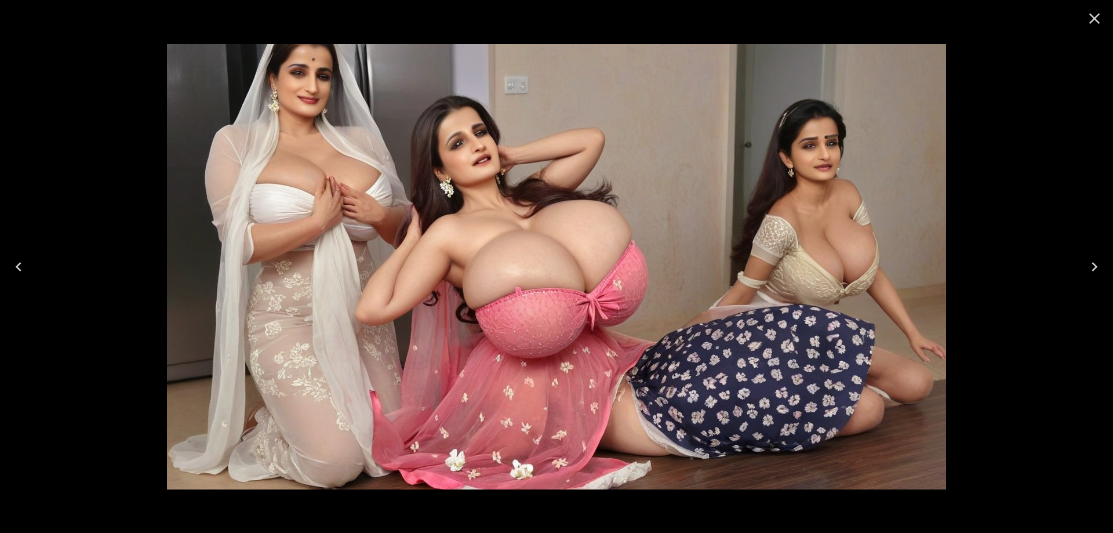
click at [1096, 266] on icon "Next" at bounding box center [1095, 266] width 6 height 9
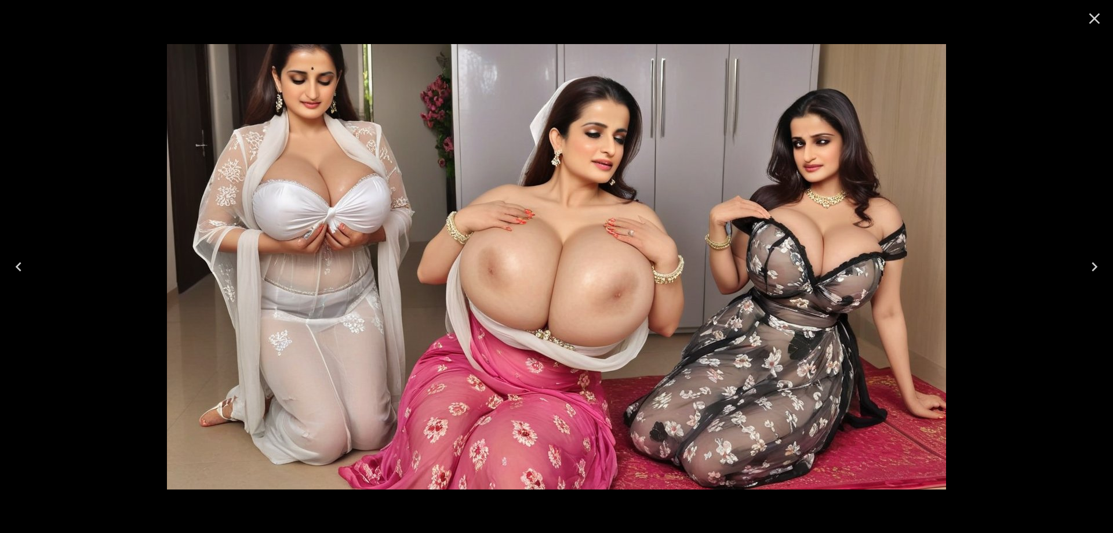
click at [1096, 266] on icon "Next" at bounding box center [1095, 266] width 6 height 9
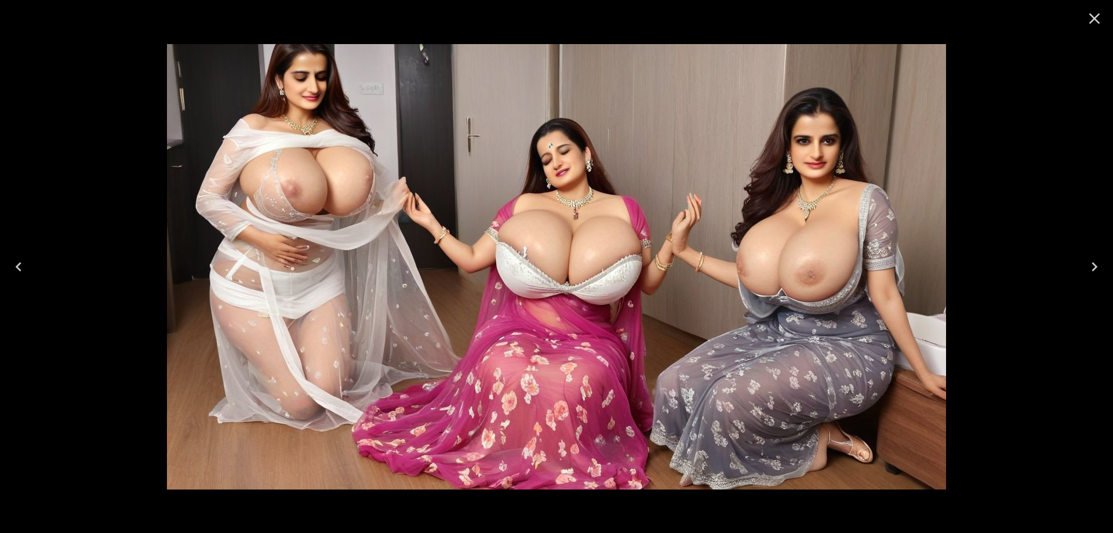
click at [1096, 266] on icon "Next" at bounding box center [1095, 266] width 6 height 9
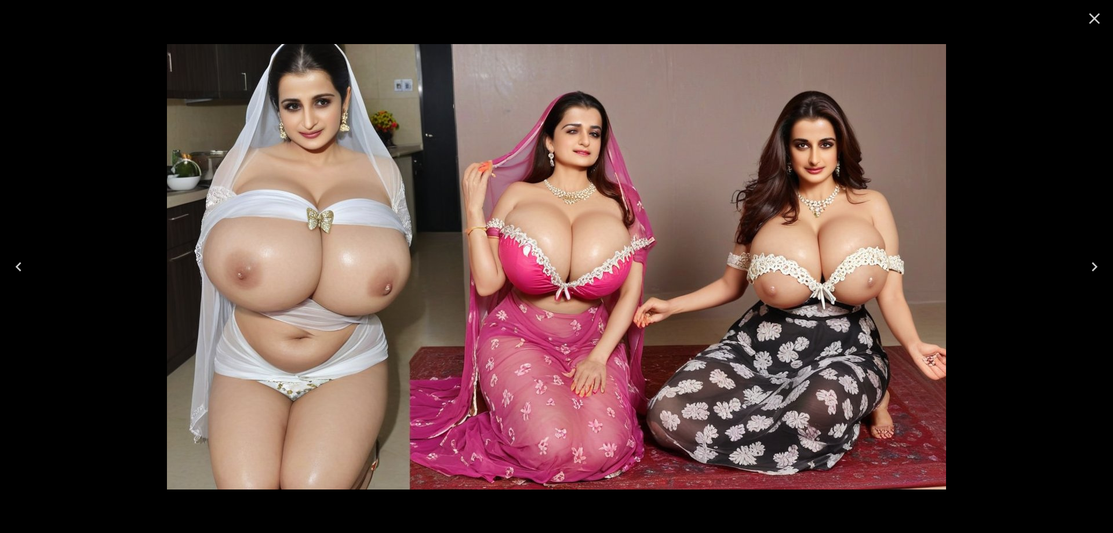
click at [1096, 266] on icon "Next" at bounding box center [1095, 266] width 6 height 9
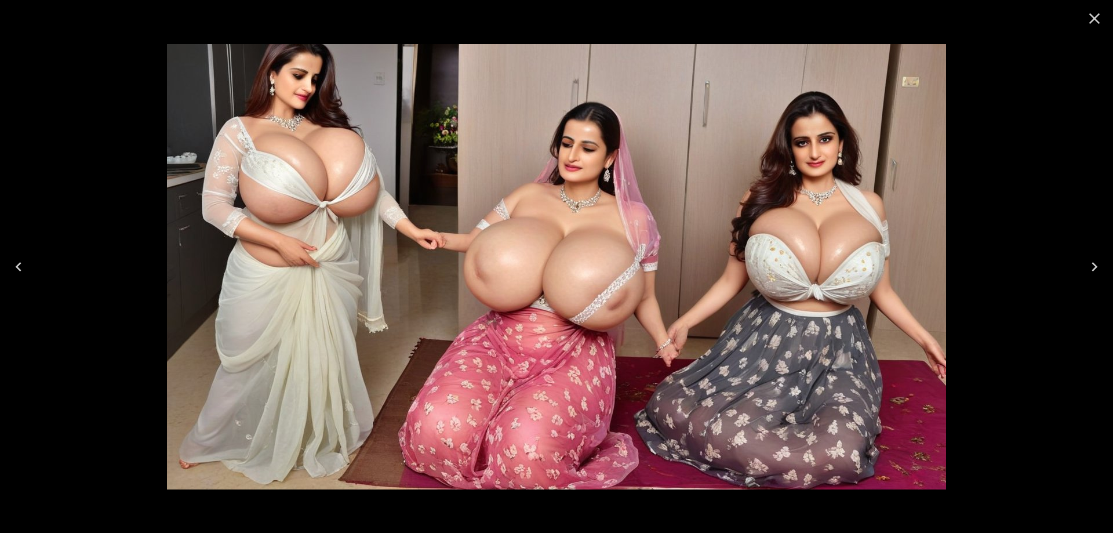
click at [1096, 266] on icon "Next" at bounding box center [1095, 266] width 6 height 9
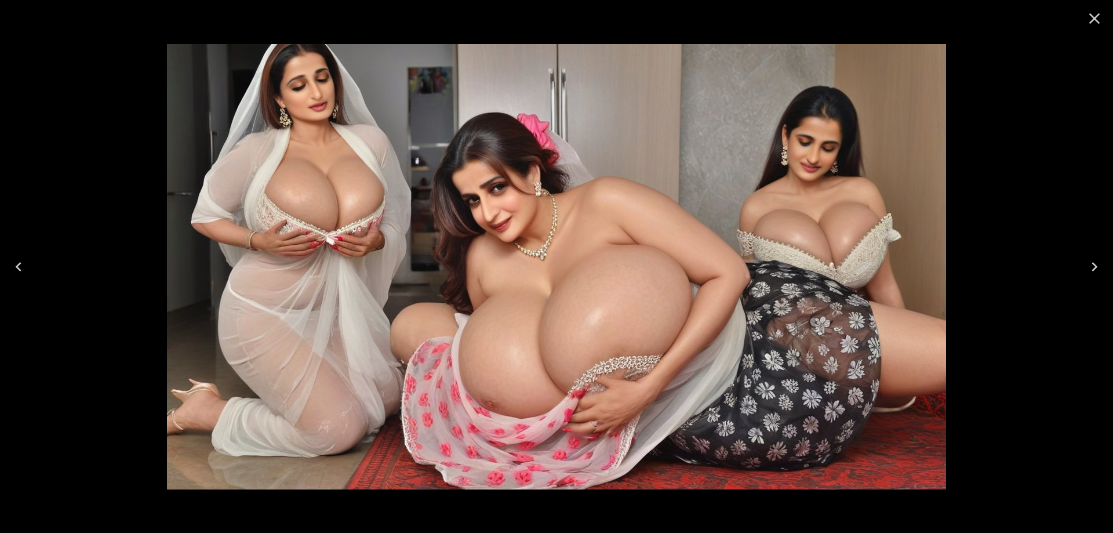
click at [1096, 266] on icon "Next" at bounding box center [1095, 266] width 6 height 9
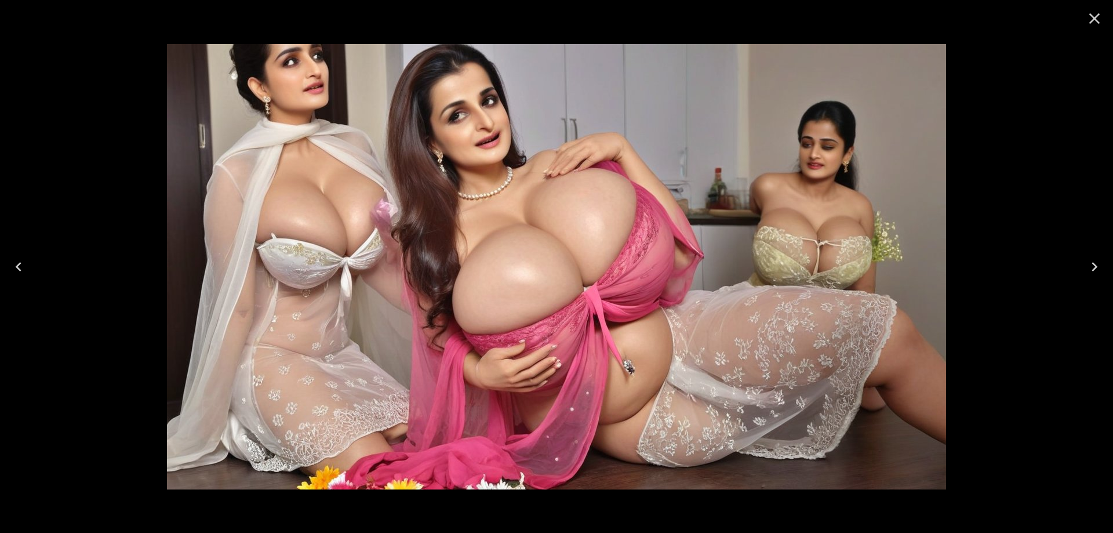
click at [1096, 266] on icon "Next" at bounding box center [1095, 266] width 6 height 9
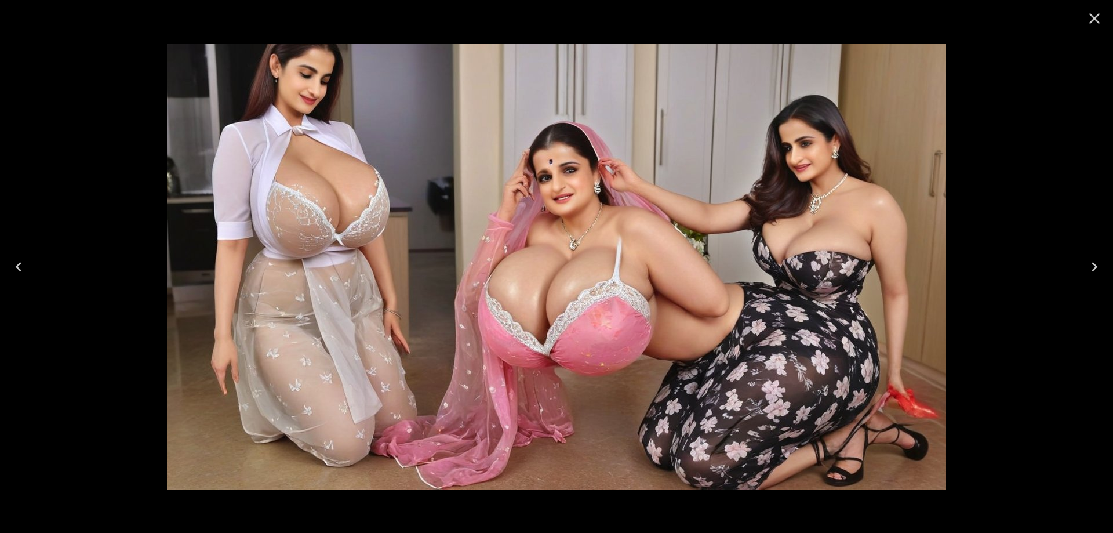
click at [1096, 266] on icon "Next" at bounding box center [1095, 266] width 6 height 9
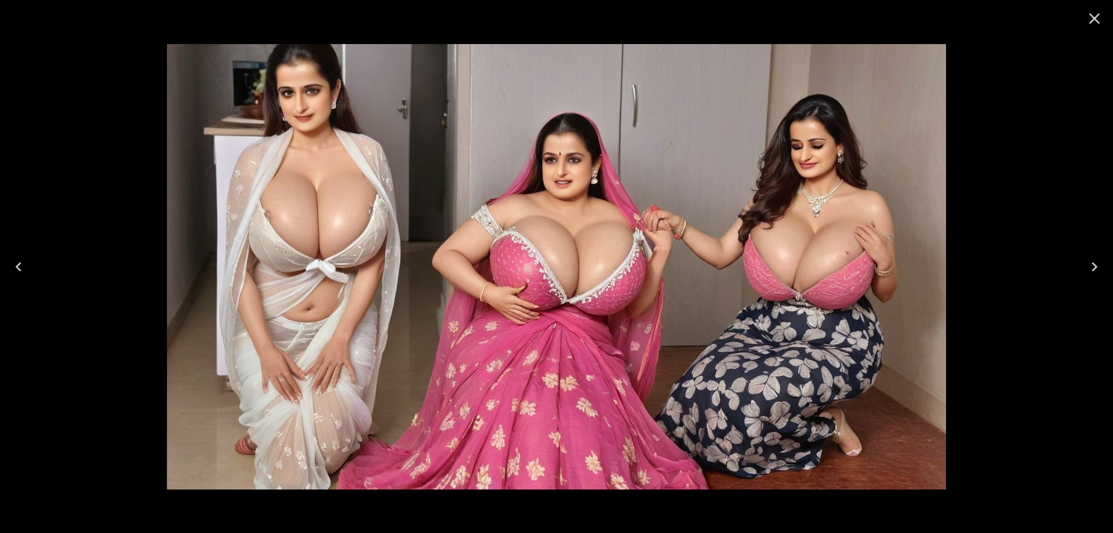
click at [1096, 266] on icon "Next" at bounding box center [1095, 266] width 6 height 9
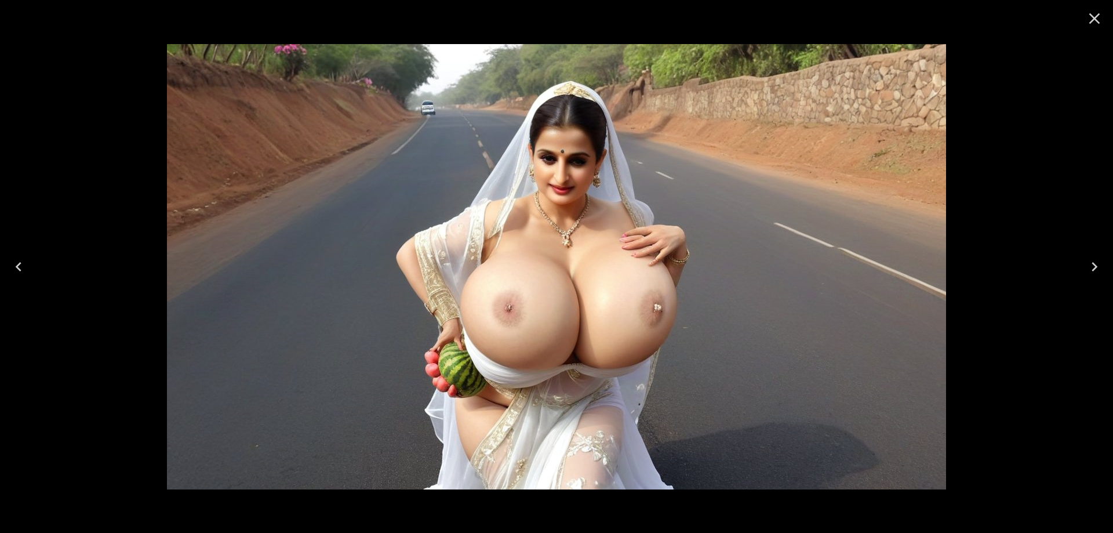
click at [1096, 266] on icon "Next" at bounding box center [1095, 266] width 6 height 9
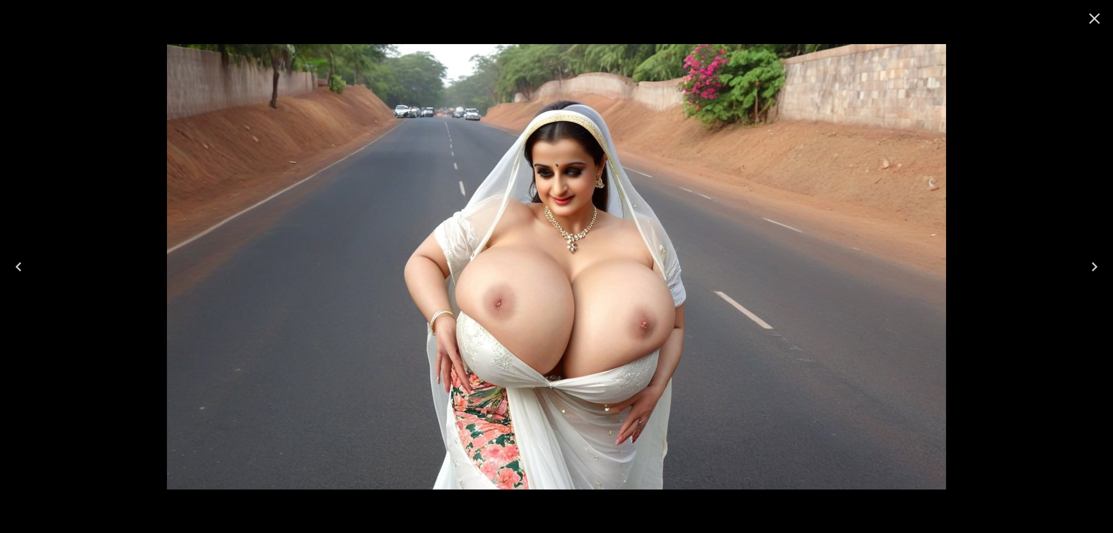
click at [1096, 266] on icon "Next" at bounding box center [1095, 266] width 6 height 9
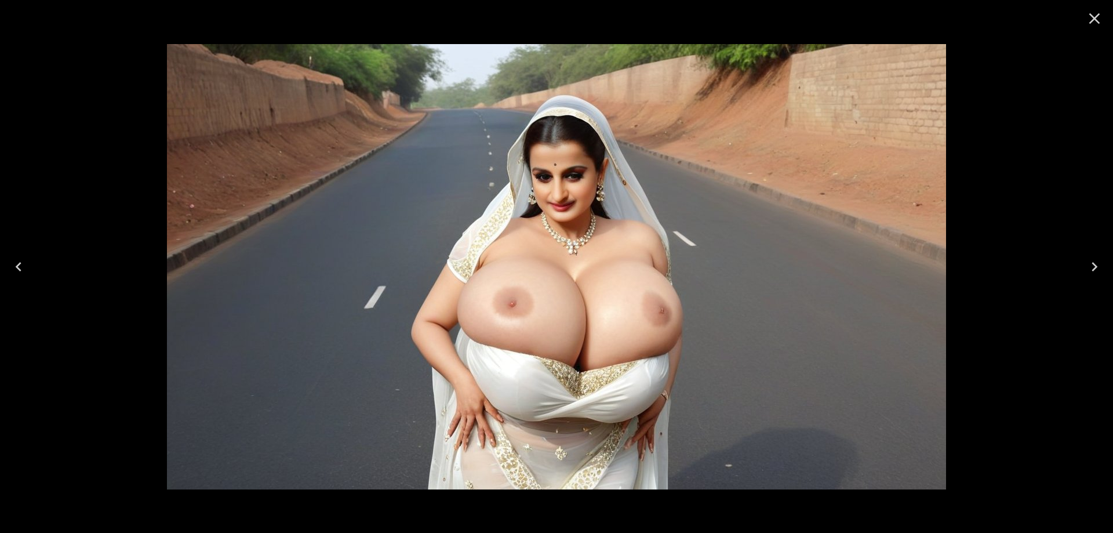
click at [1098, 265] on icon "Next" at bounding box center [1094, 266] width 19 height 19
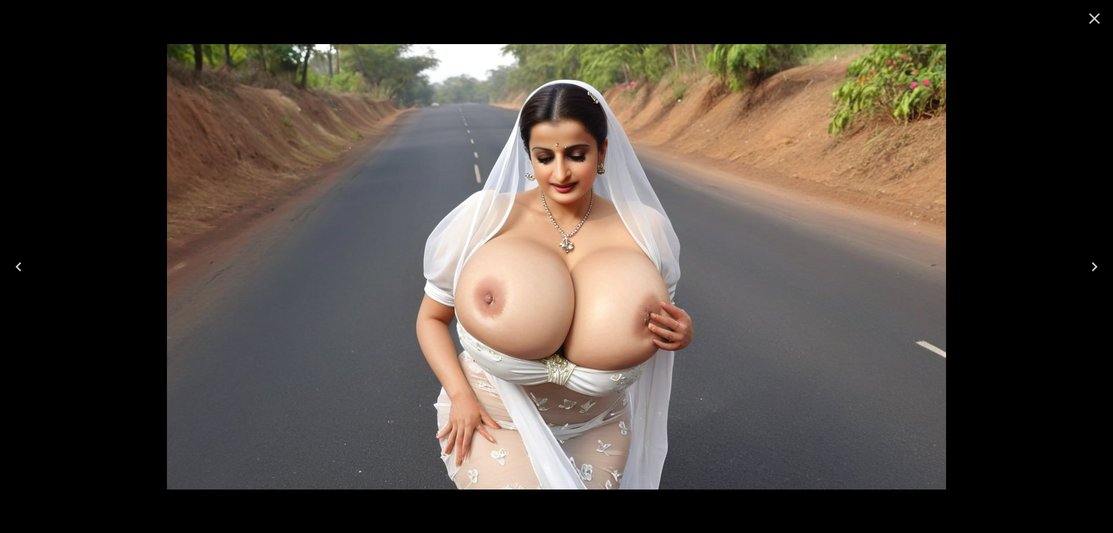
click at [1084, 264] on button "Next" at bounding box center [1094, 266] width 37 height 46
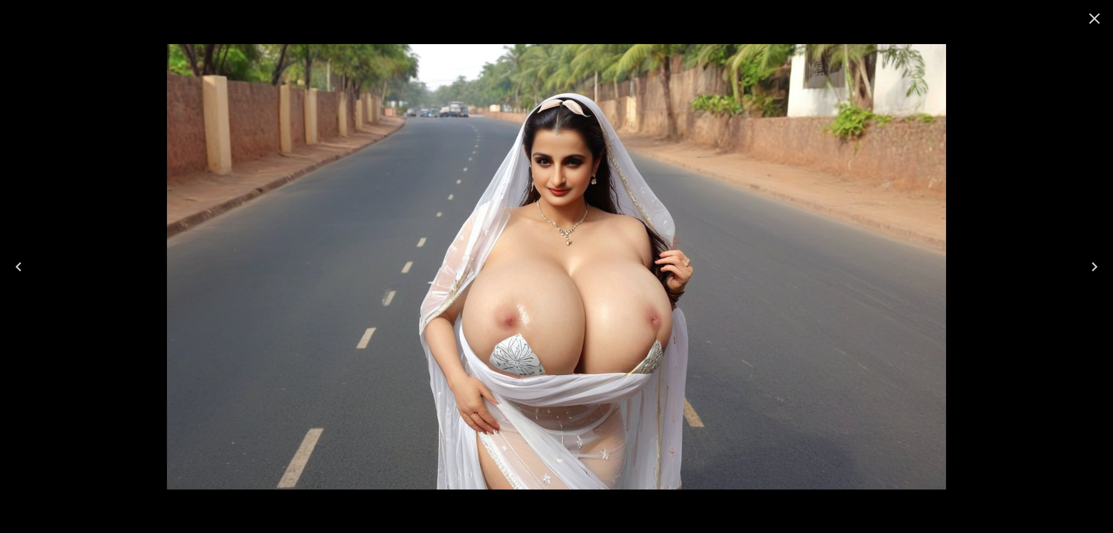
click at [1091, 267] on icon "Next" at bounding box center [1094, 266] width 19 height 19
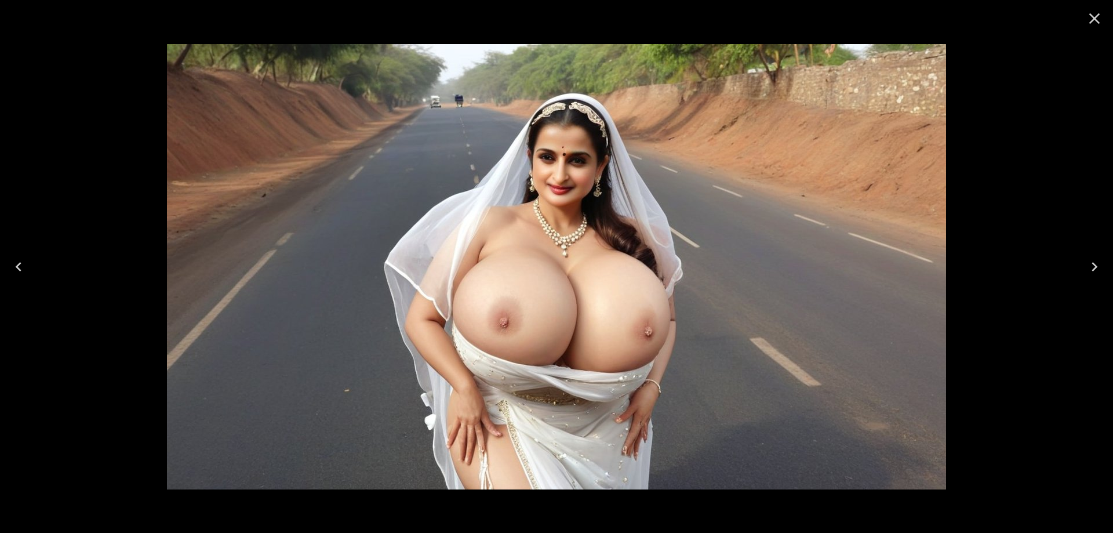
click at [1093, 264] on icon "Next" at bounding box center [1094, 266] width 19 height 19
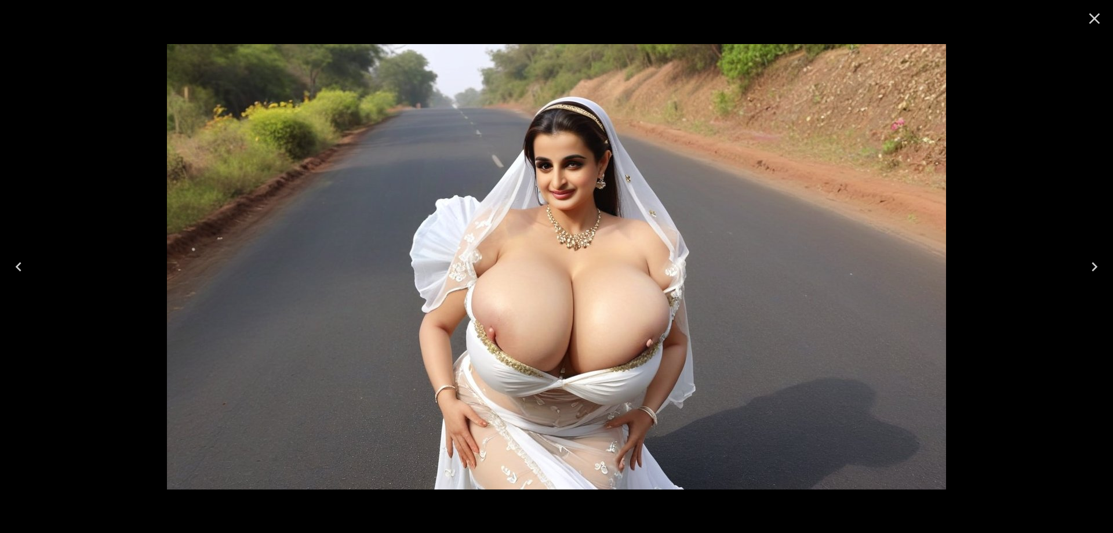
click at [1085, 260] on icon "Next" at bounding box center [1094, 266] width 19 height 19
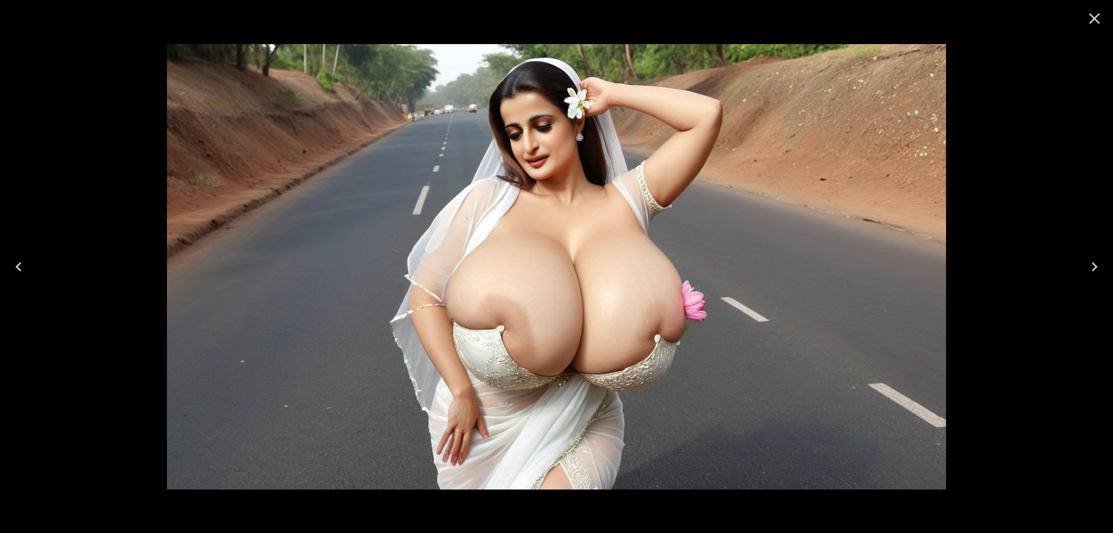
click at [1091, 266] on icon "Next" at bounding box center [1094, 266] width 19 height 19
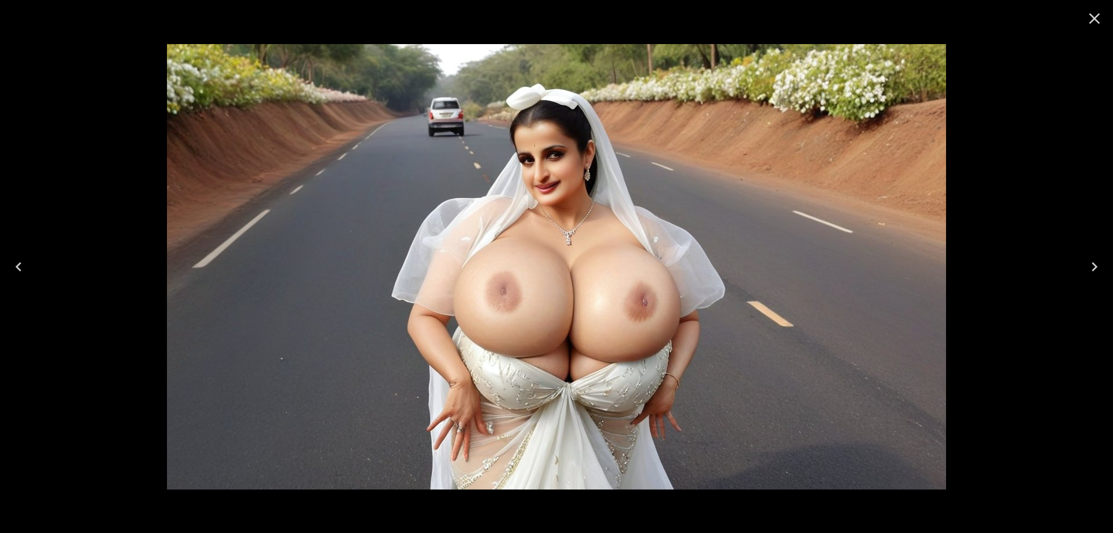
click at [1091, 266] on icon "Next" at bounding box center [1094, 266] width 19 height 19
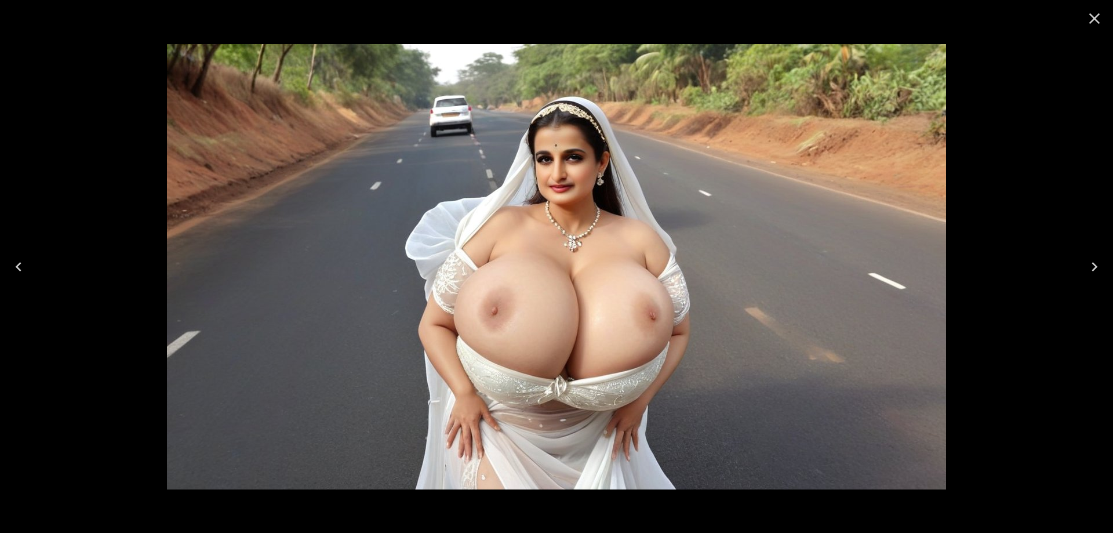
click at [1093, 274] on icon "Next" at bounding box center [1094, 266] width 19 height 19
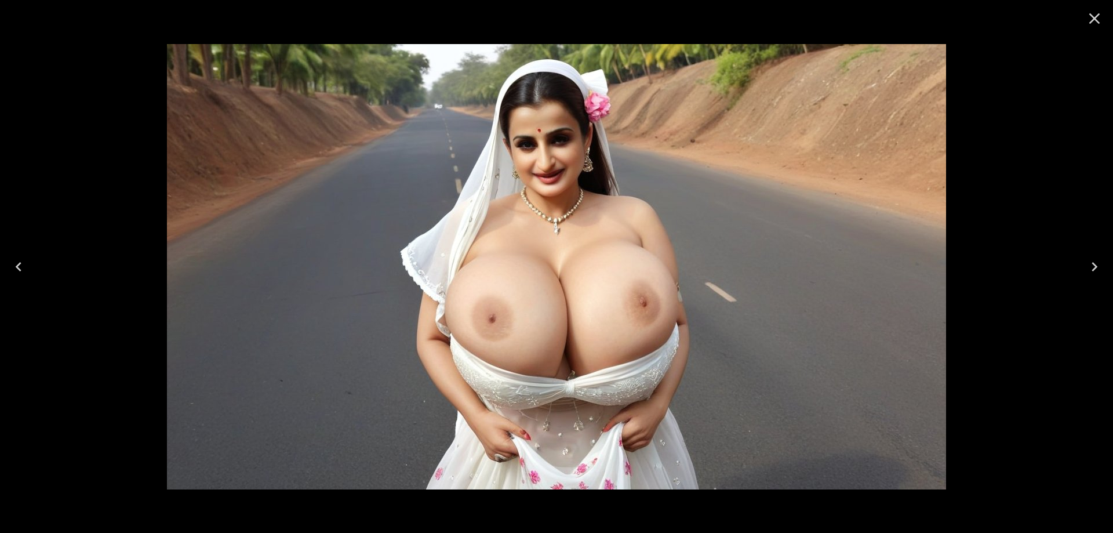
click at [1093, 274] on icon "Next" at bounding box center [1094, 266] width 19 height 19
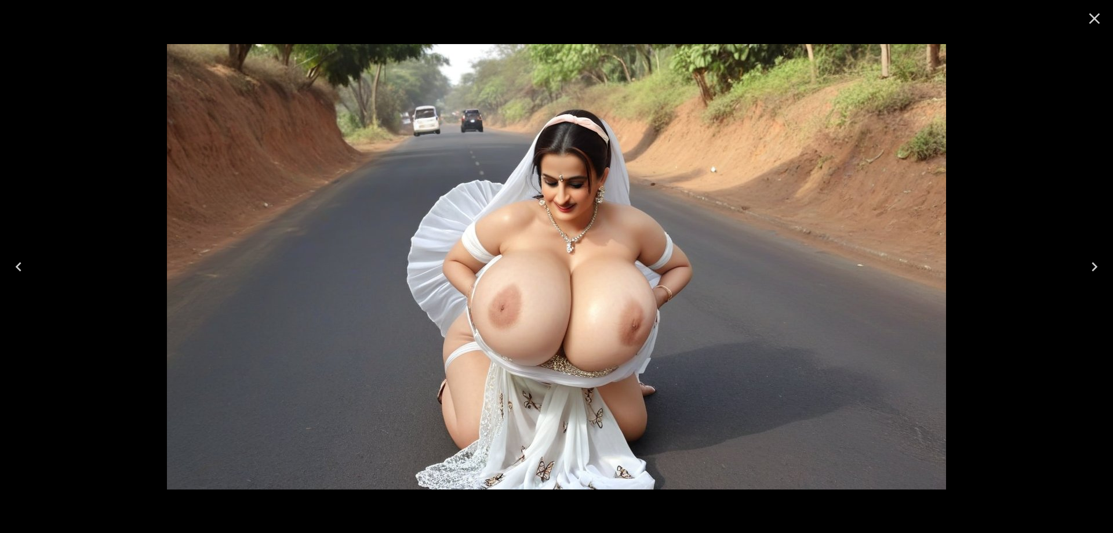
click at [1093, 274] on icon "Next" at bounding box center [1094, 266] width 19 height 19
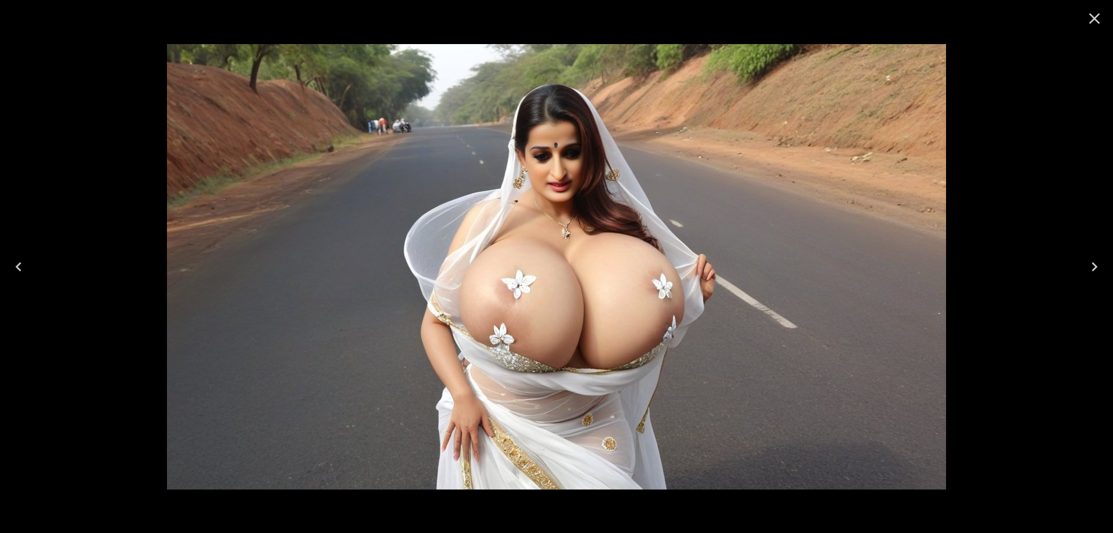
click at [1088, 263] on icon "Next" at bounding box center [1094, 266] width 19 height 19
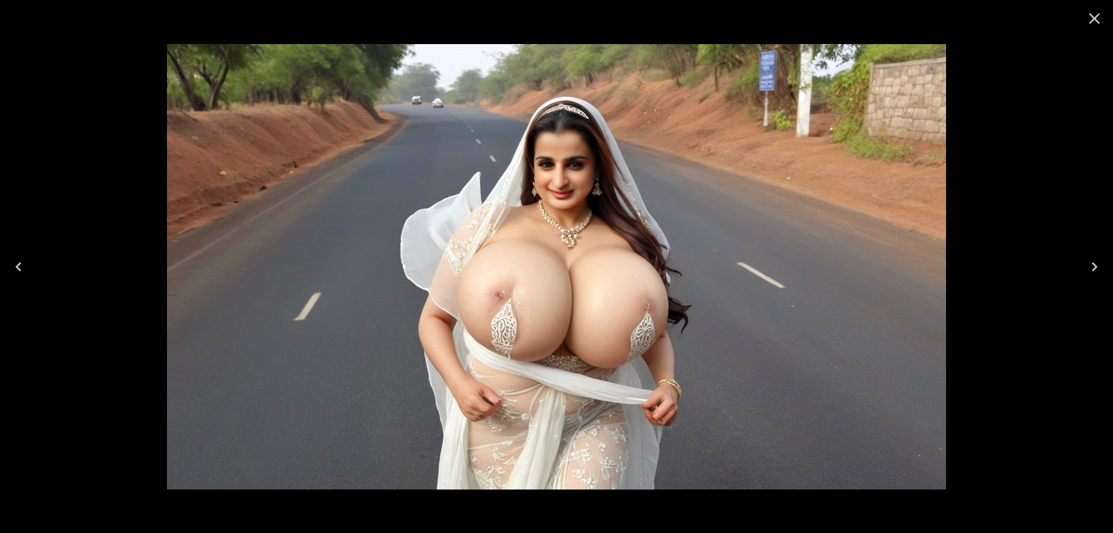
click at [1088, 263] on icon "Next" at bounding box center [1094, 266] width 19 height 19
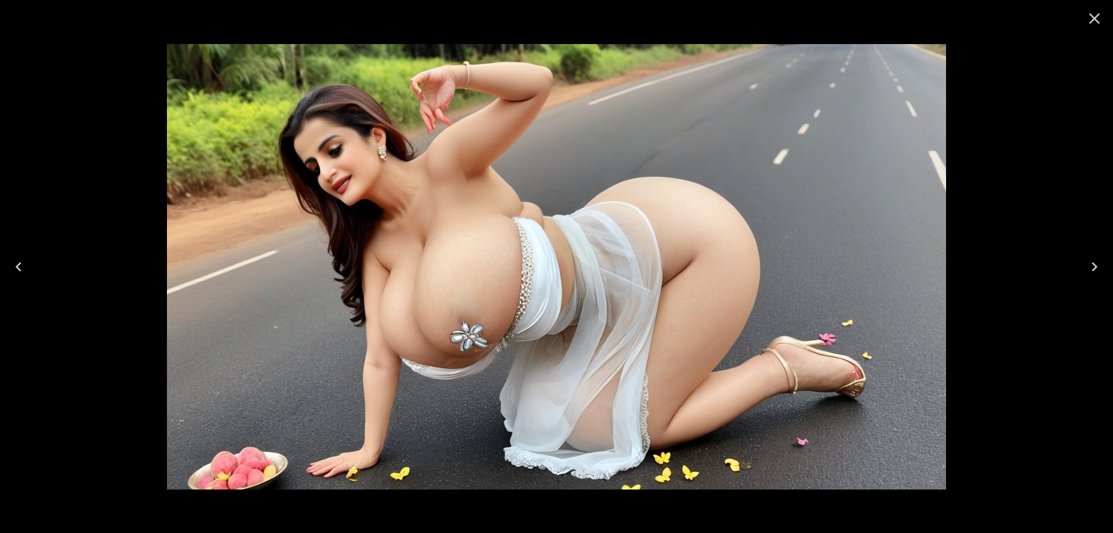
click at [1088, 263] on icon "Next" at bounding box center [1094, 266] width 19 height 19
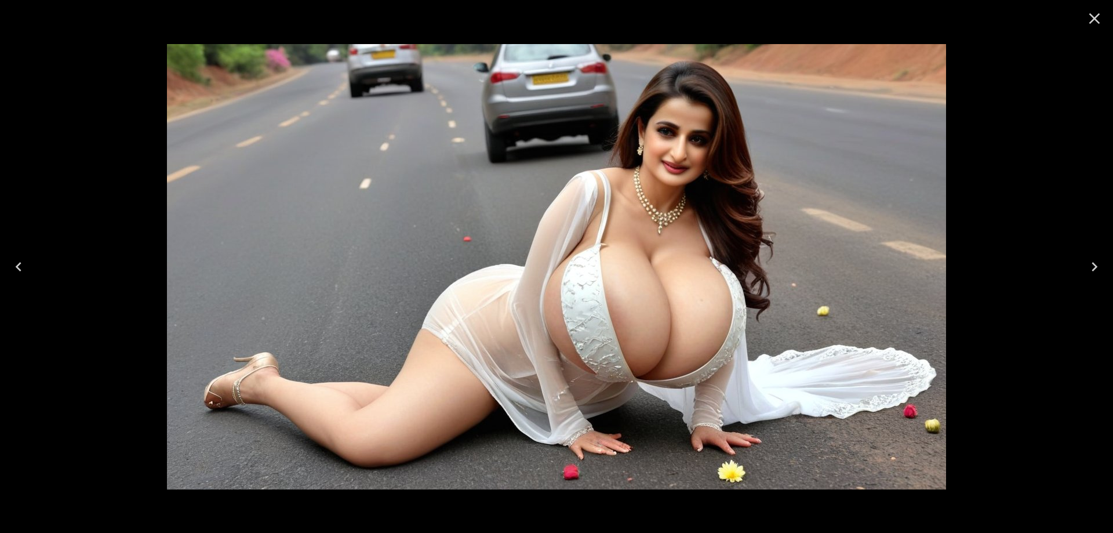
click at [1089, 266] on icon "Next" at bounding box center [1094, 266] width 19 height 19
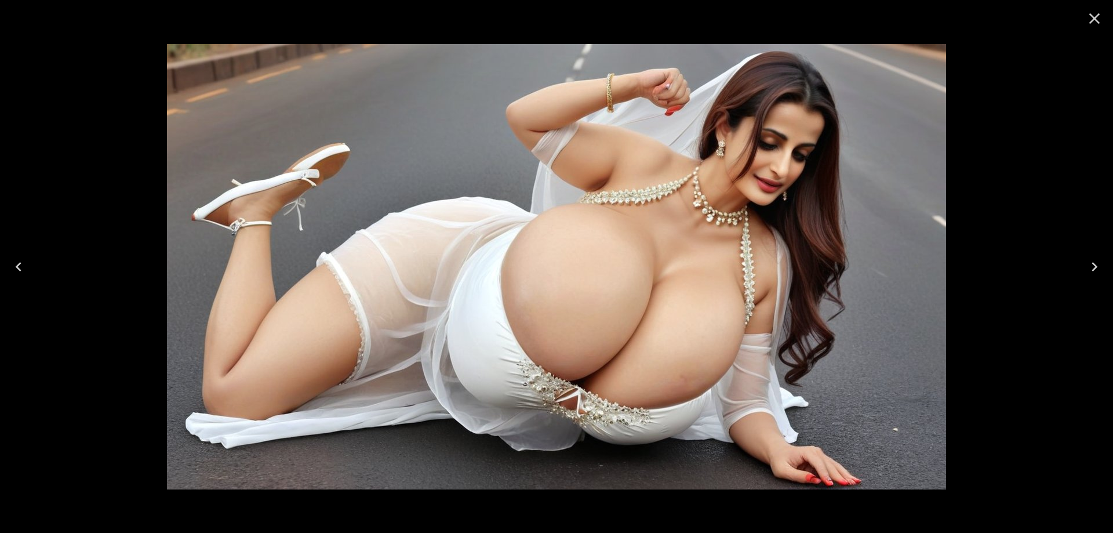
click at [1089, 266] on icon "Next" at bounding box center [1094, 266] width 19 height 19
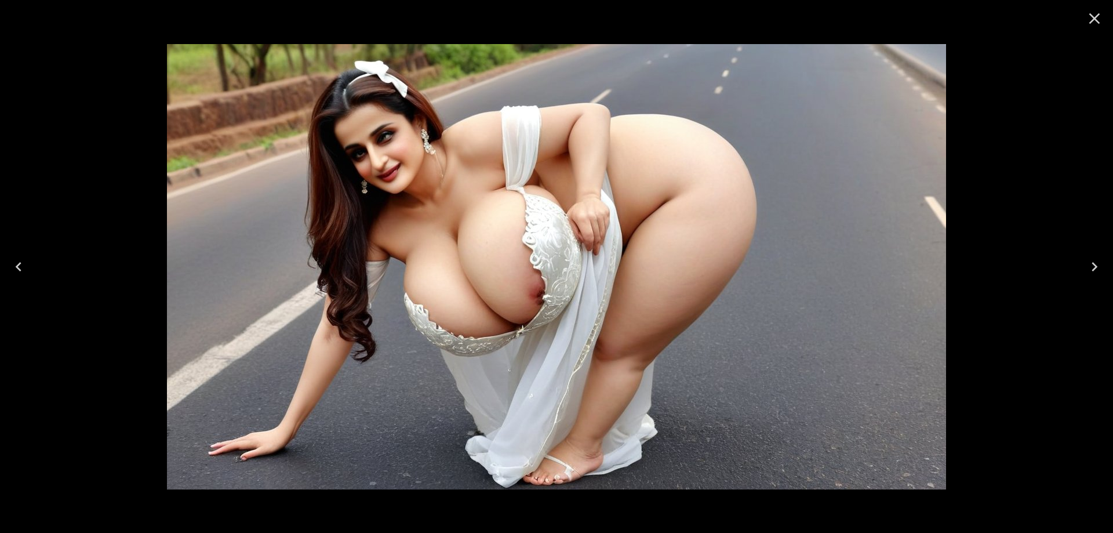
click at [1089, 266] on icon "Next" at bounding box center [1094, 266] width 19 height 19
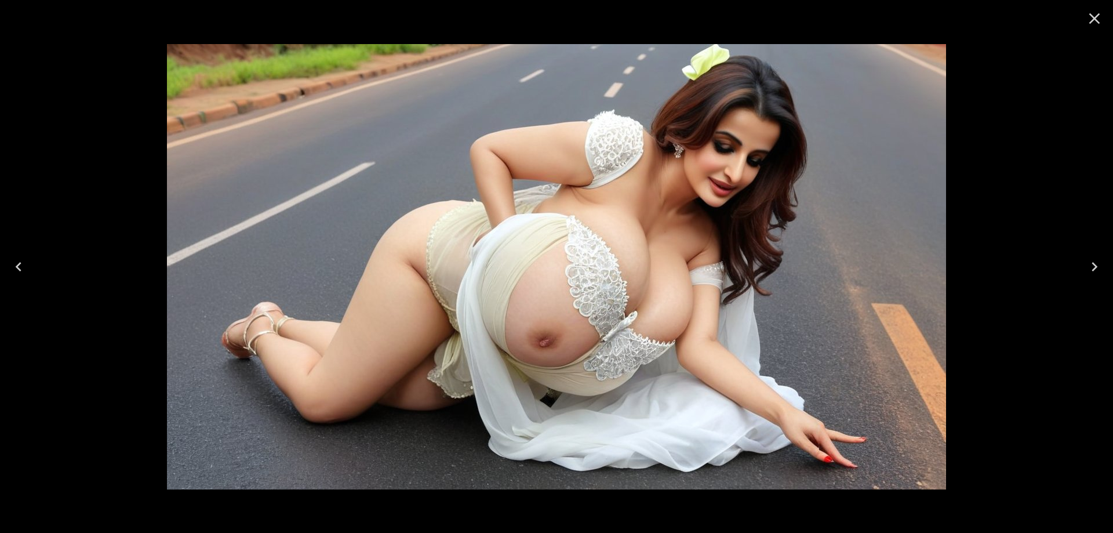
click at [1089, 266] on icon "Next" at bounding box center [1094, 266] width 19 height 19
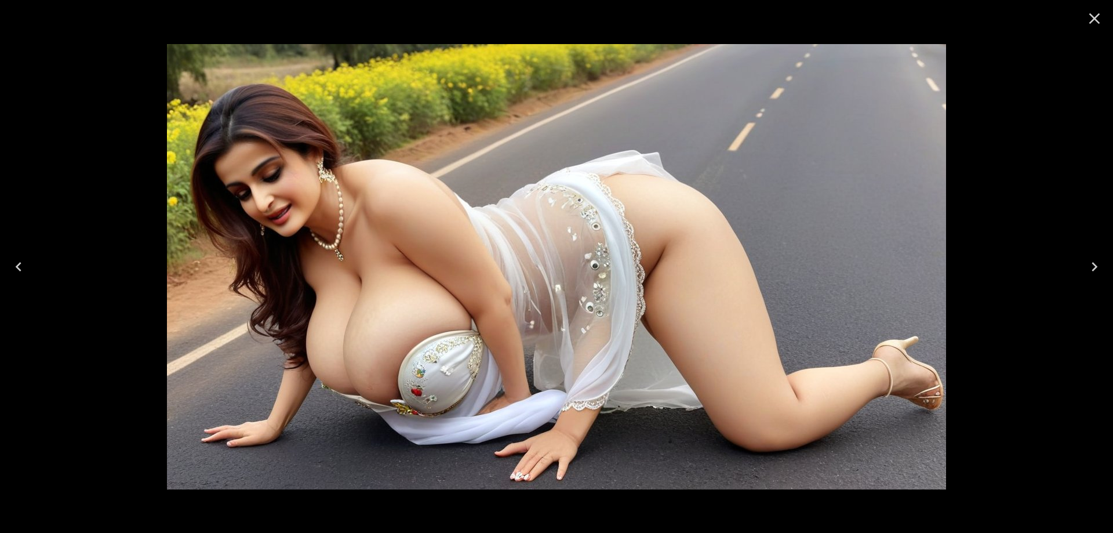
click at [1089, 266] on icon "Next" at bounding box center [1094, 266] width 19 height 19
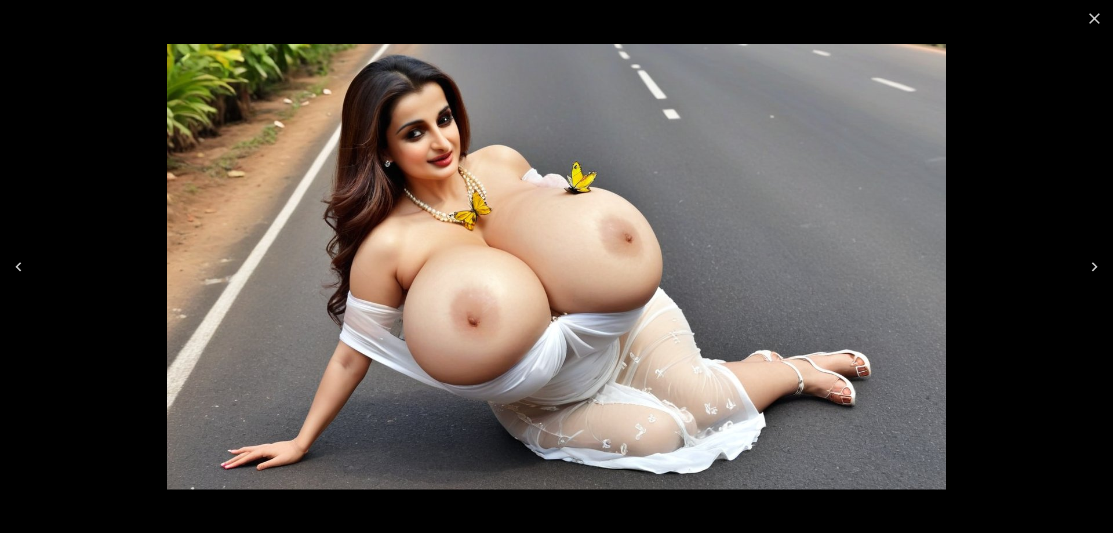
click at [1089, 266] on icon "Next" at bounding box center [1094, 266] width 19 height 19
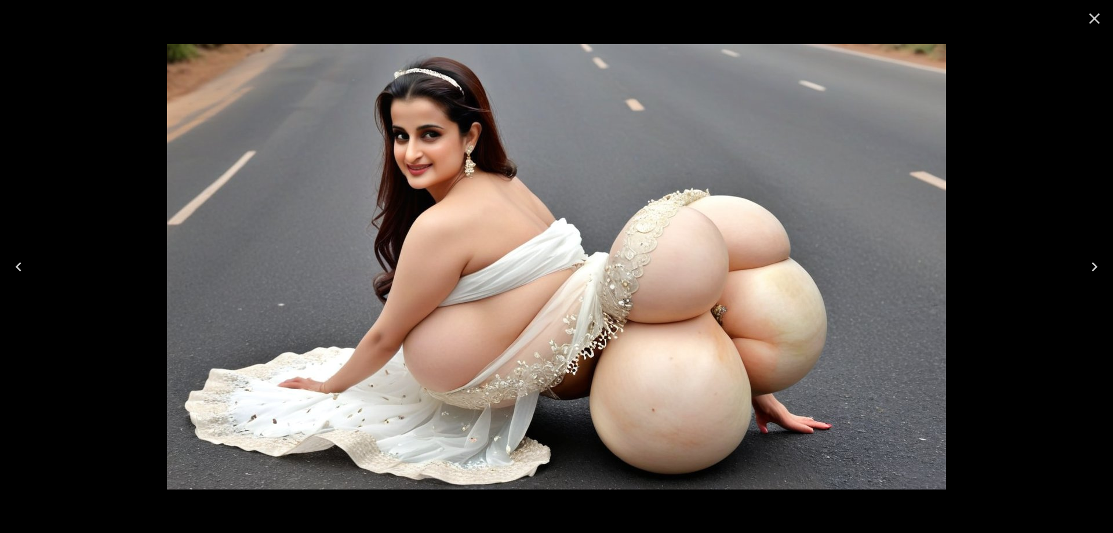
click at [1089, 266] on icon "Next" at bounding box center [1094, 266] width 19 height 19
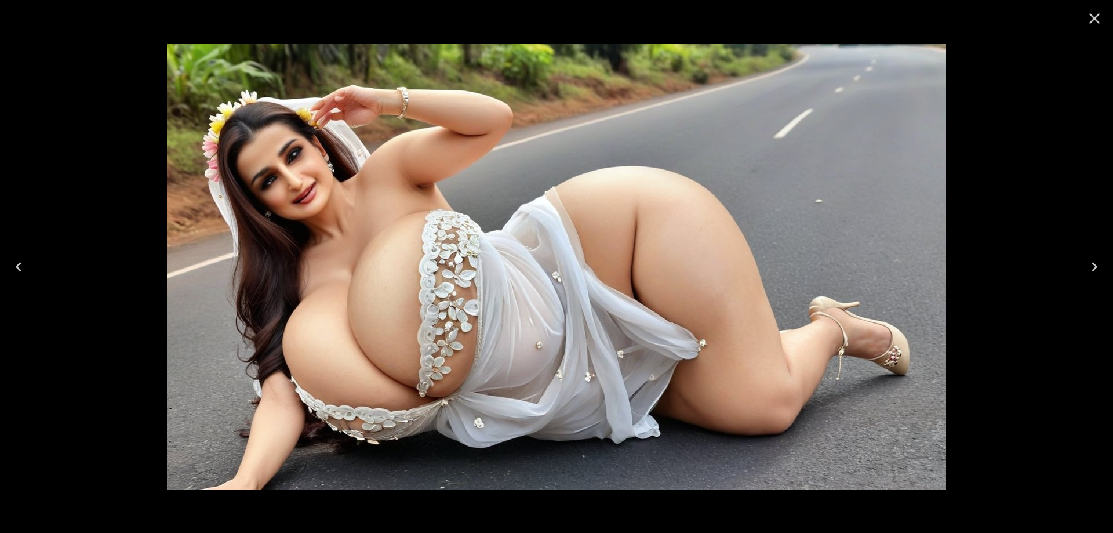
click at [1089, 266] on icon "Next" at bounding box center [1094, 266] width 19 height 19
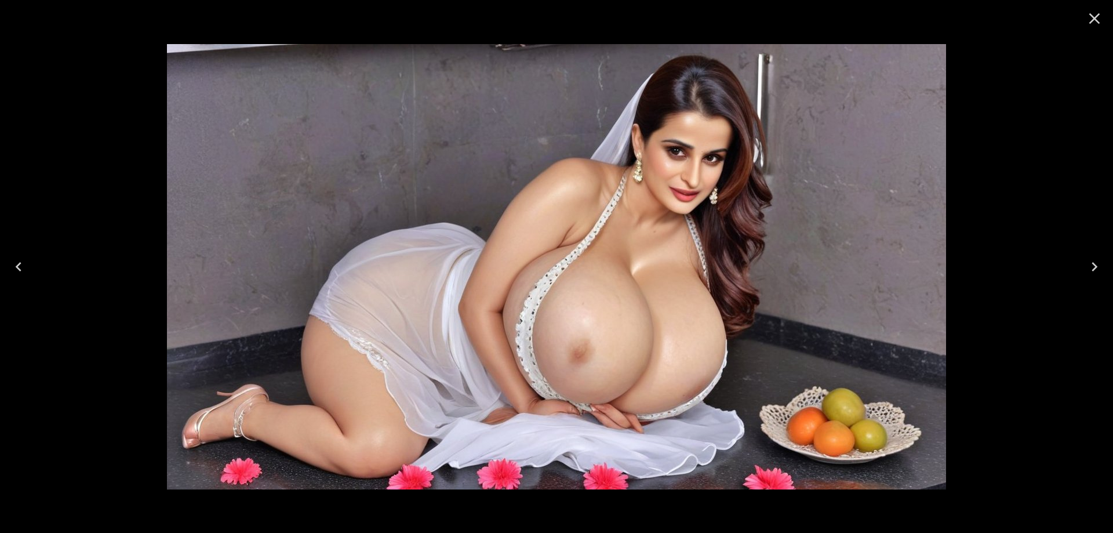
click at [1089, 266] on icon "Next" at bounding box center [1094, 266] width 19 height 19
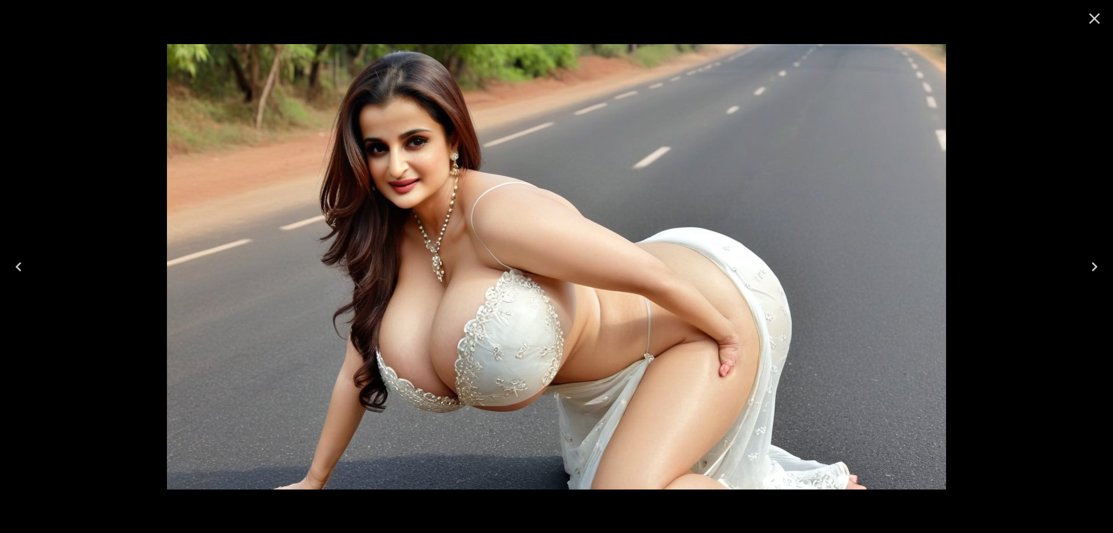
click at [1089, 266] on icon "Next" at bounding box center [1094, 266] width 19 height 19
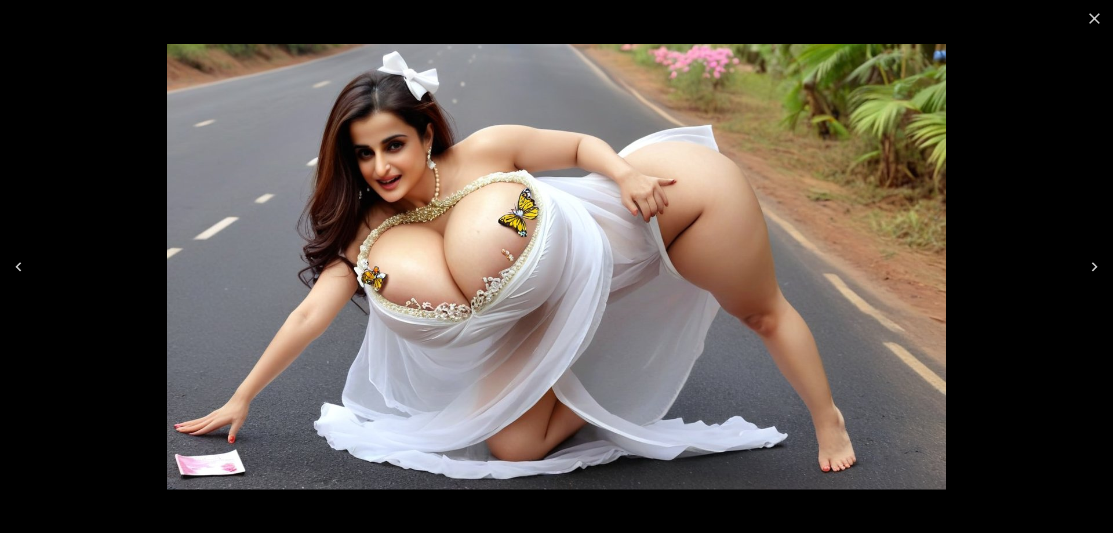
click at [1089, 266] on icon "Next" at bounding box center [1094, 266] width 19 height 19
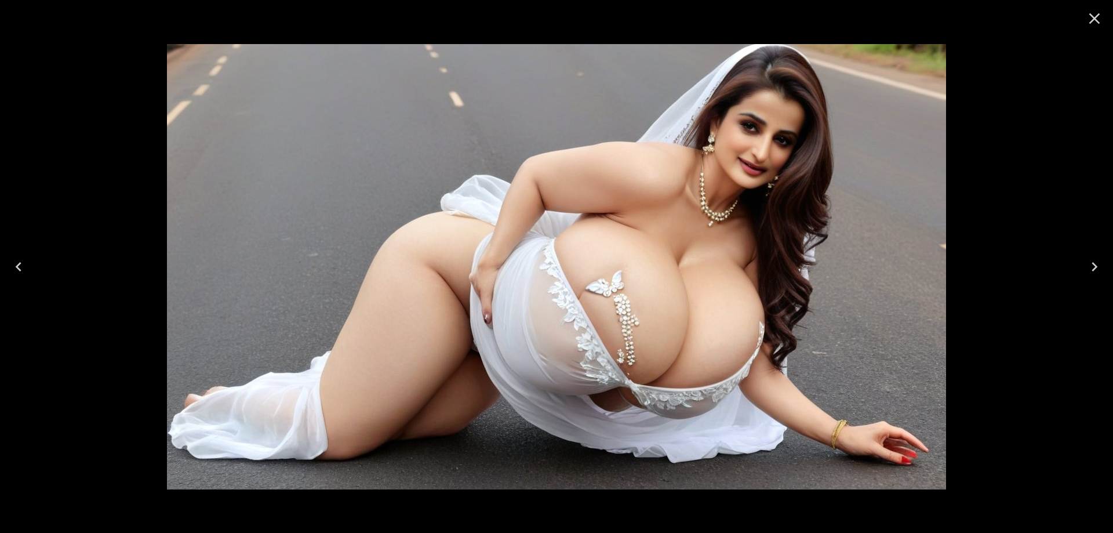
click at [1089, 266] on icon "Next" at bounding box center [1094, 266] width 19 height 19
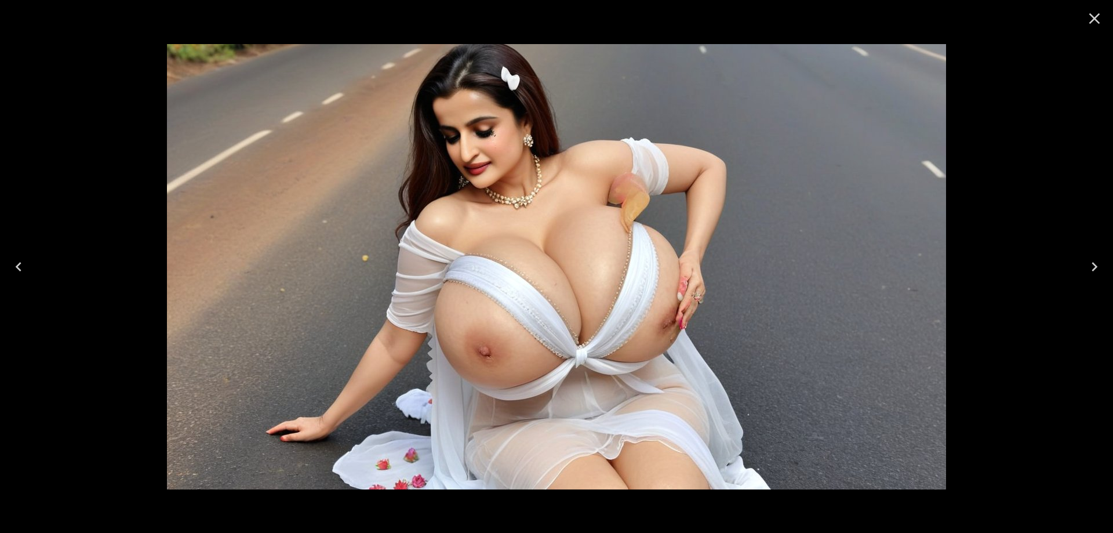
click at [1089, 266] on icon "Next" at bounding box center [1094, 266] width 19 height 19
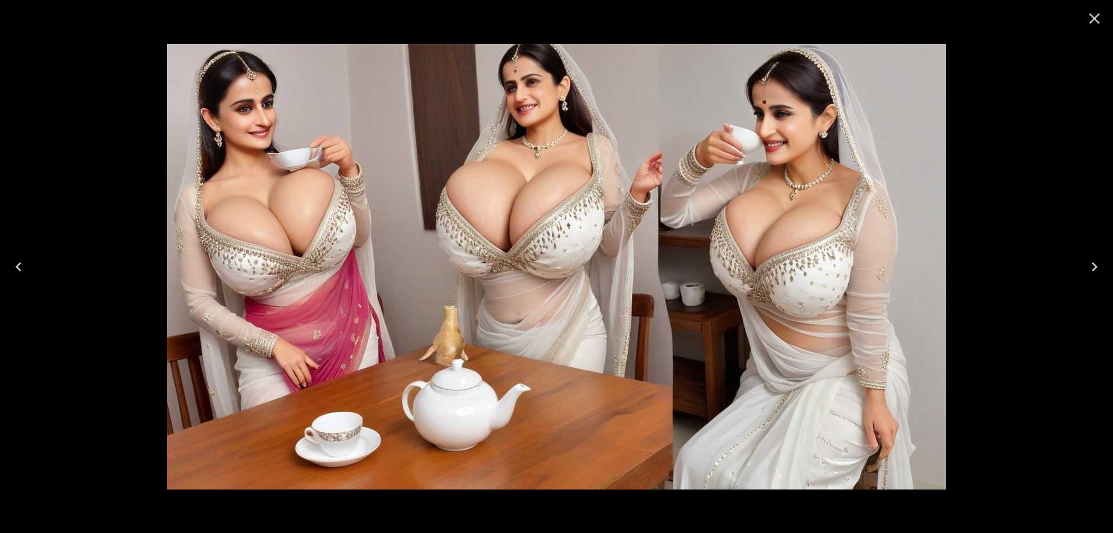
click at [1096, 24] on icon "Close" at bounding box center [1094, 18] width 19 height 19
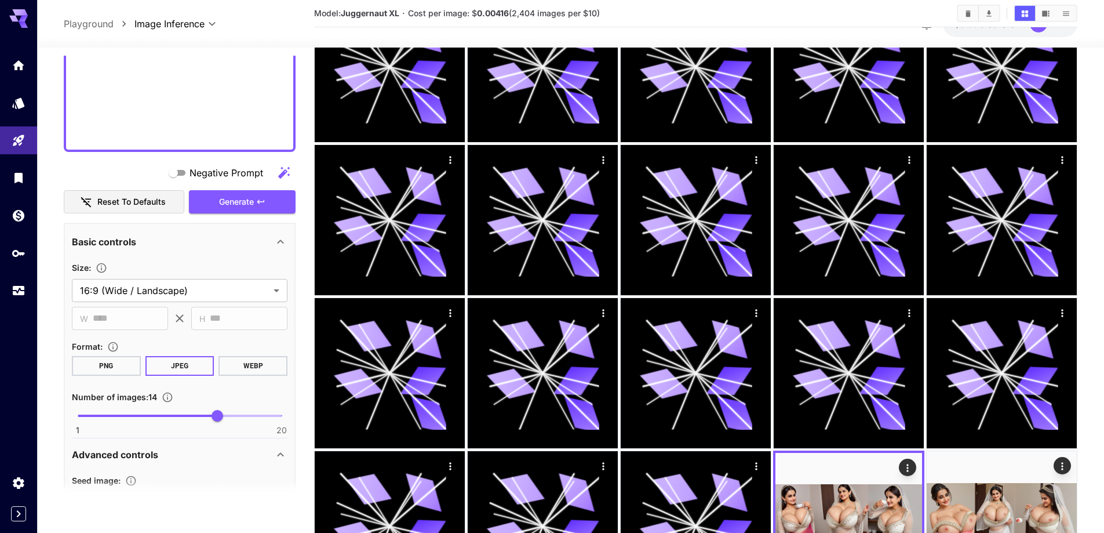
click at [968, 9] on icon "Clear Images" at bounding box center [968, 13] width 9 height 9
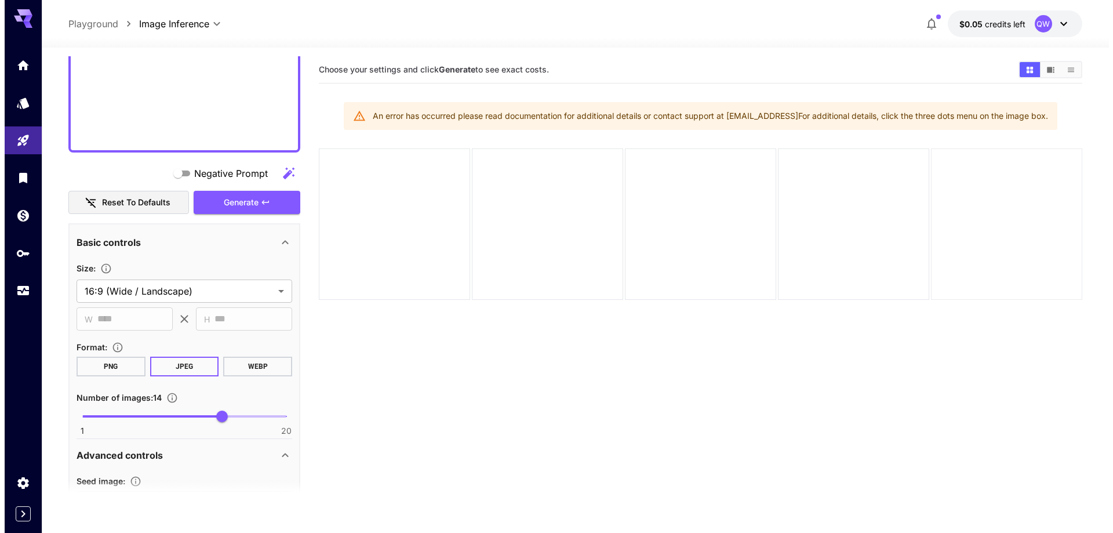
scroll to position [0, 0]
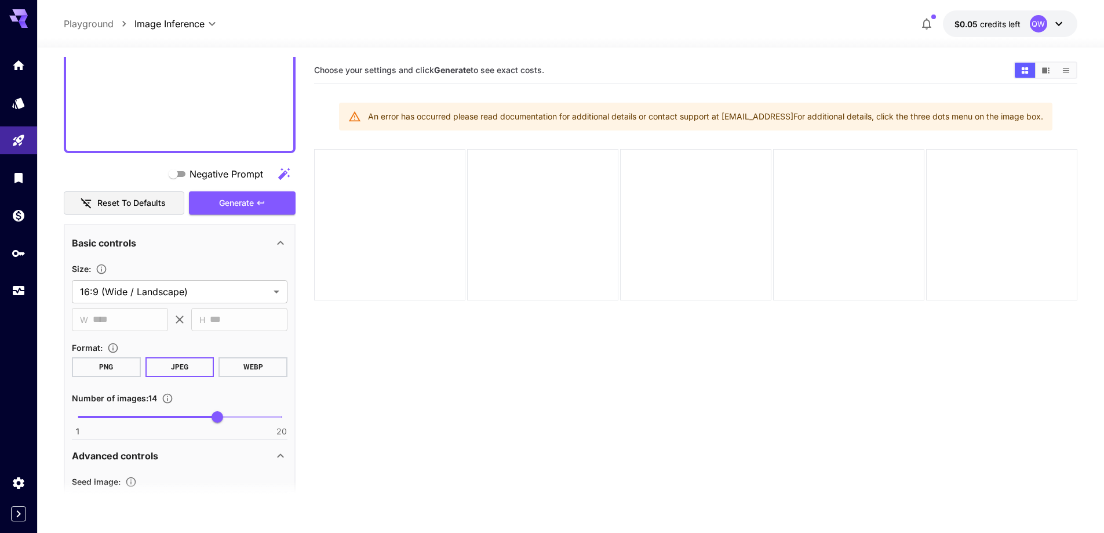
click at [1040, 25] on div "QW" at bounding box center [1038, 23] width 17 height 17
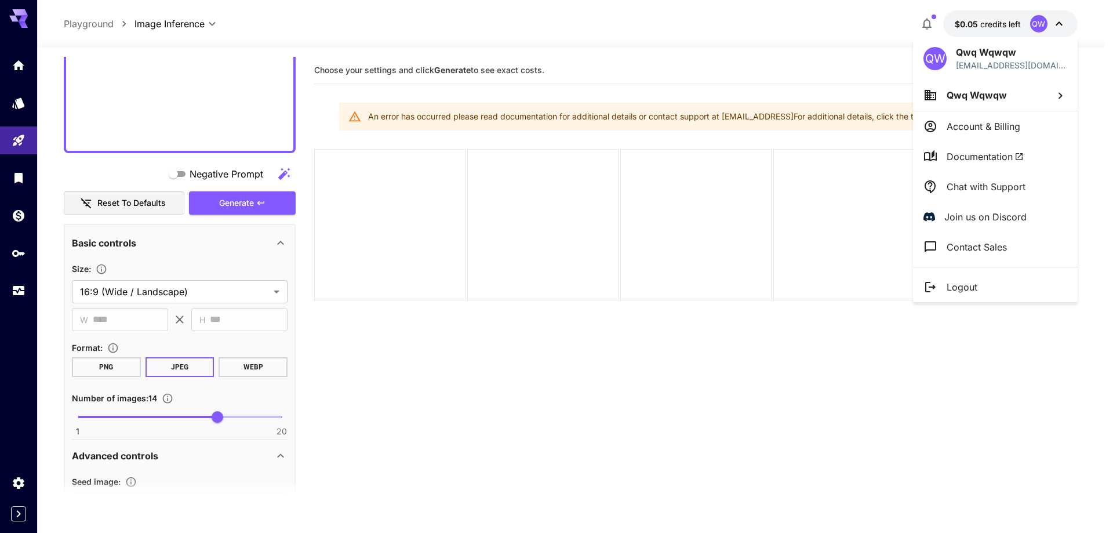
click at [986, 285] on li "Logout" at bounding box center [995, 287] width 165 height 30
